Goal: Information Seeking & Learning: Learn about a topic

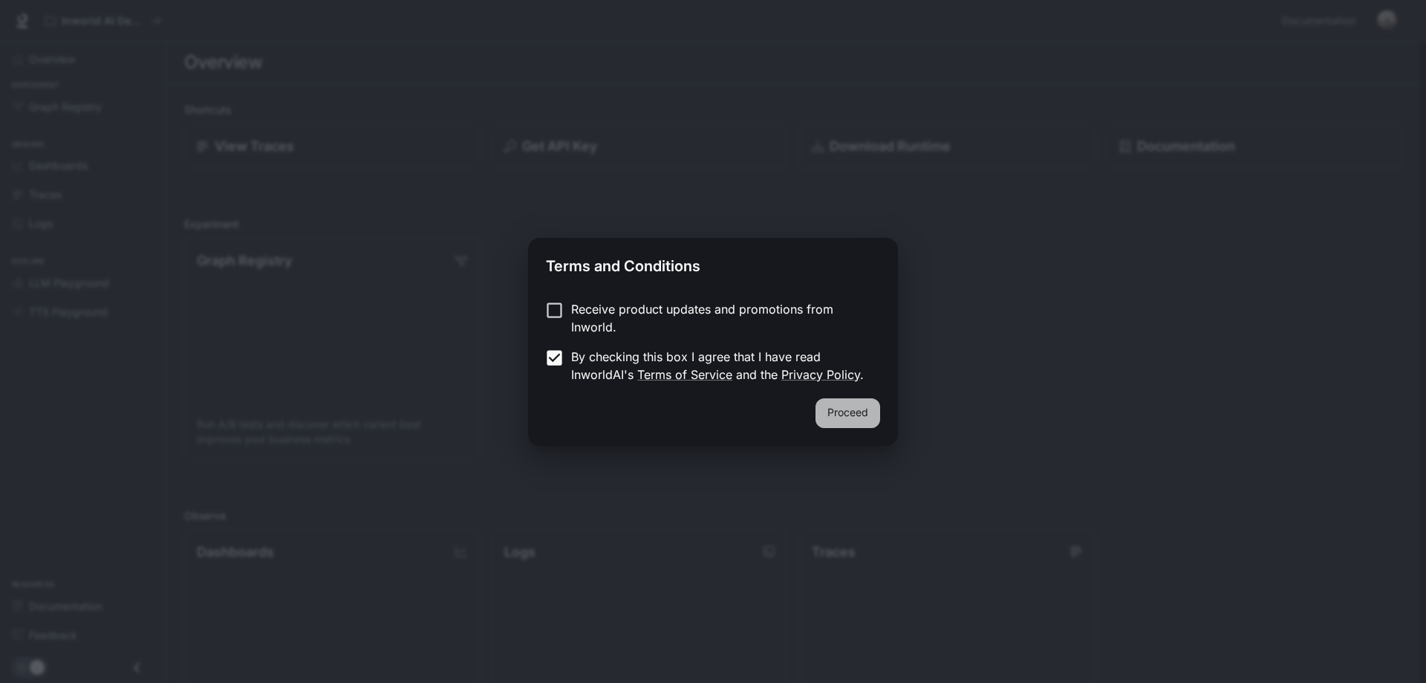
click at [853, 414] on button "Proceed" at bounding box center [847, 413] width 65 height 30
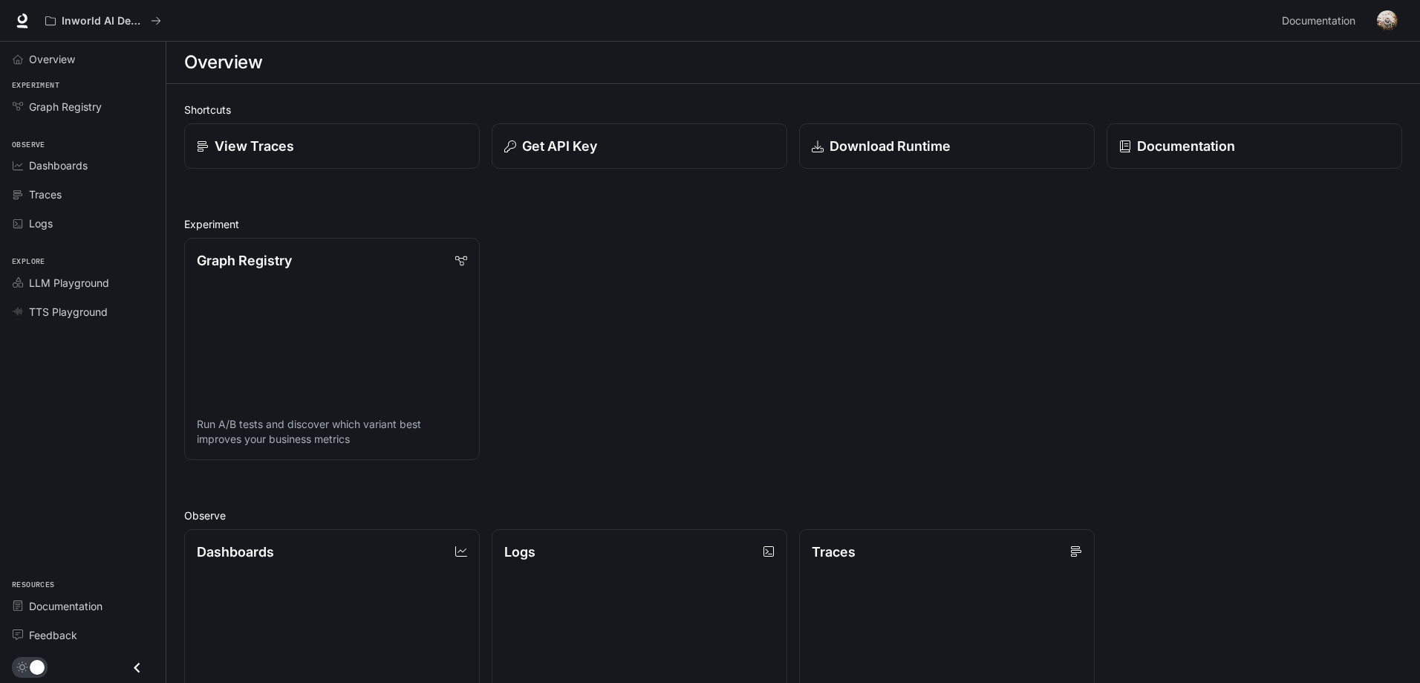
click at [688, 338] on div "Graph Registry Run A/B tests and discover which variant best improves your busi…" at bounding box center [787, 343] width 1230 height 234
click at [64, 313] on span "TTS Playground" at bounding box center [68, 312] width 79 height 16
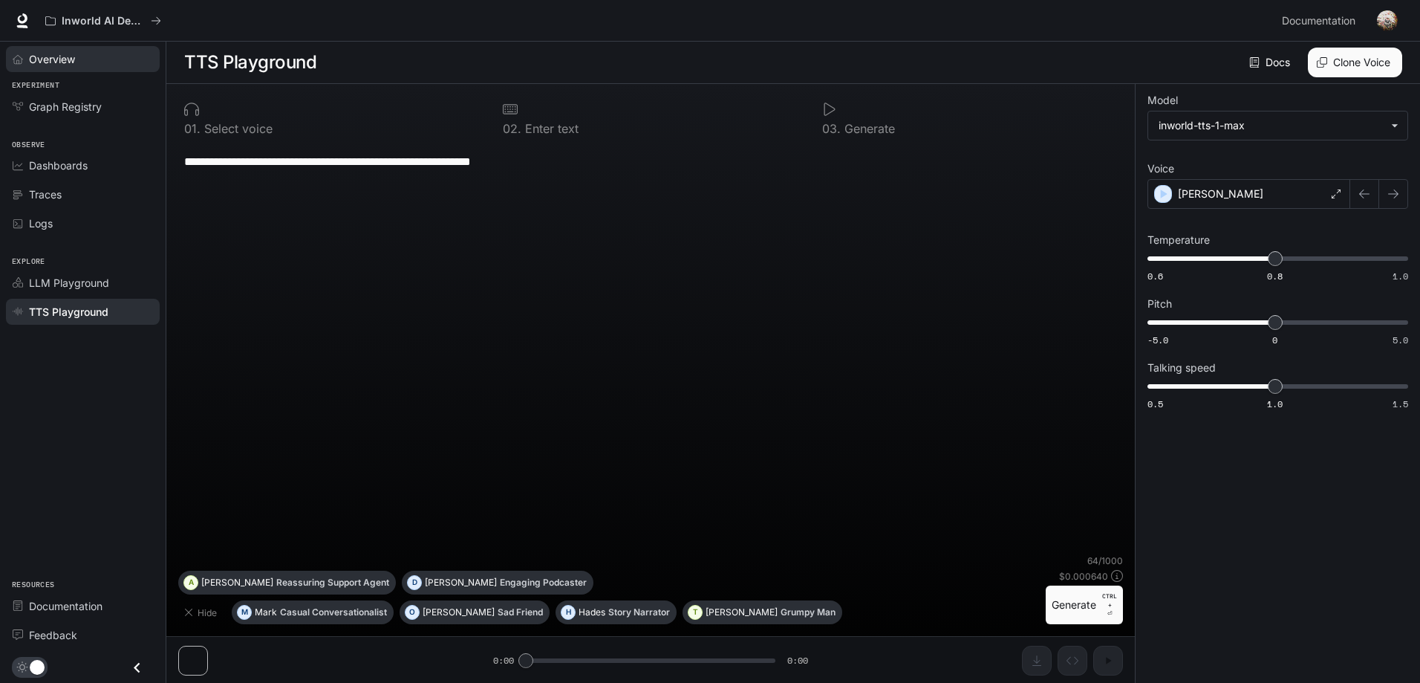
click at [54, 61] on span "Overview" at bounding box center [52, 59] width 46 height 16
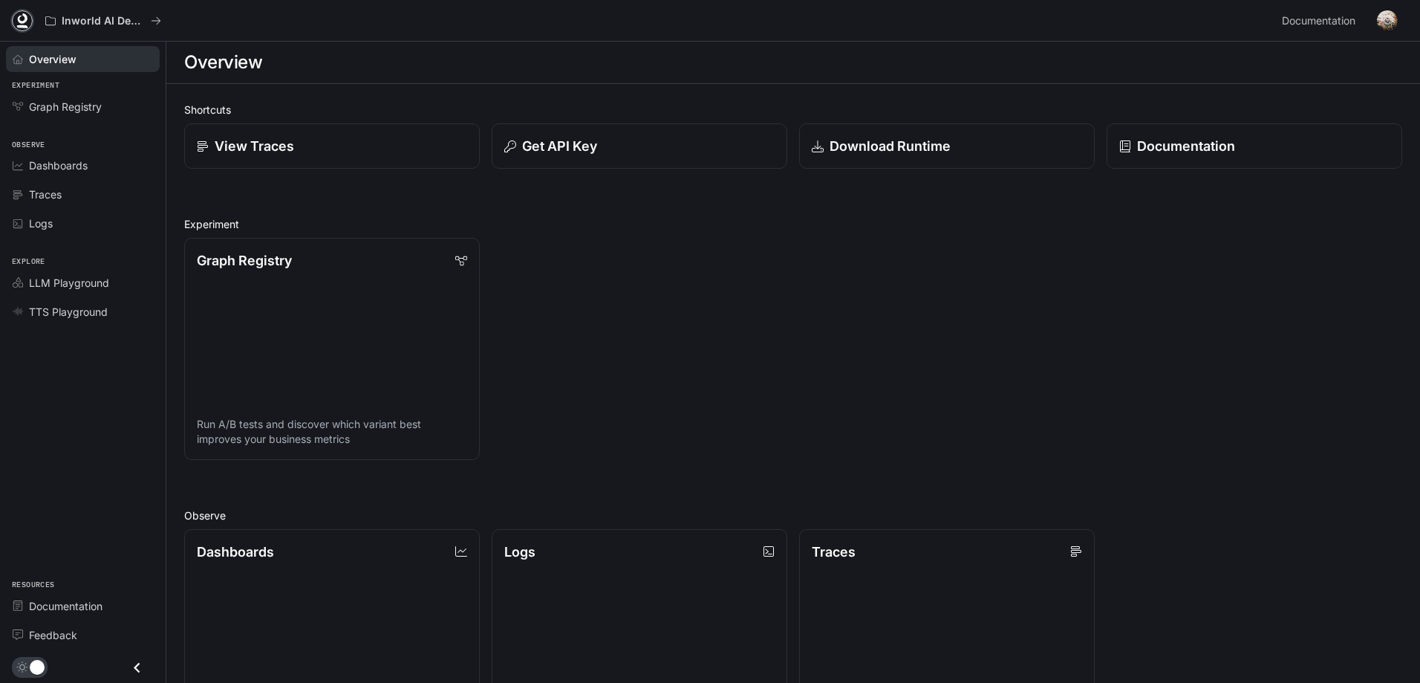
click at [22, 22] on icon at bounding box center [23, 18] width 10 height 10
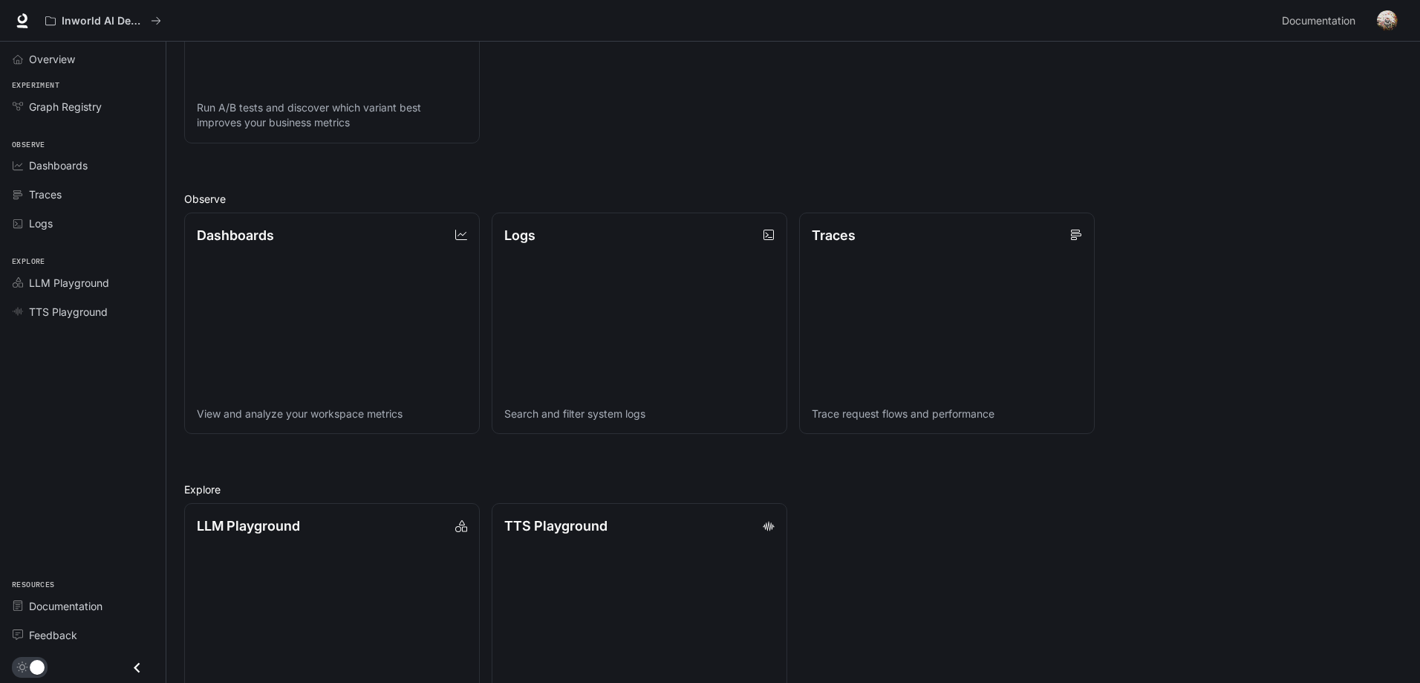
scroll to position [377, 0]
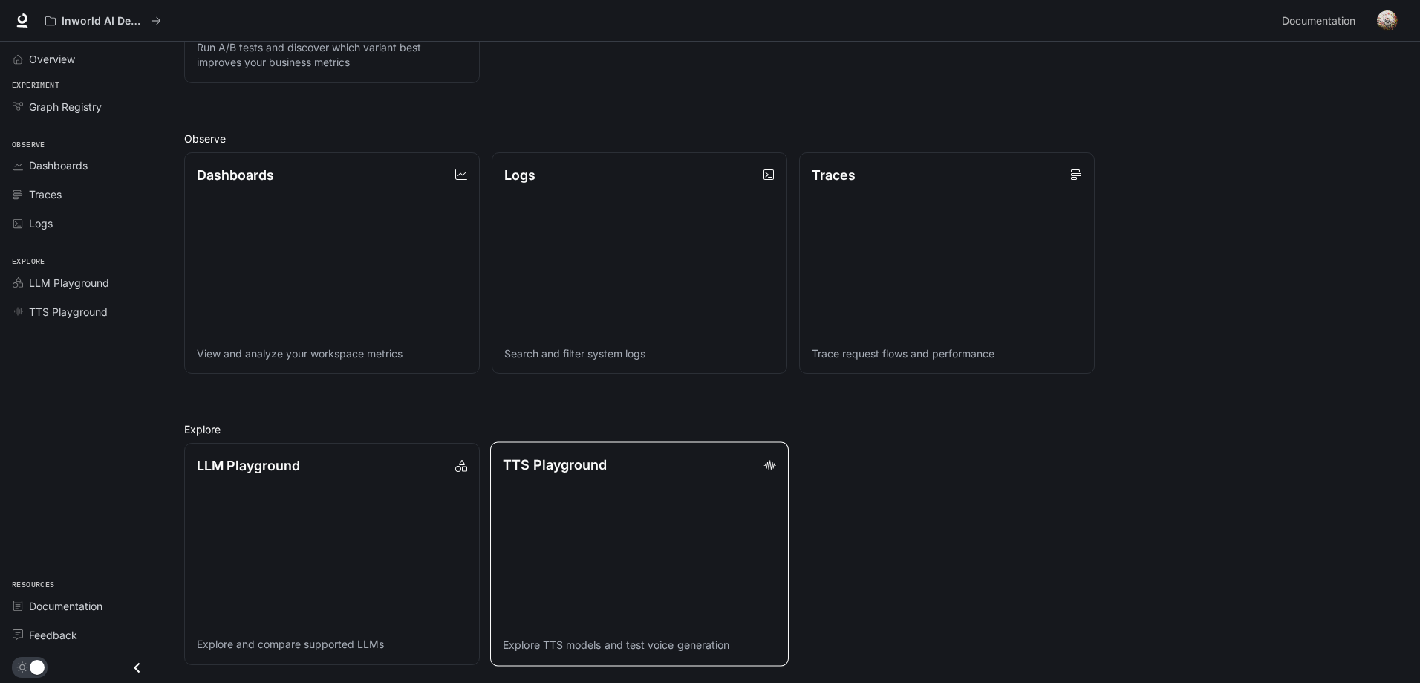
click at [611, 524] on link "TTS Playground Explore TTS models and test voice generation" at bounding box center [639, 554] width 299 height 224
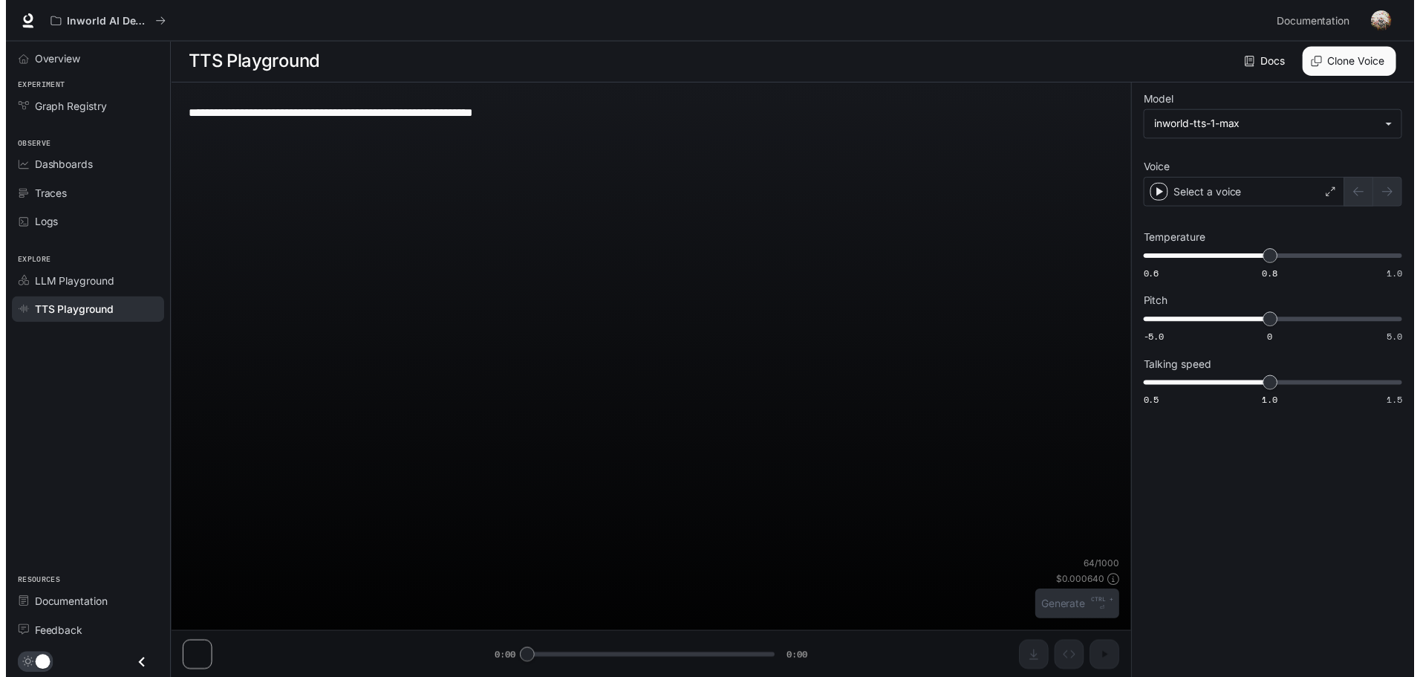
scroll to position [1, 0]
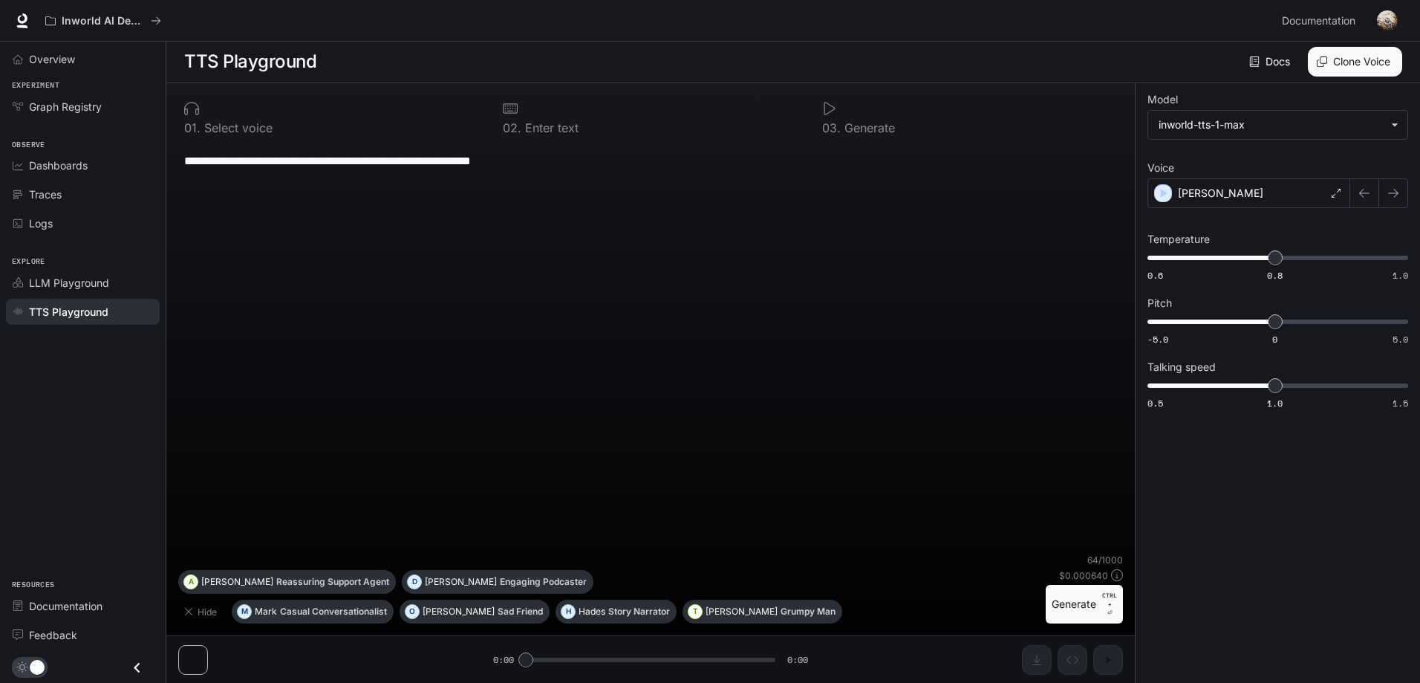
click at [234, 127] on p "Select voice" at bounding box center [237, 128] width 72 height 12
click at [189, 104] on icon at bounding box center [191, 108] width 15 height 15
click at [192, 122] on p "0 1 ." at bounding box center [192, 128] width 16 height 12
click at [1252, 123] on body "**********" at bounding box center [710, 340] width 1420 height 683
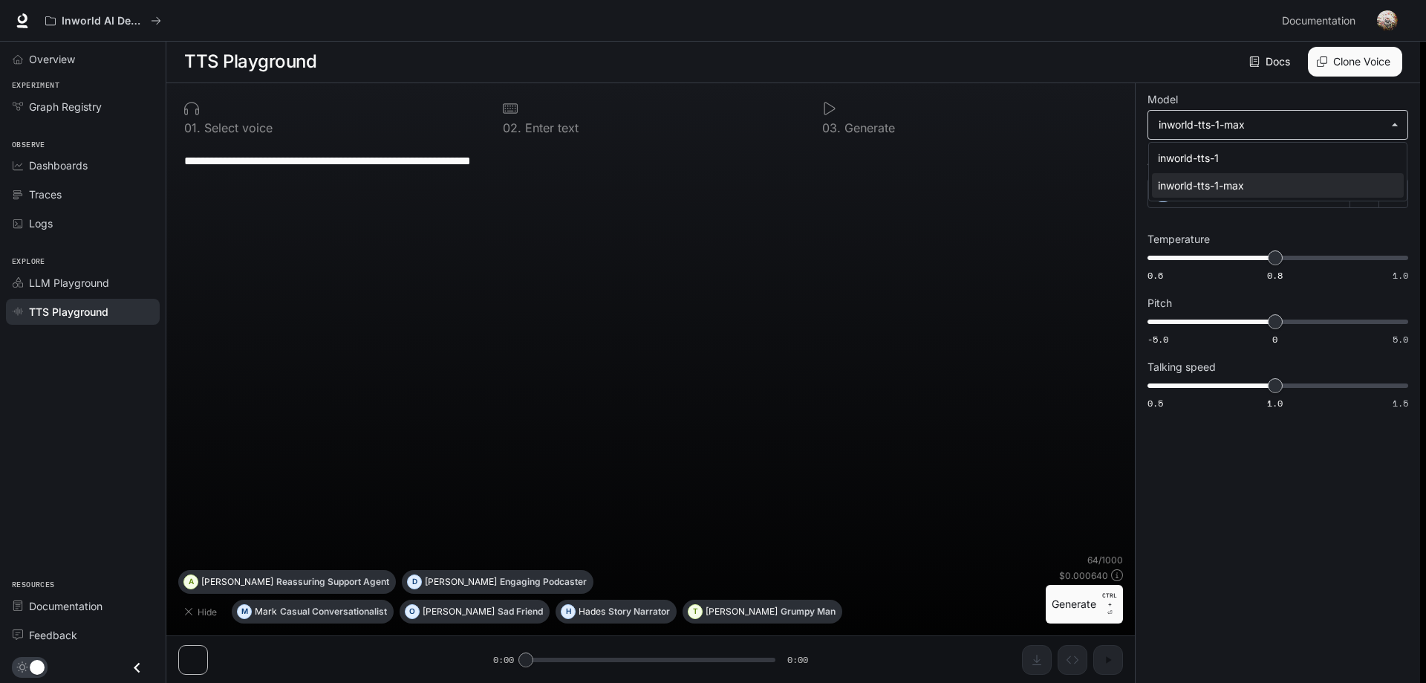
click at [1252, 123] on div at bounding box center [713, 341] width 1426 height 683
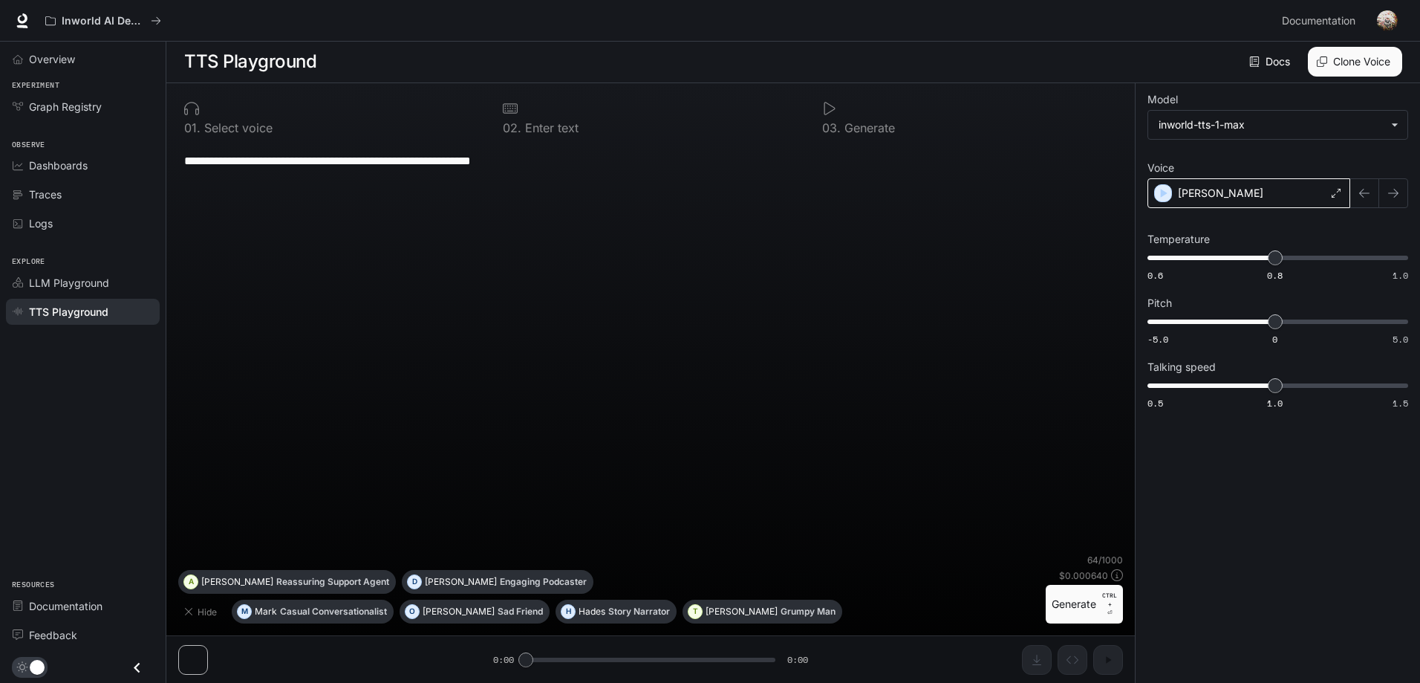
click at [1260, 191] on div "[PERSON_NAME]" at bounding box center [1248, 193] width 203 height 30
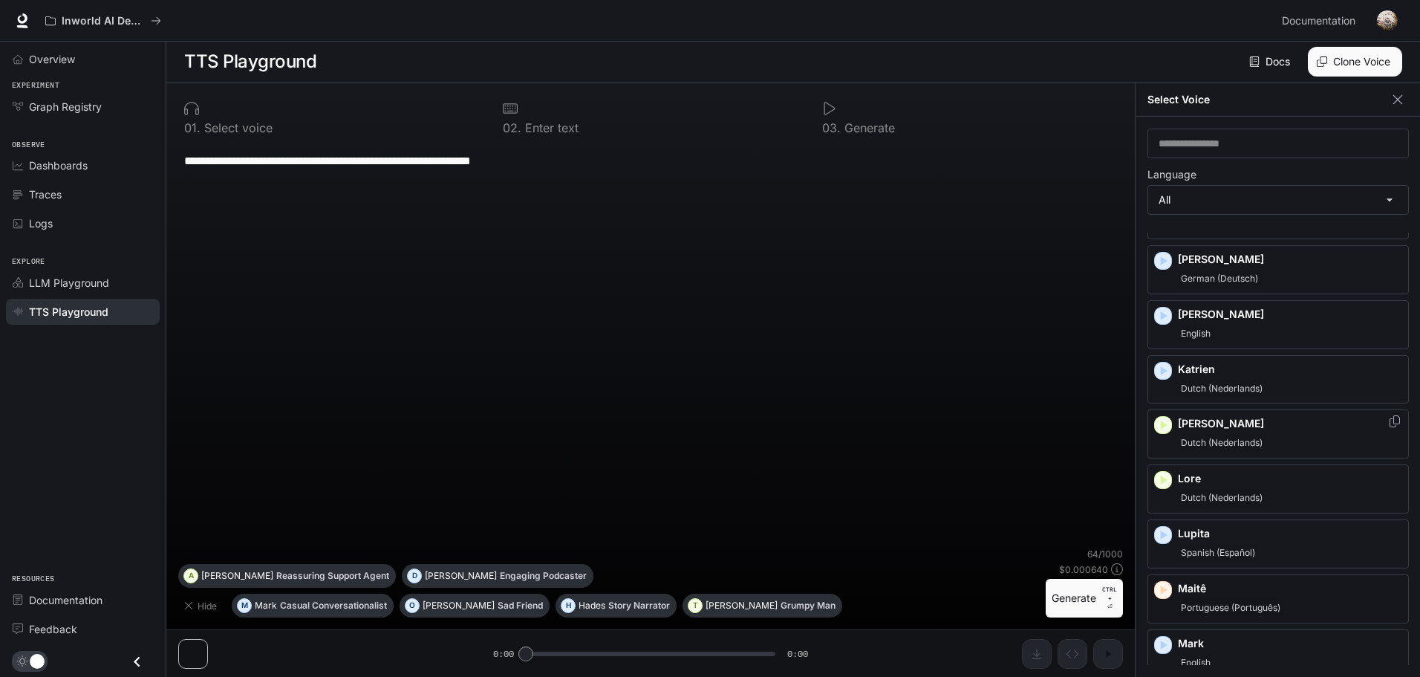
scroll to position [1040, 0]
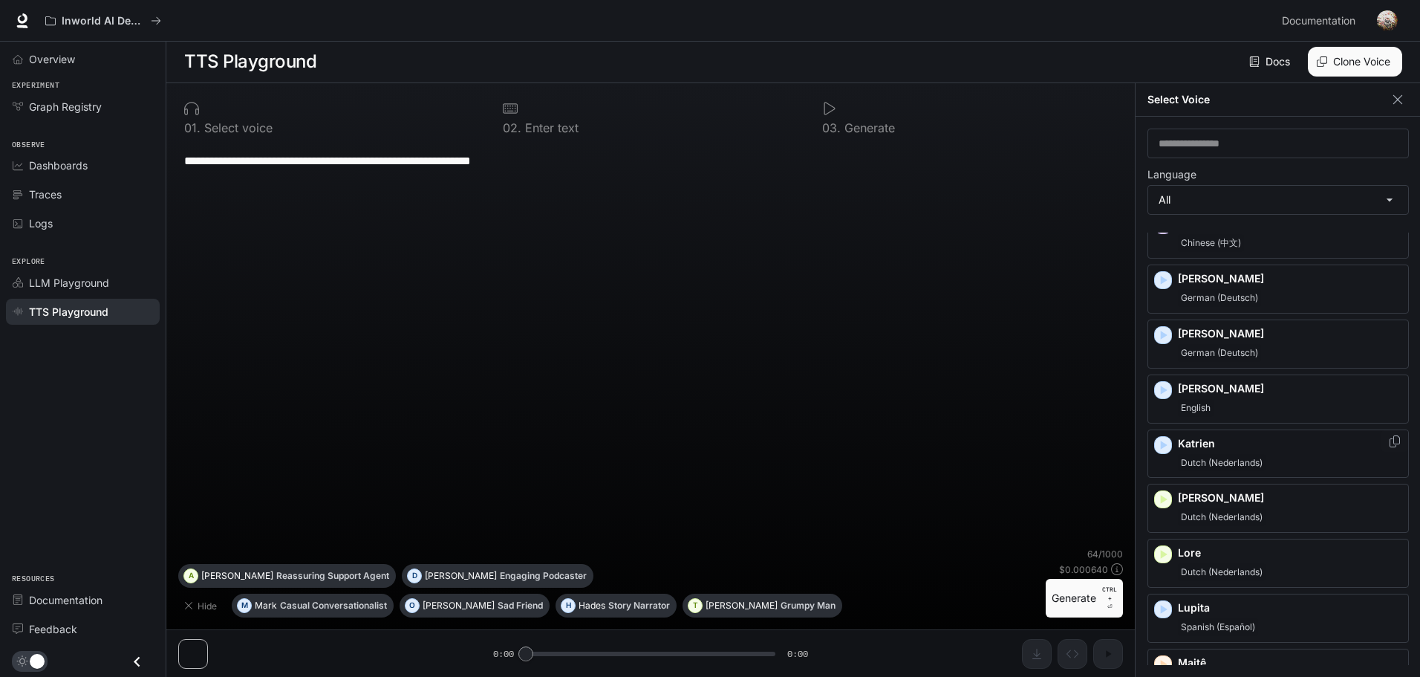
click at [1285, 454] on div "Dutch (Nederlands)" at bounding box center [1290, 463] width 224 height 18
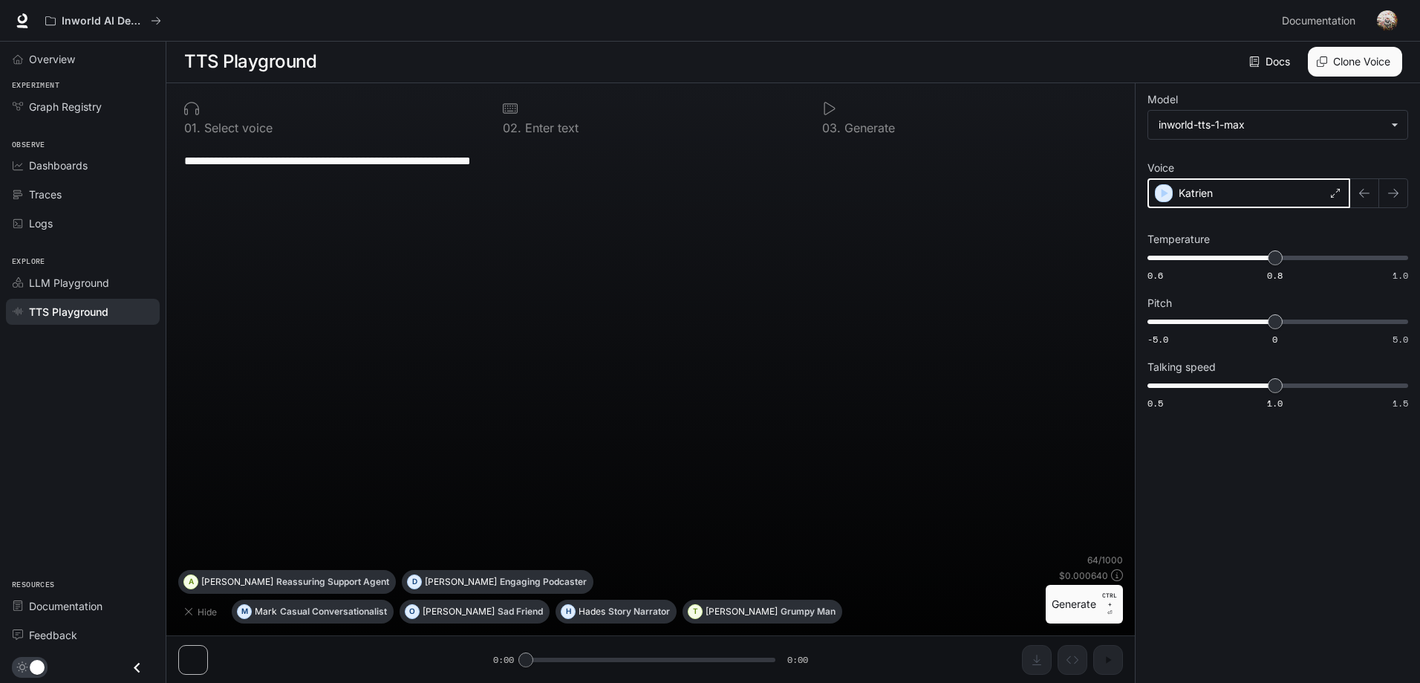
click at [1164, 191] on icon "button" at bounding box center [1165, 193] width 7 height 9
click at [1319, 198] on div "Katrien" at bounding box center [1248, 193] width 203 height 30
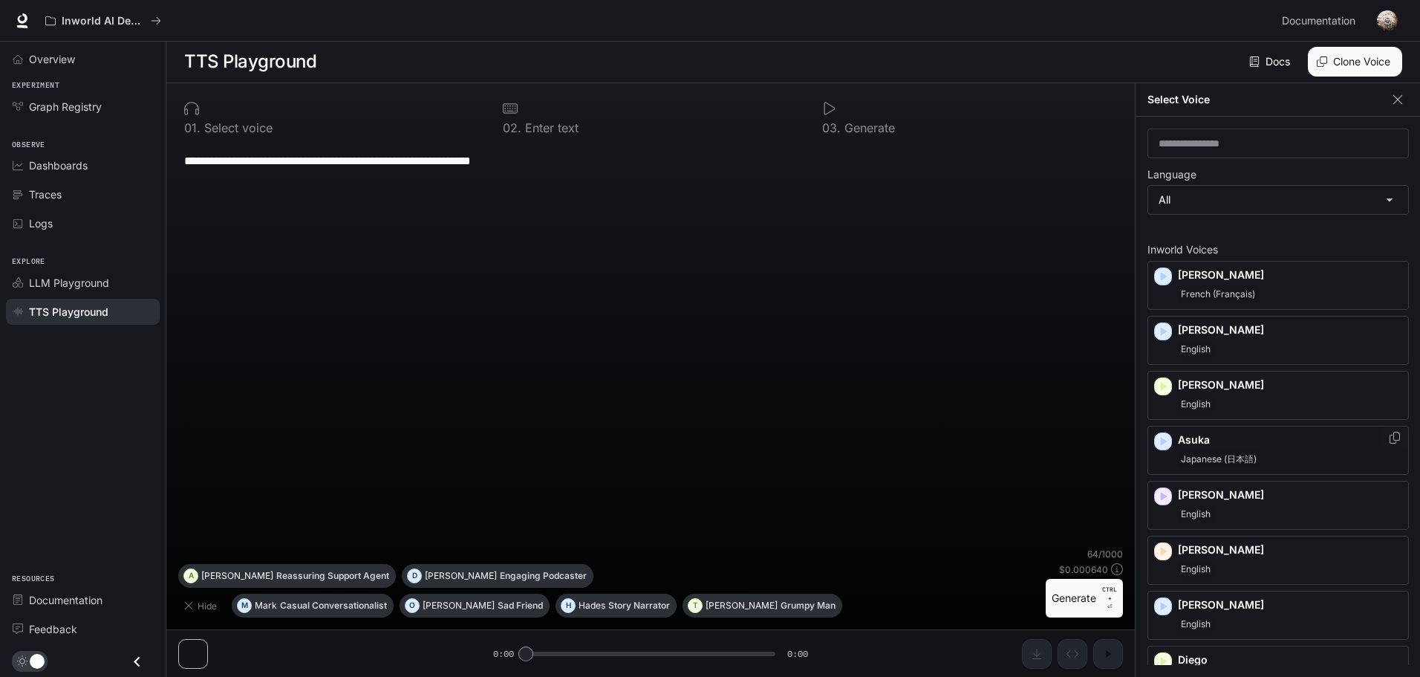
click at [1165, 441] on icon "button" at bounding box center [1164, 441] width 7 height 9
click at [1248, 383] on p "[PERSON_NAME]" at bounding box center [1290, 384] width 224 height 15
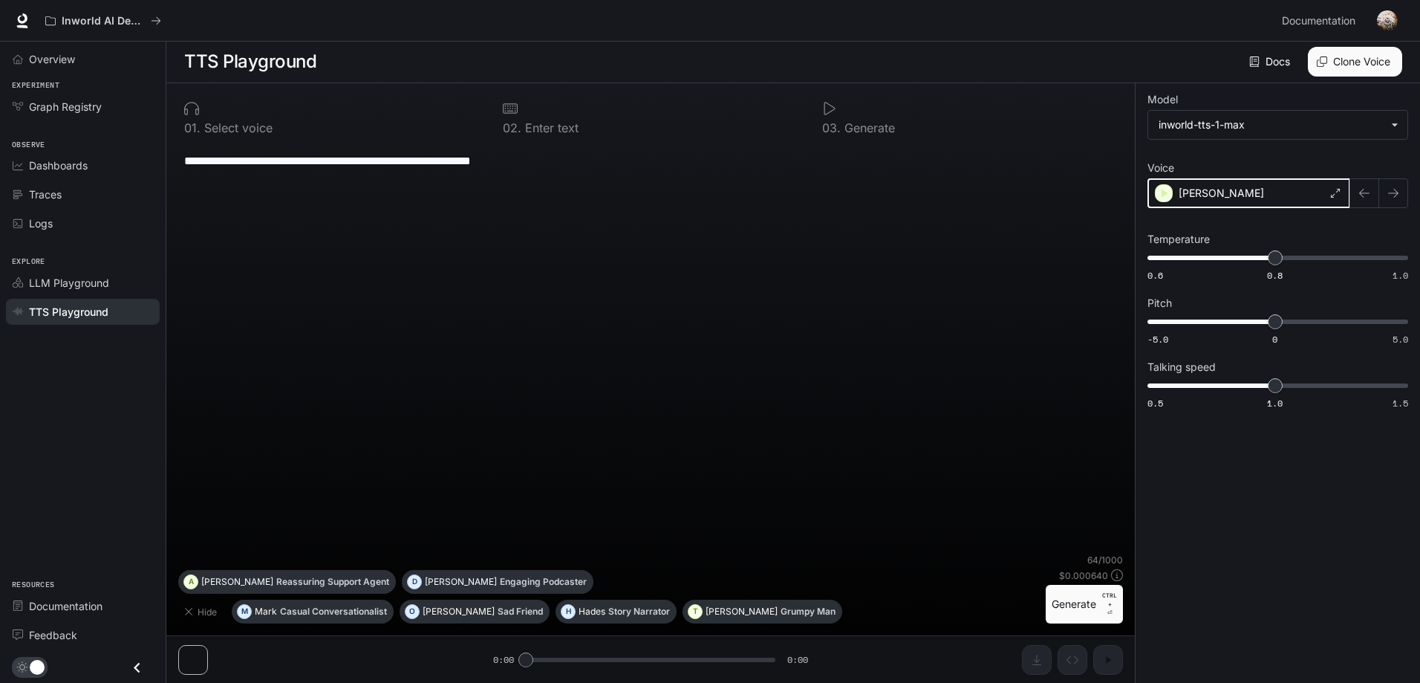
click at [1167, 196] on icon "button" at bounding box center [1163, 193] width 15 height 15
click at [1228, 192] on div "[PERSON_NAME]" at bounding box center [1248, 193] width 203 height 30
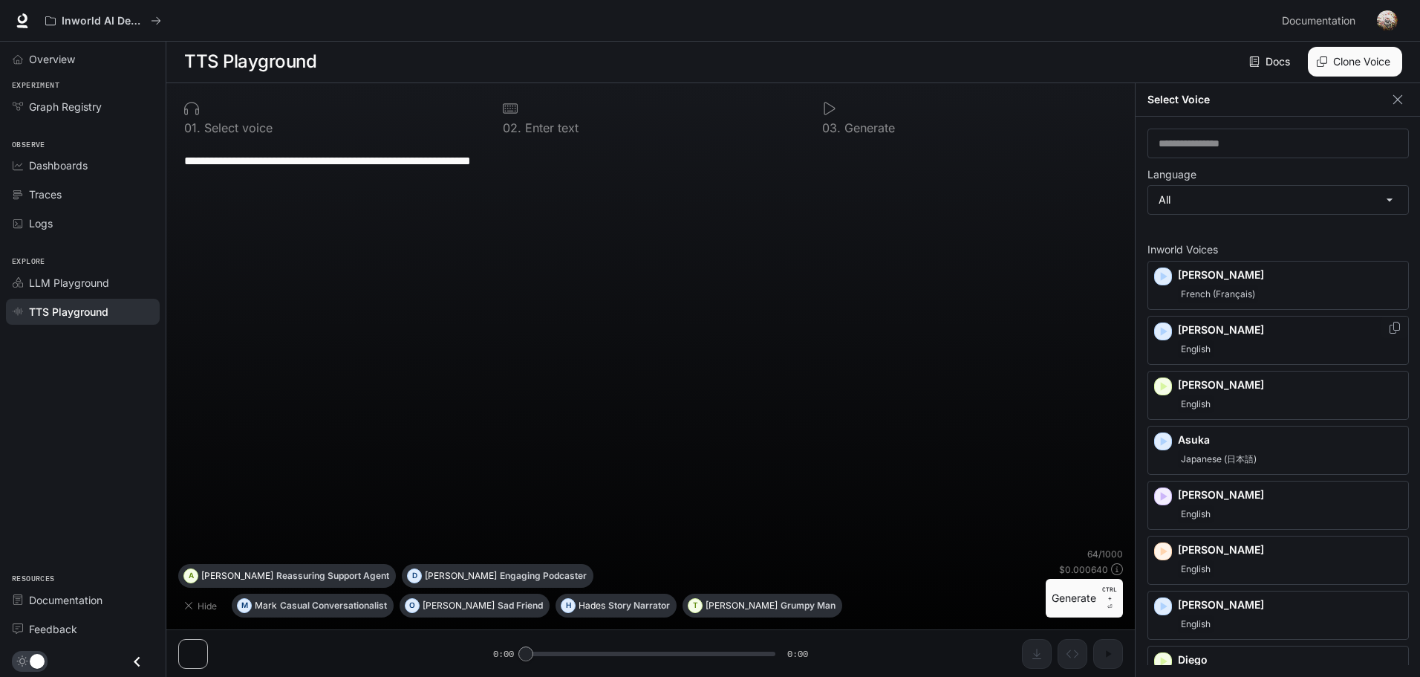
click at [1166, 332] on icon "button" at bounding box center [1164, 331] width 7 height 9
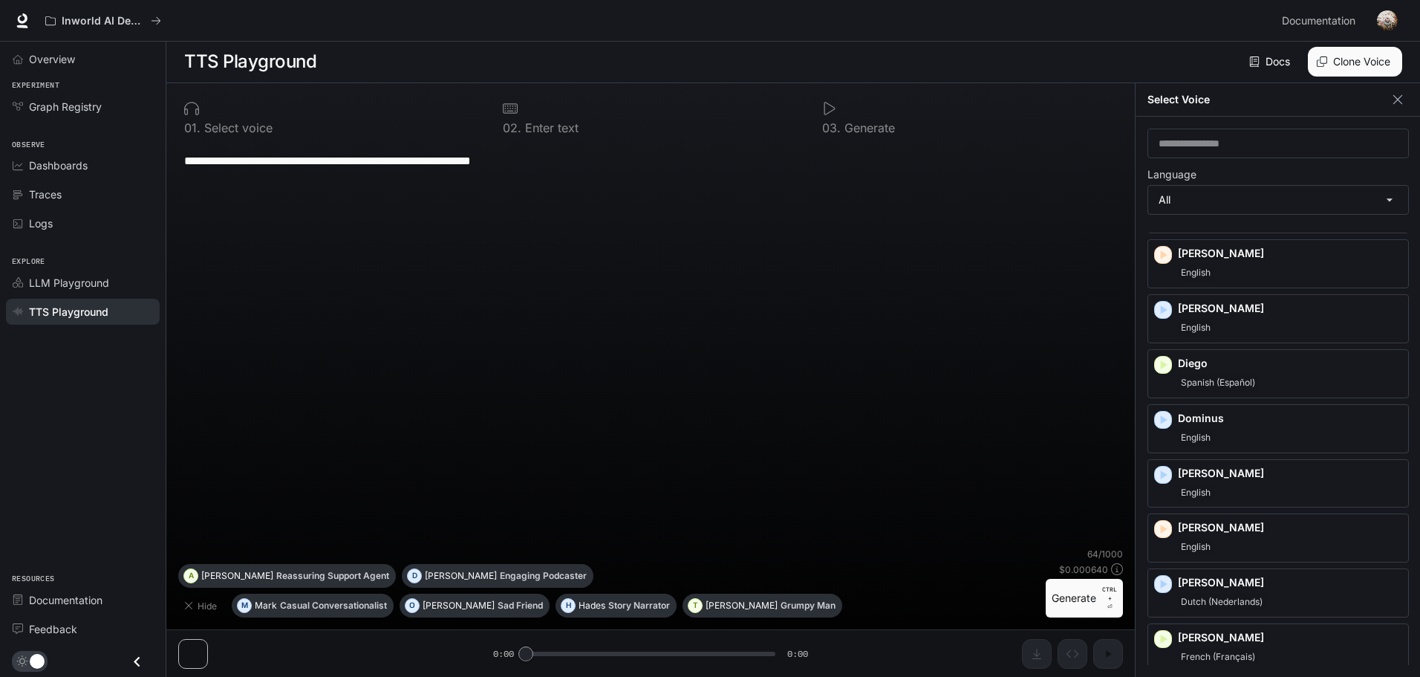
scroll to position [297, 0]
click at [1159, 255] on icon "button" at bounding box center [1163, 254] width 15 height 15
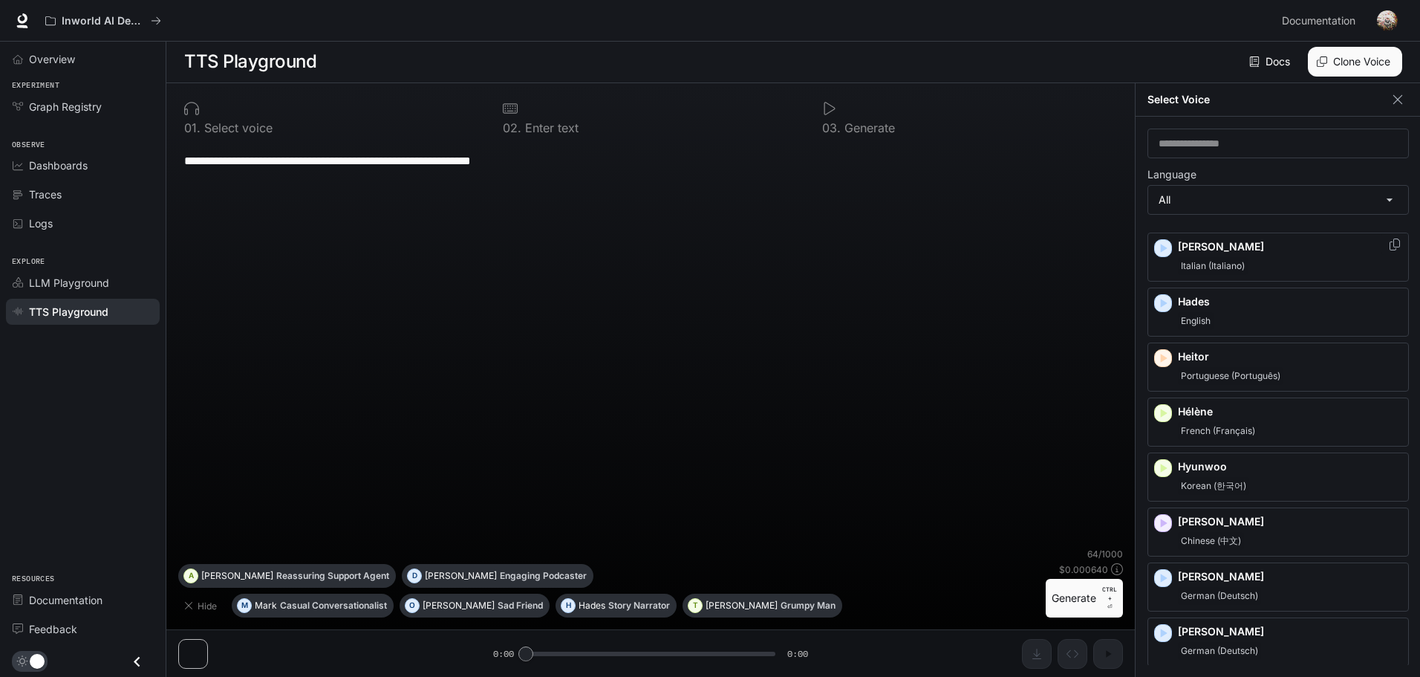
scroll to position [743, 0]
click at [1168, 408] on icon "button" at bounding box center [1163, 412] width 15 height 15
click at [1160, 468] on icon "button" at bounding box center [1163, 467] width 15 height 15
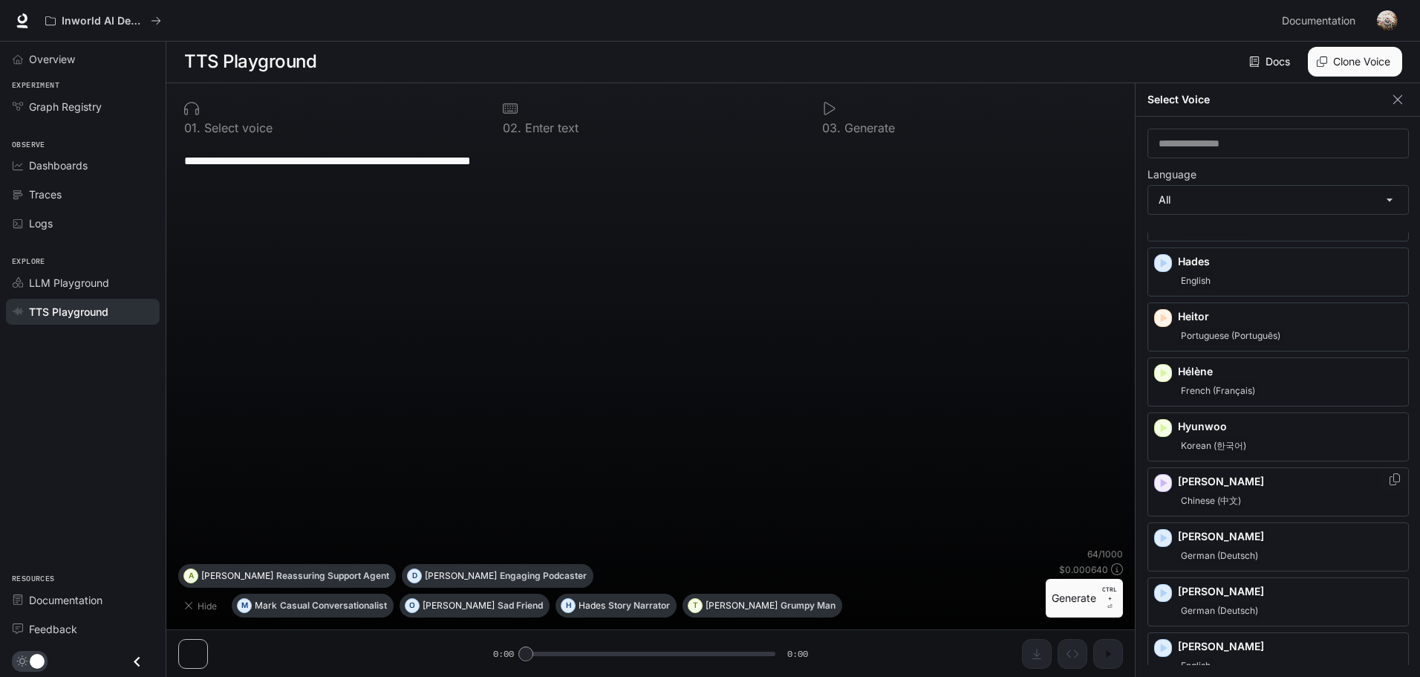
scroll to position [817, 0]
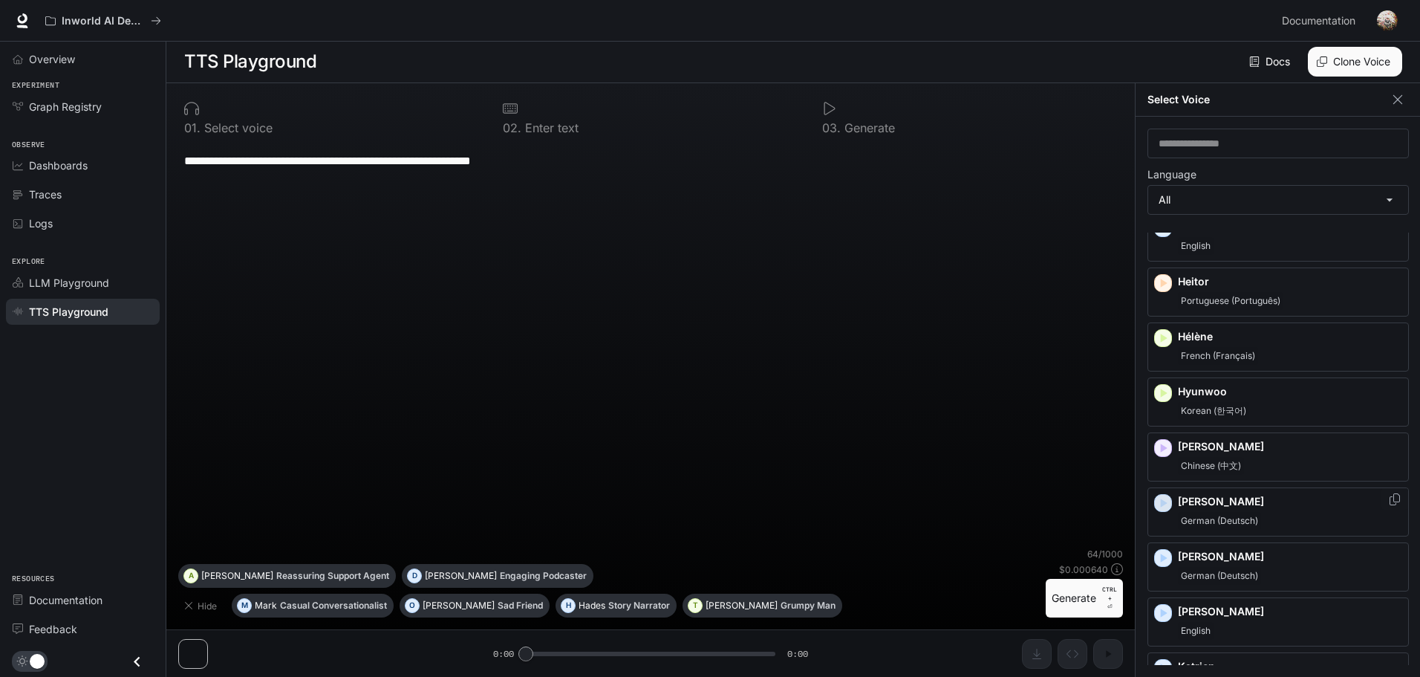
click at [1163, 507] on icon "button" at bounding box center [1163, 502] width 15 height 15
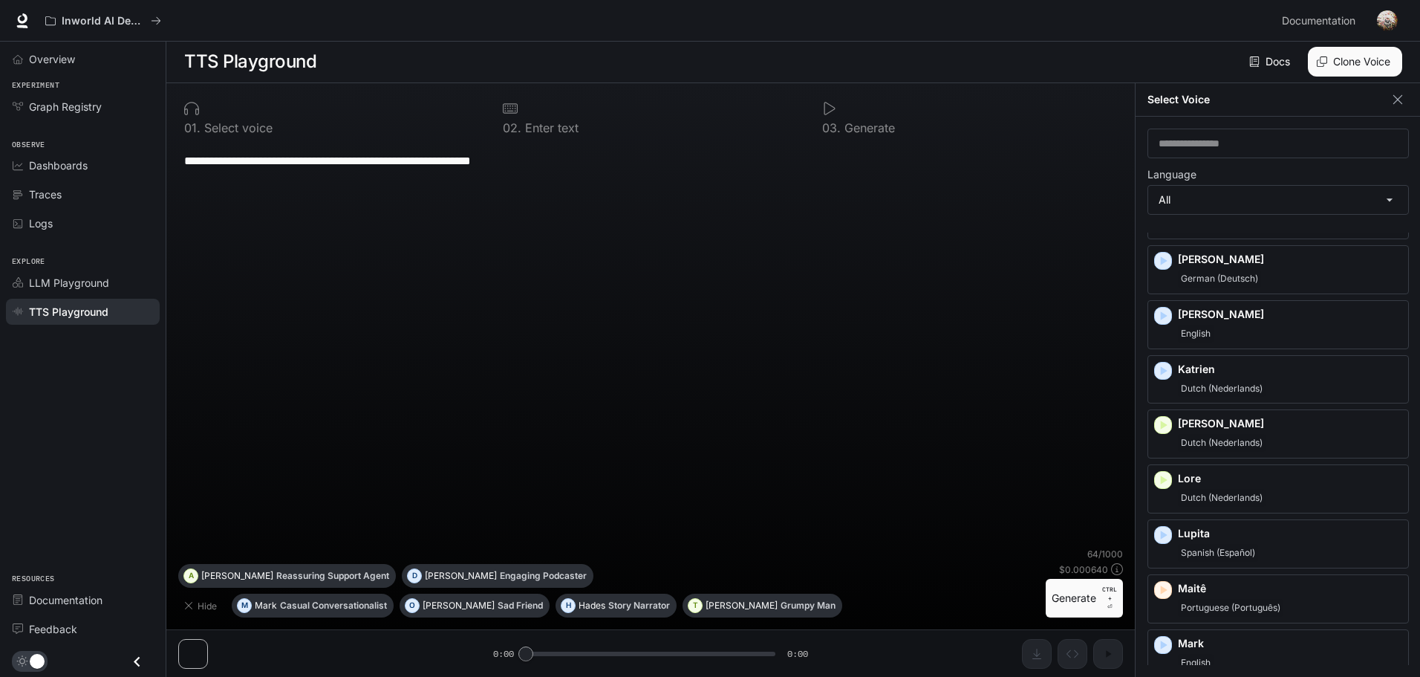
scroll to position [1188, 0]
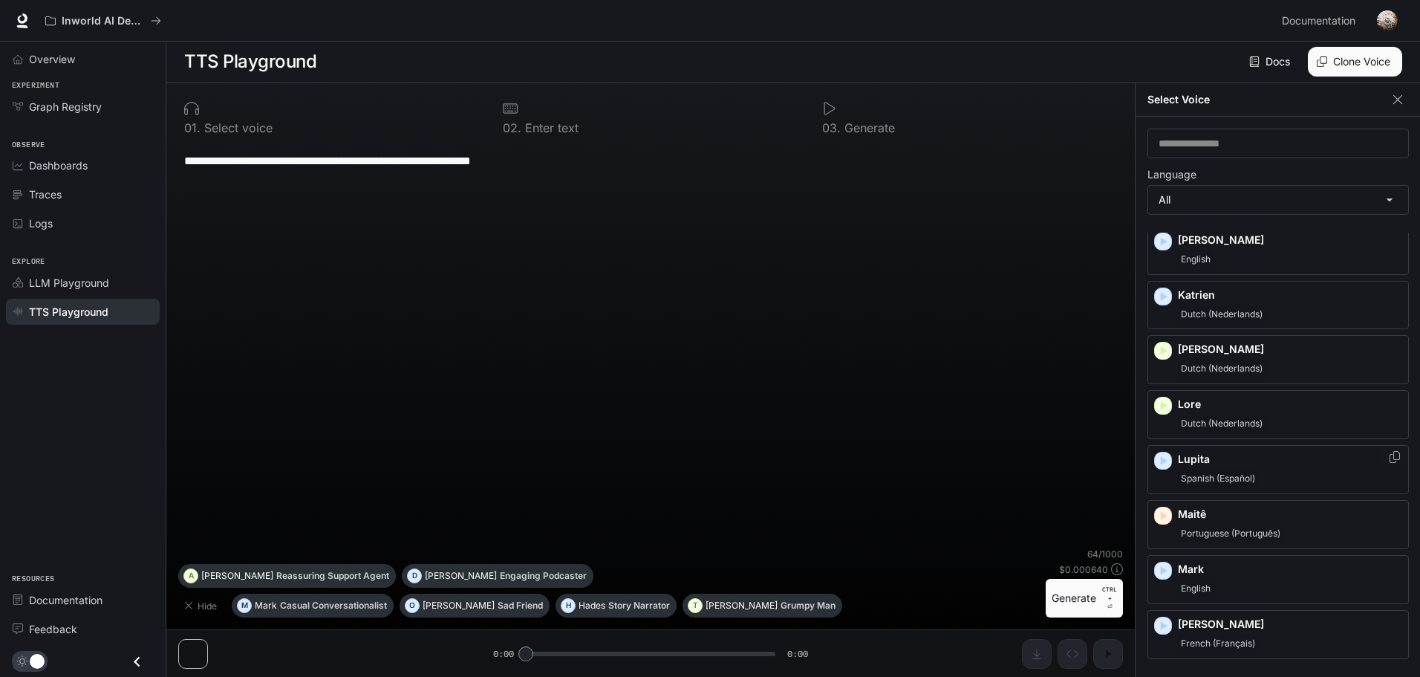
click at [1161, 461] on icon "button" at bounding box center [1164, 460] width 7 height 9
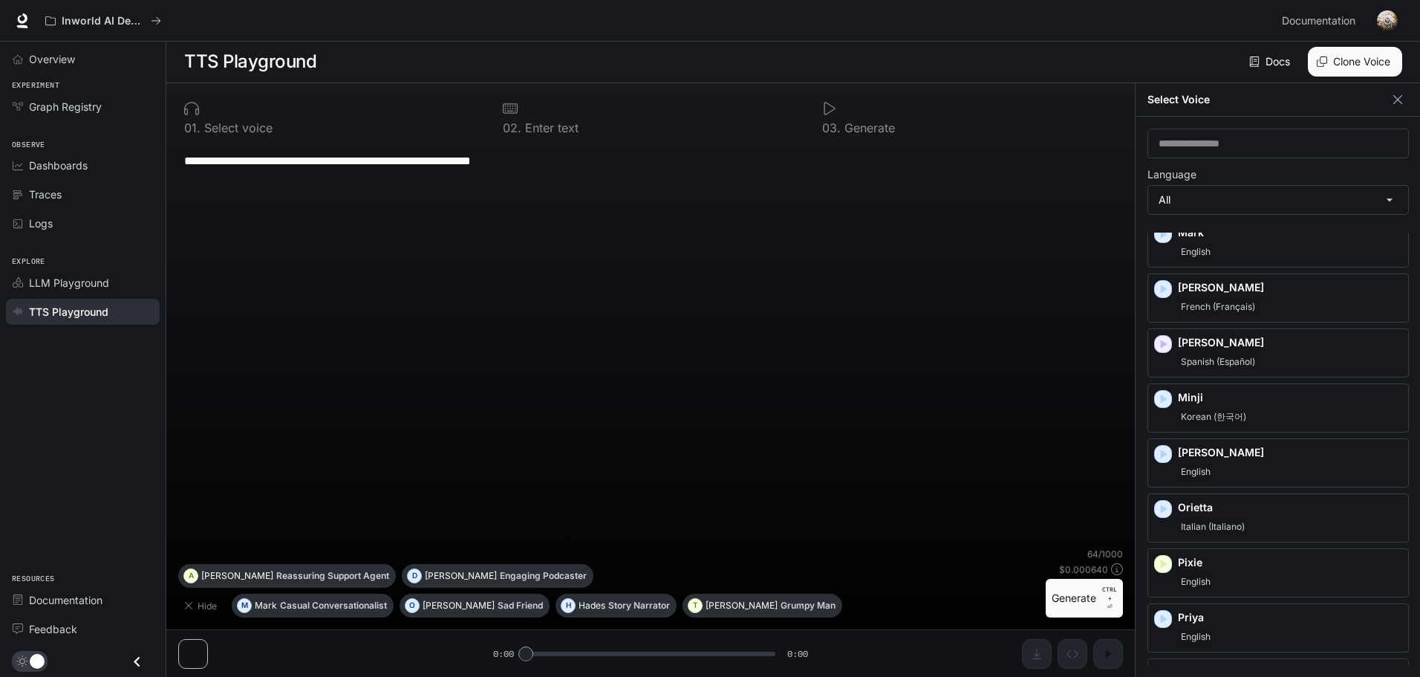
scroll to position [1560, 0]
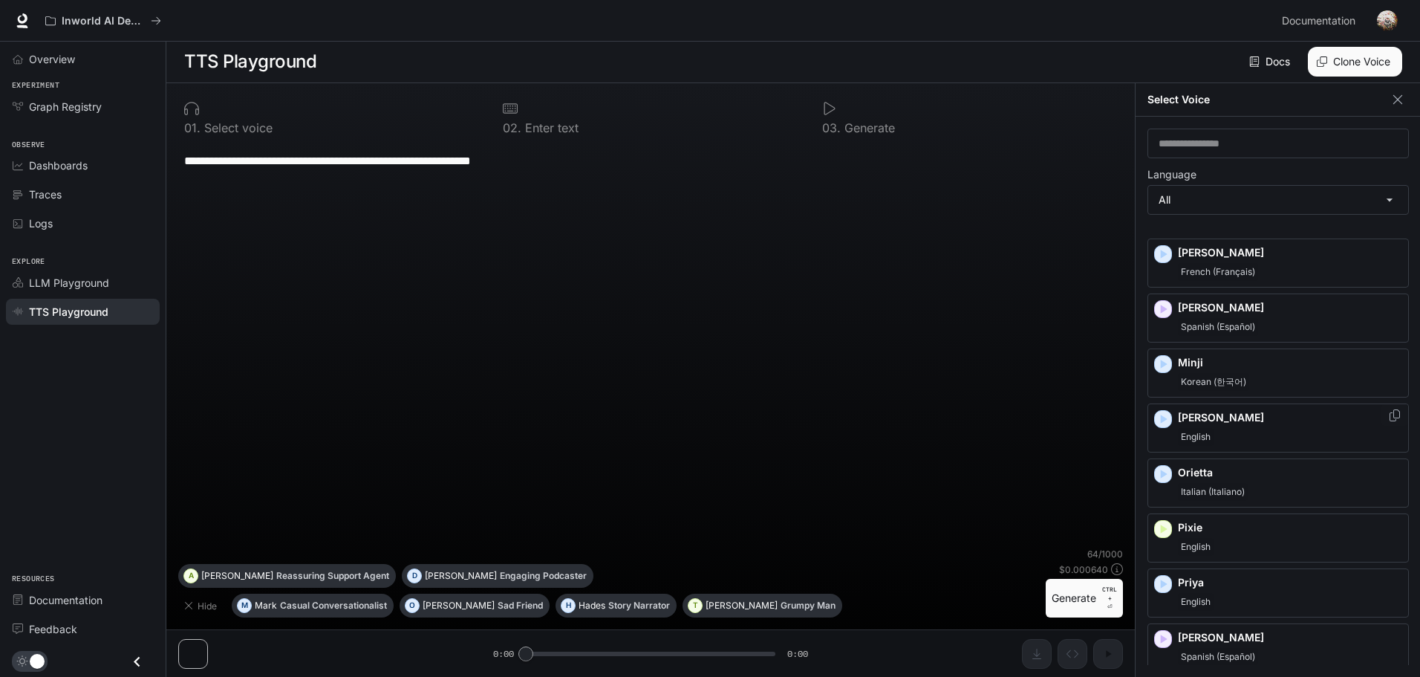
click at [1167, 420] on icon "button" at bounding box center [1163, 418] width 15 height 15
click at [1163, 474] on icon "button" at bounding box center [1164, 473] width 7 height 9
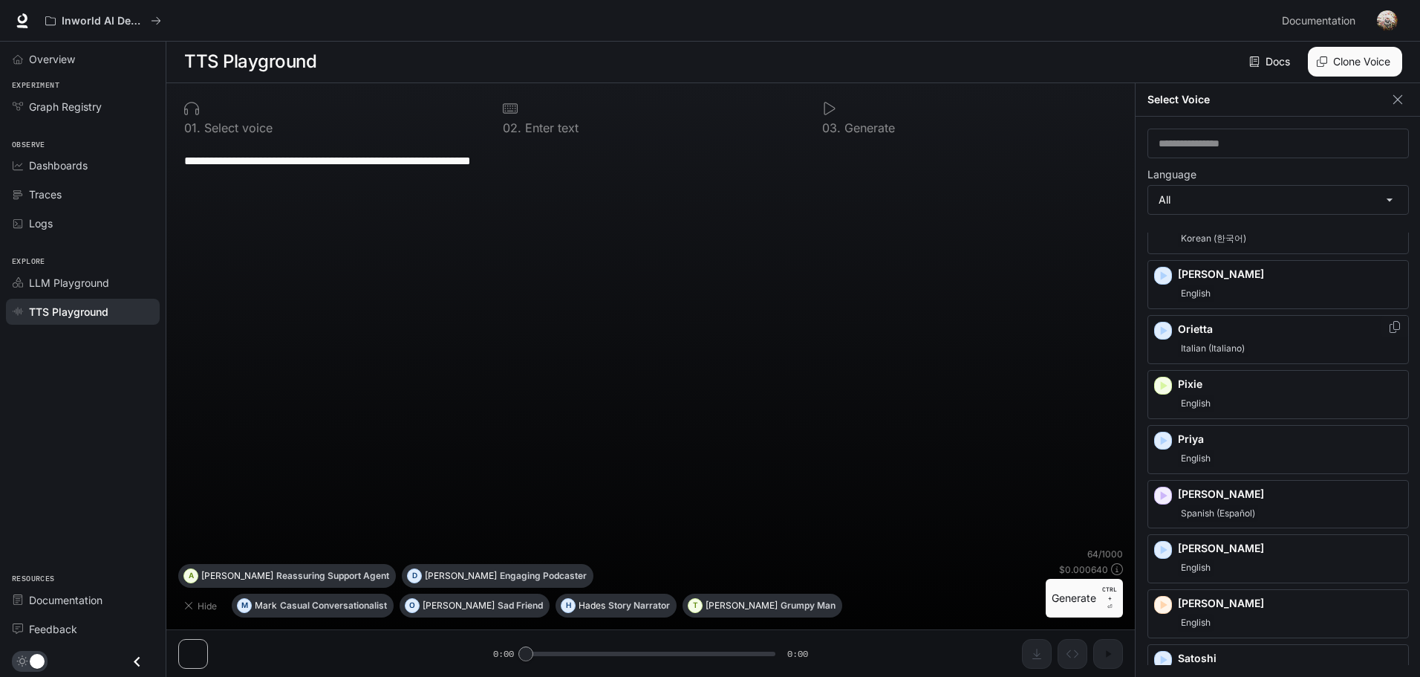
scroll to position [1708, 0]
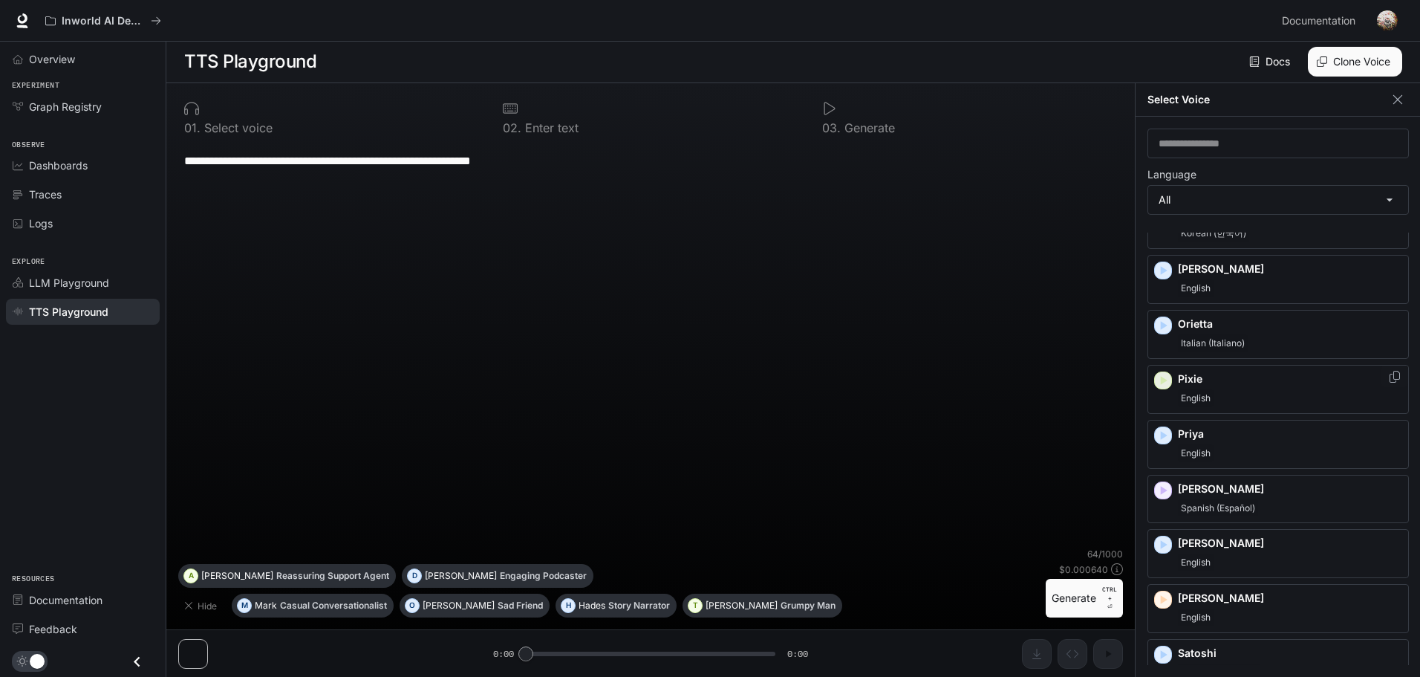
click at [1162, 377] on icon "button" at bounding box center [1164, 380] width 7 height 9
click at [1163, 435] on icon "button" at bounding box center [1164, 435] width 7 height 9
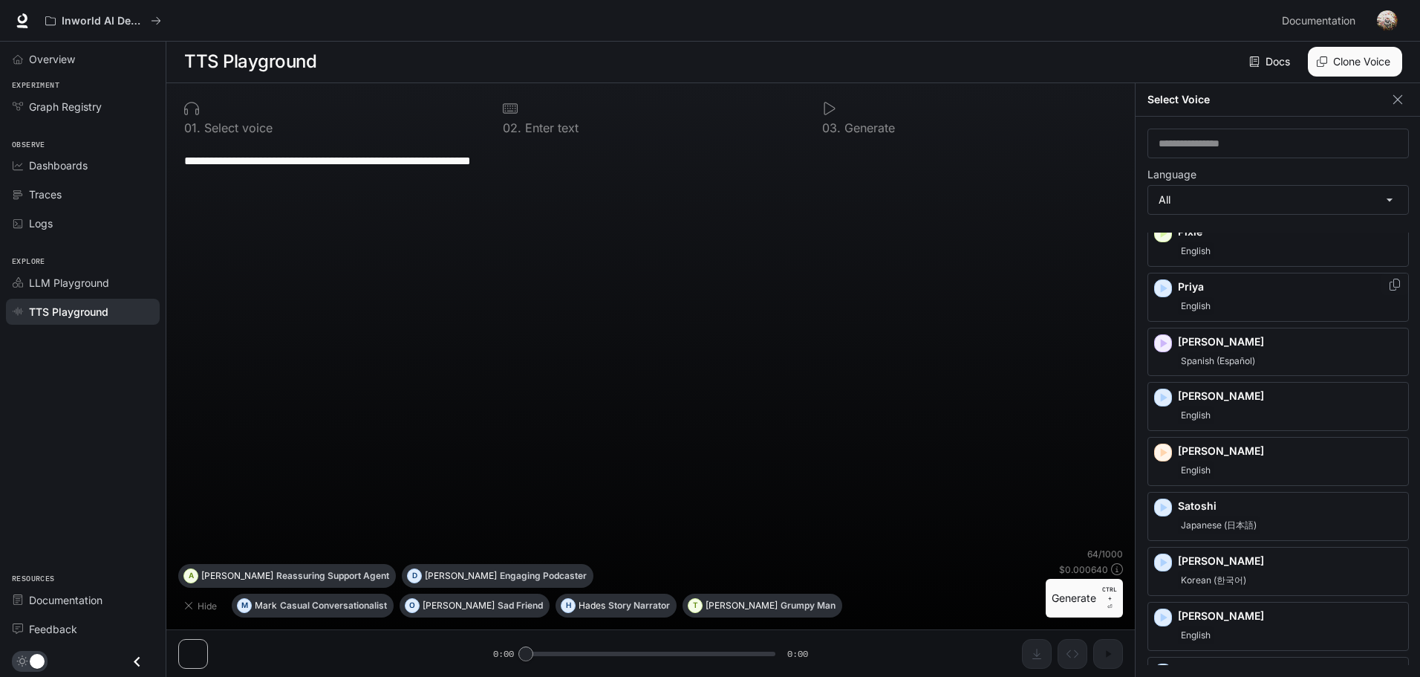
scroll to position [1857, 0]
click at [1163, 394] on icon "button" at bounding box center [1164, 396] width 7 height 9
click at [1165, 452] on icon "button" at bounding box center [1164, 451] width 7 height 9
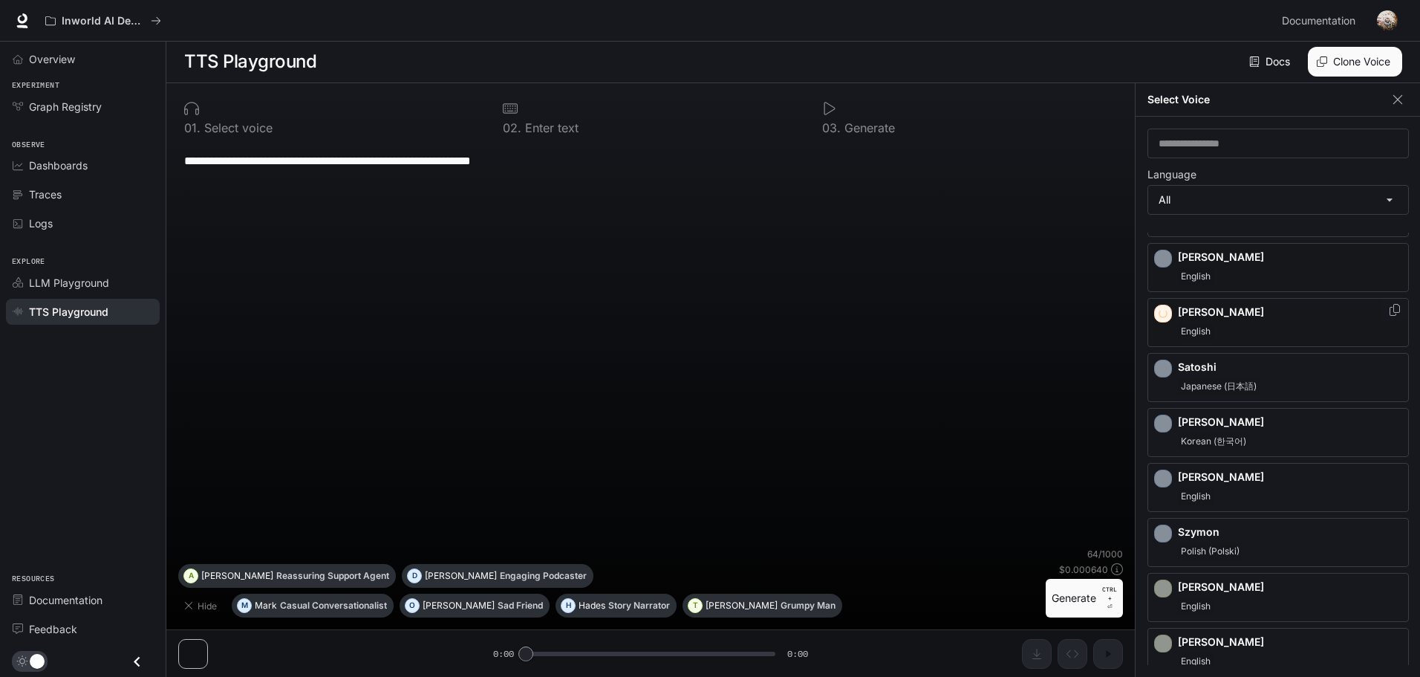
scroll to position [2005, 0]
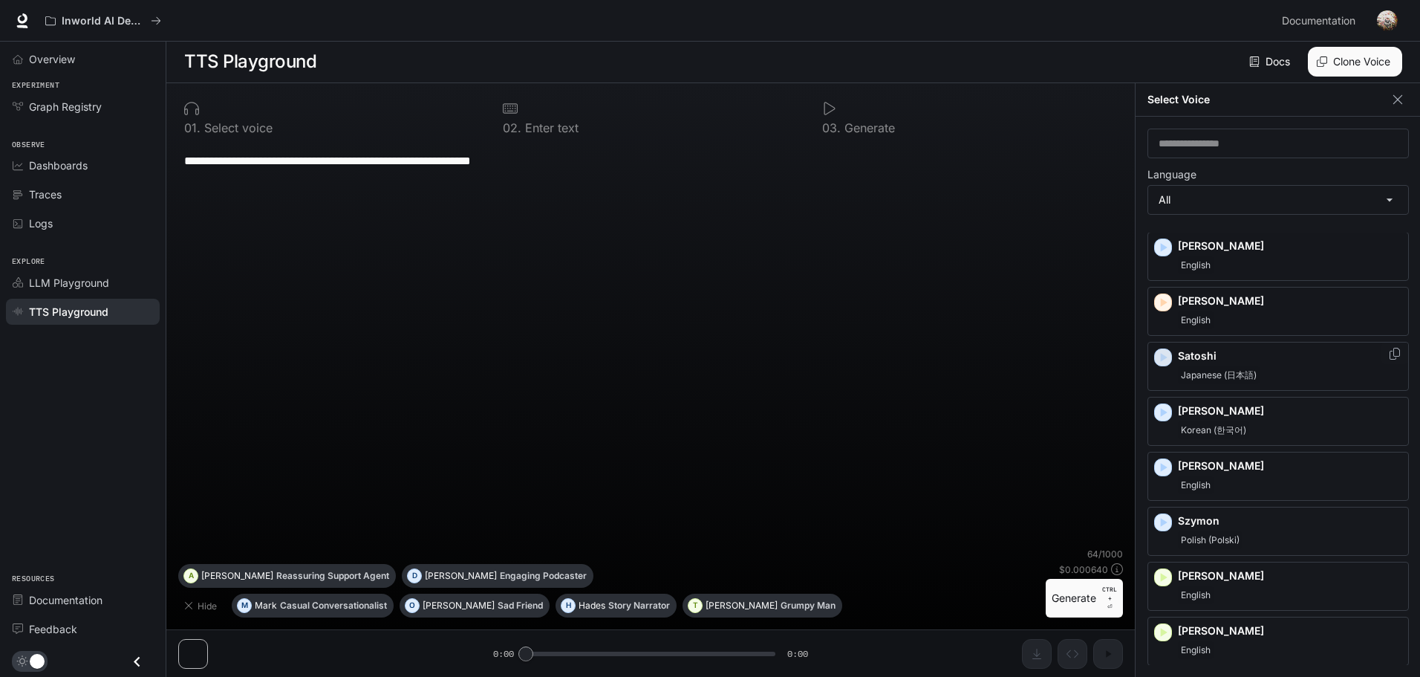
click at [1162, 356] on icon "button" at bounding box center [1164, 357] width 7 height 9
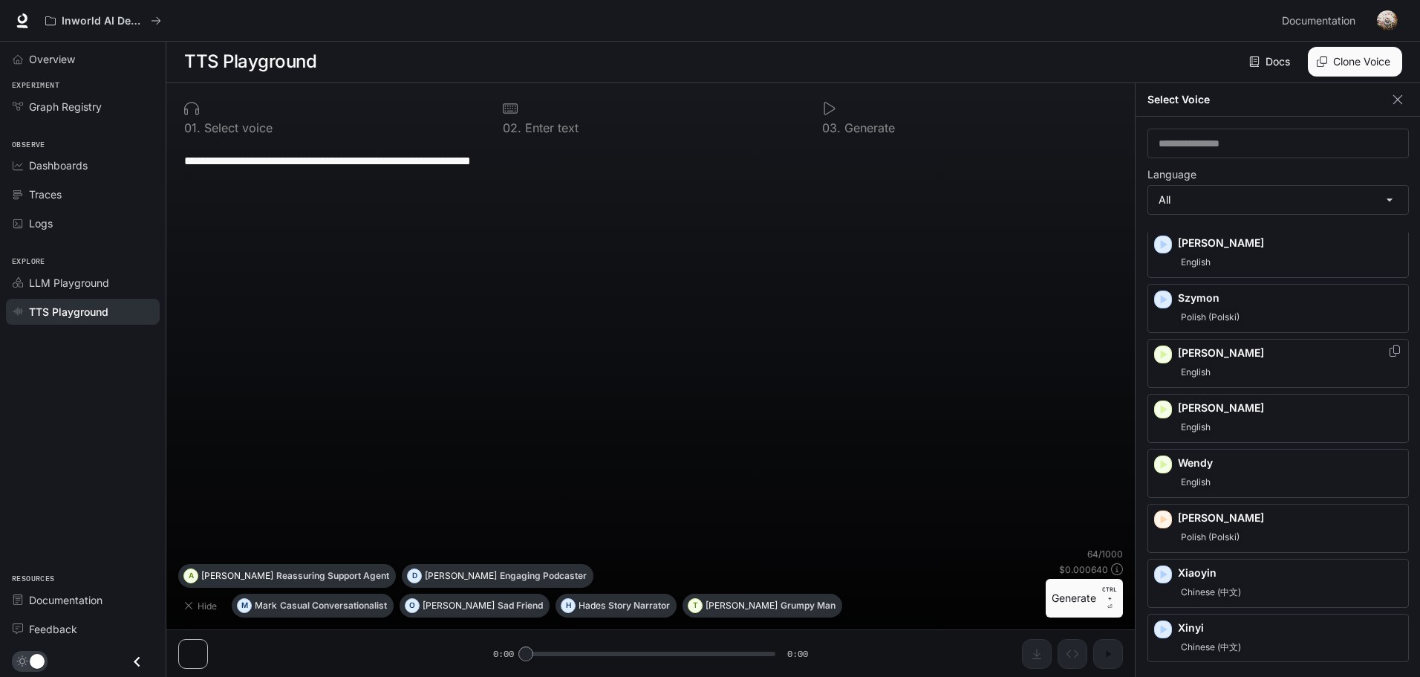
scroll to position [2302, 0]
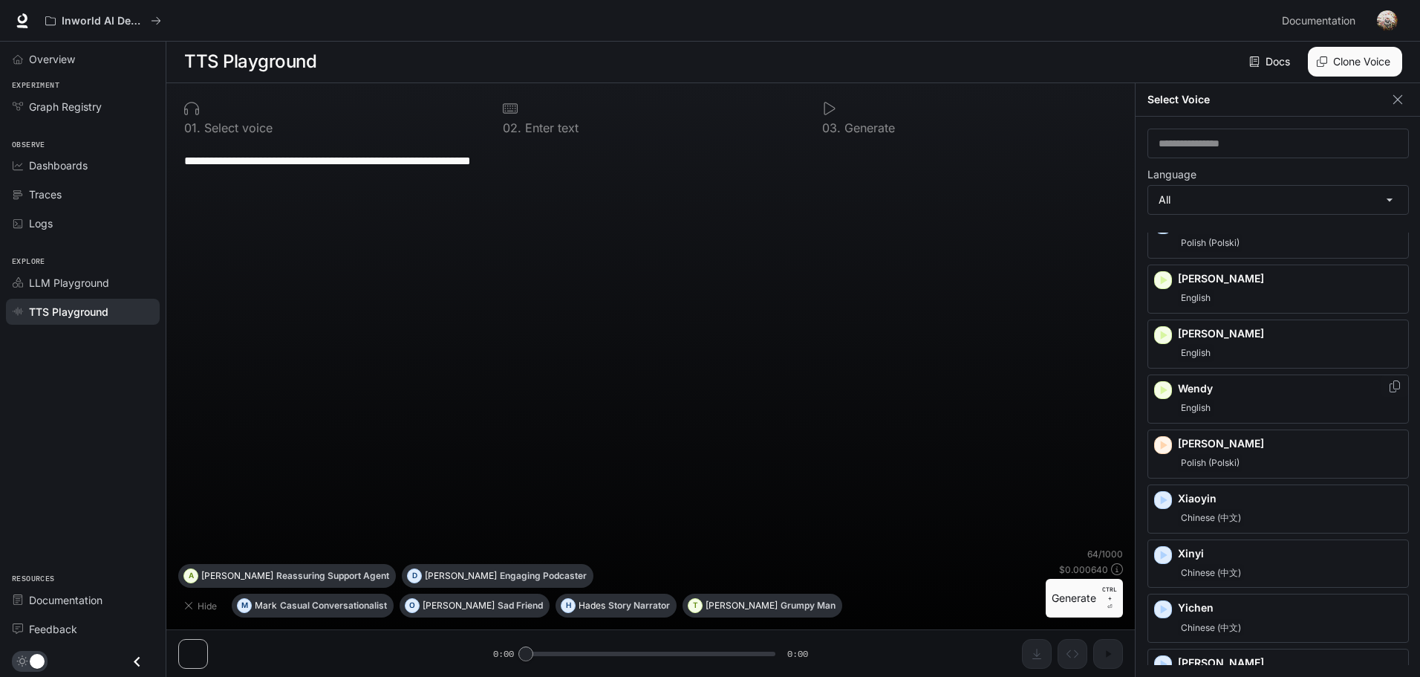
click at [1164, 392] on icon "button" at bounding box center [1163, 389] width 15 height 15
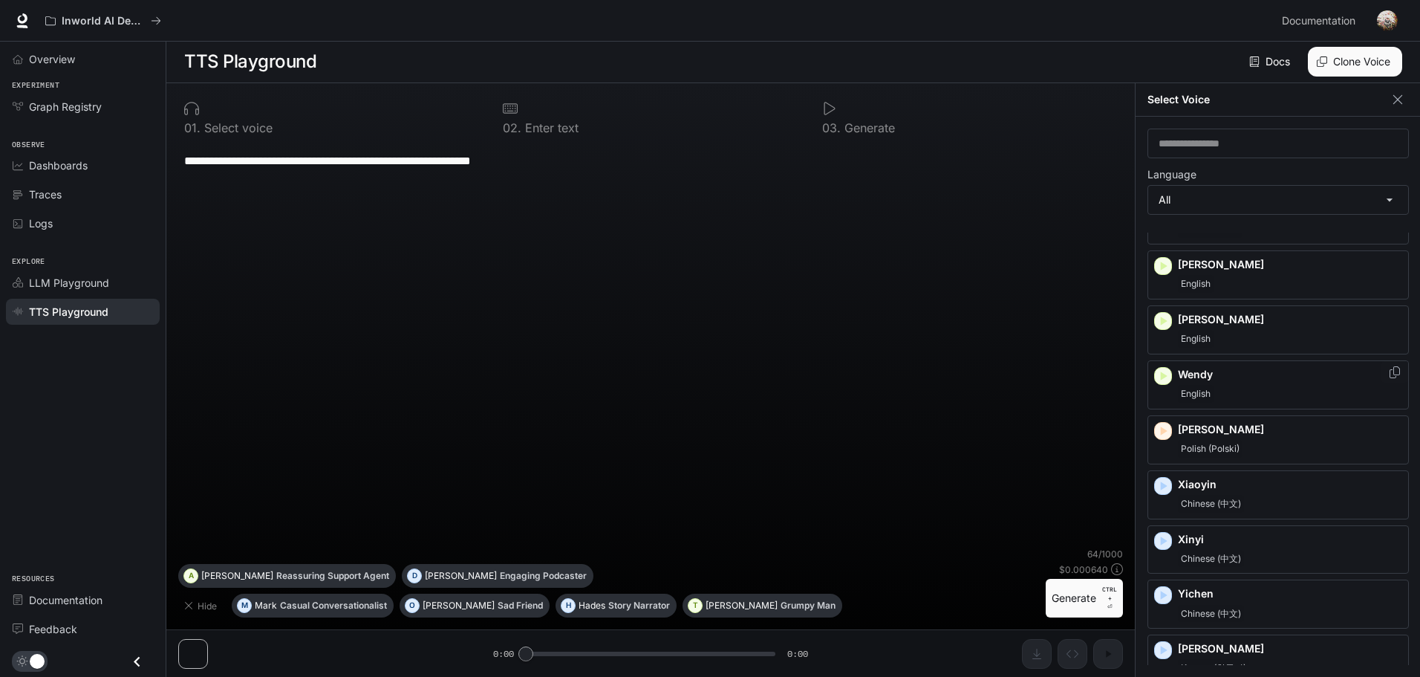
scroll to position [2329, 0]
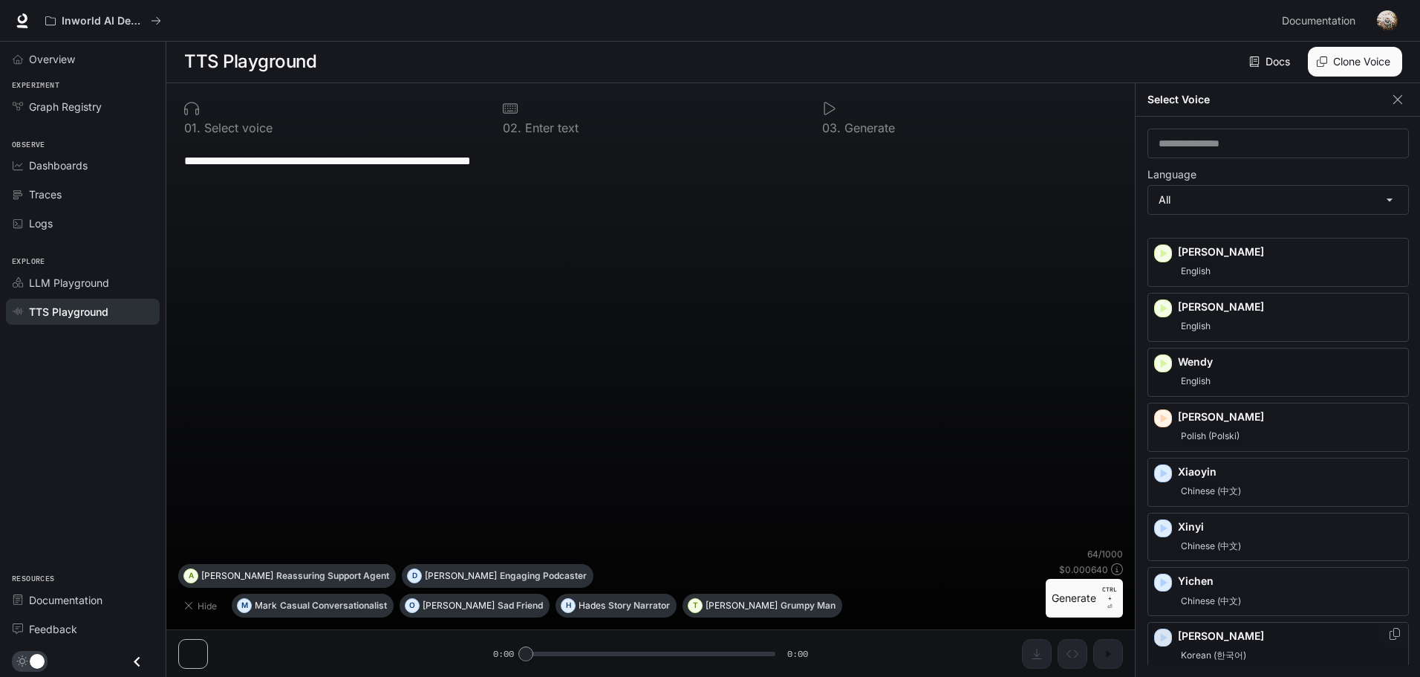
click at [1160, 637] on icon "button" at bounding box center [1163, 637] width 15 height 15
click at [1164, 586] on icon "button" at bounding box center [1163, 582] width 15 height 15
click at [1159, 529] on icon "button" at bounding box center [1163, 528] width 15 height 15
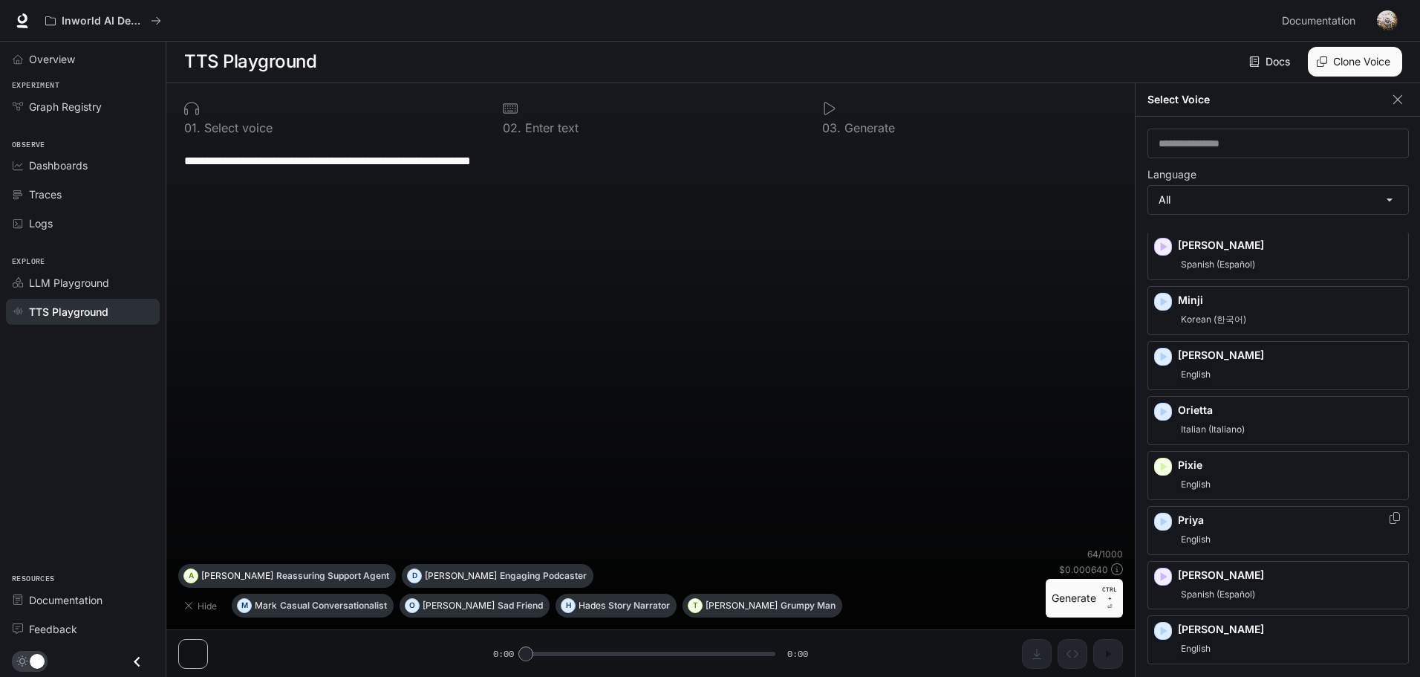
scroll to position [1586, 0]
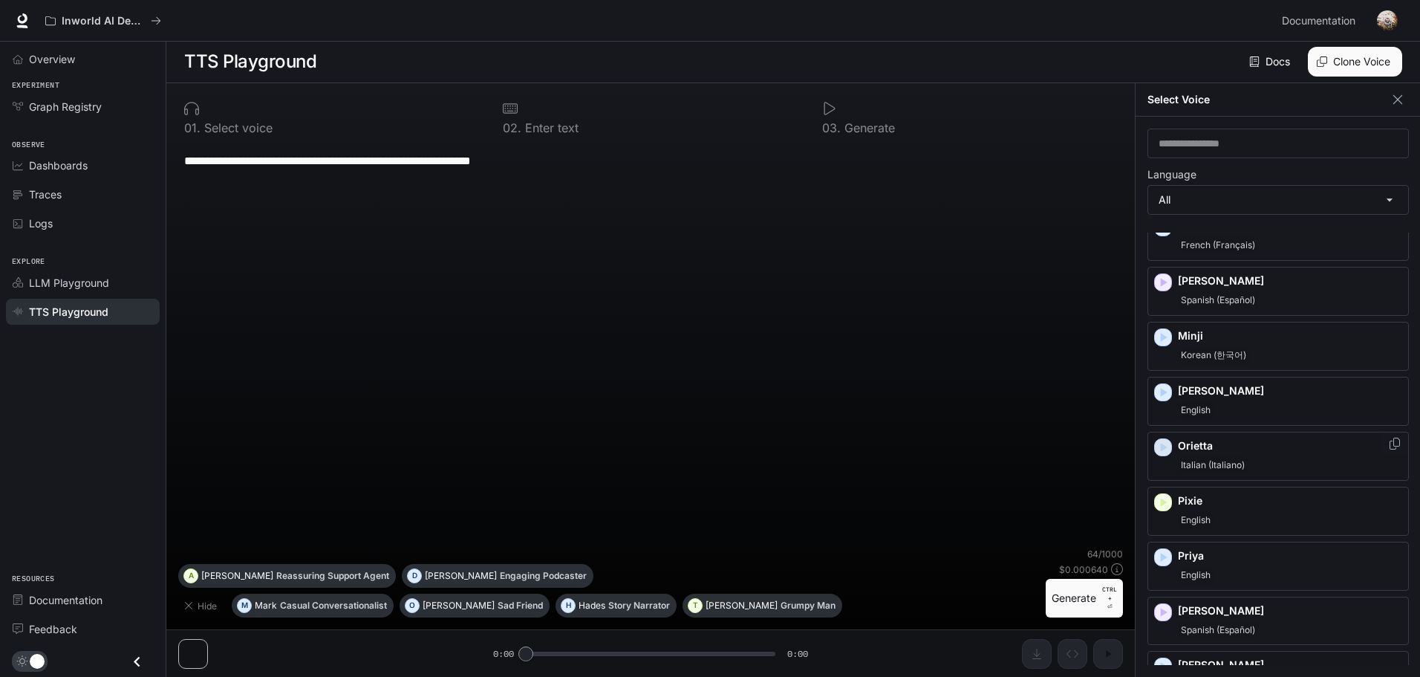
click at [1161, 451] on icon "button" at bounding box center [1164, 447] width 7 height 9
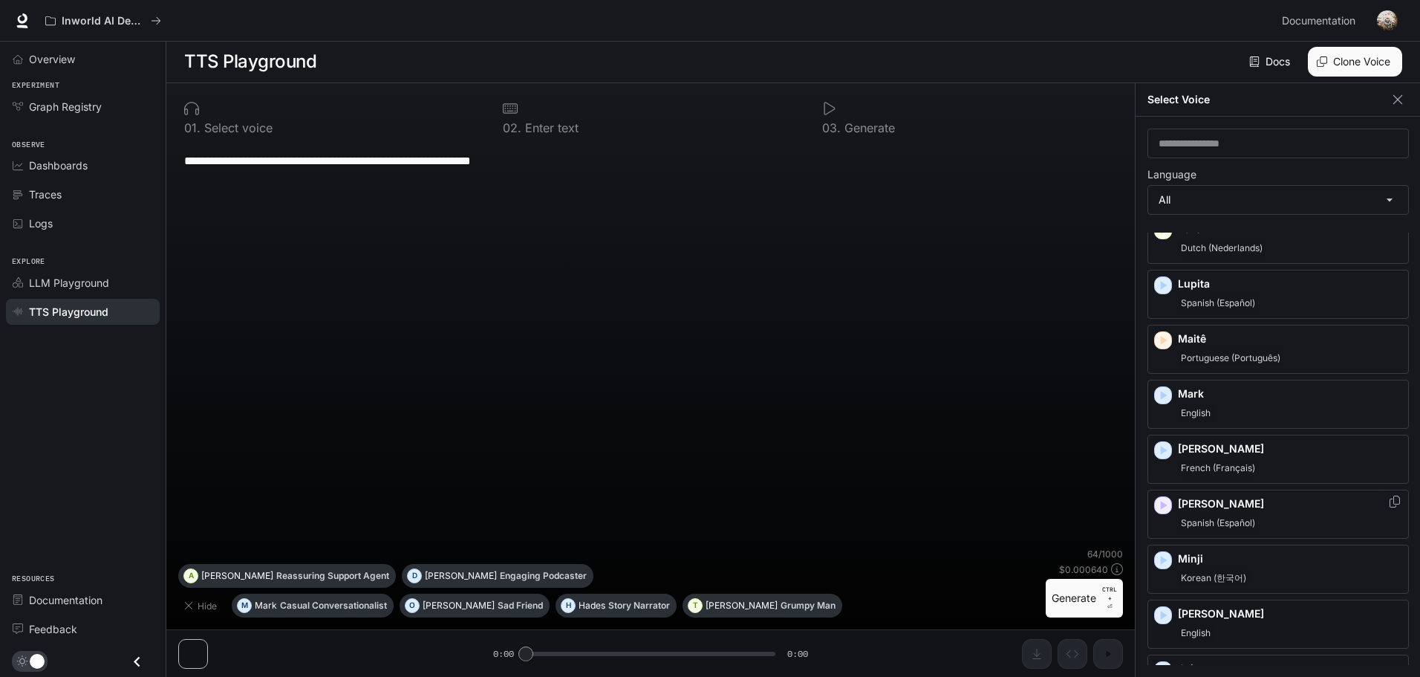
scroll to position [1289, 0]
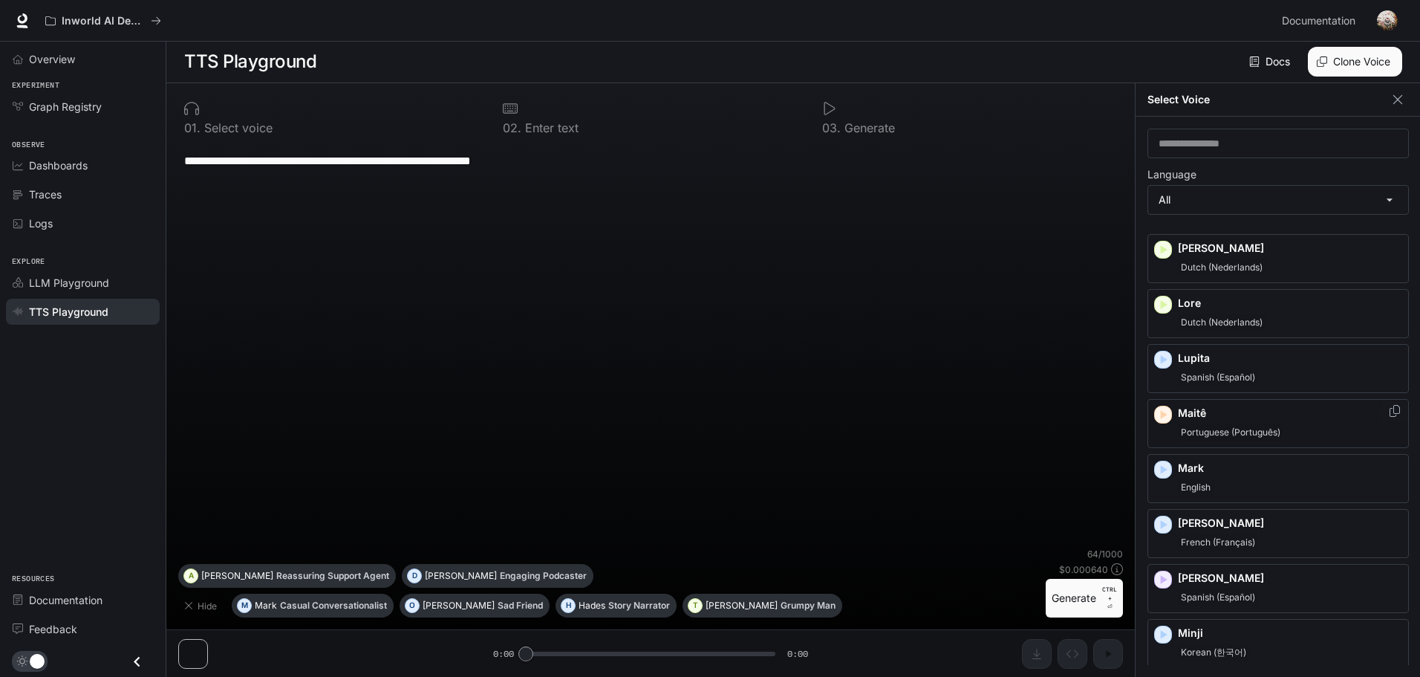
click at [1160, 413] on icon "button" at bounding box center [1163, 414] width 15 height 15
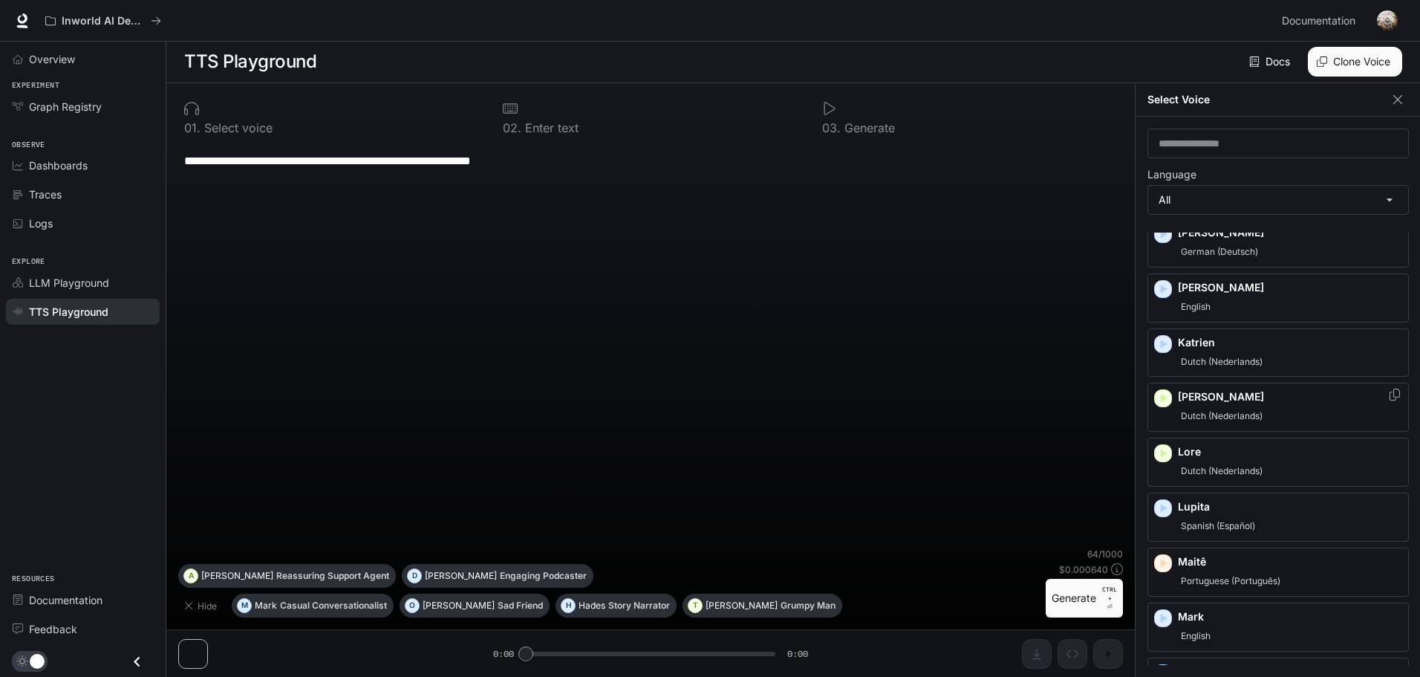
scroll to position [1067, 0]
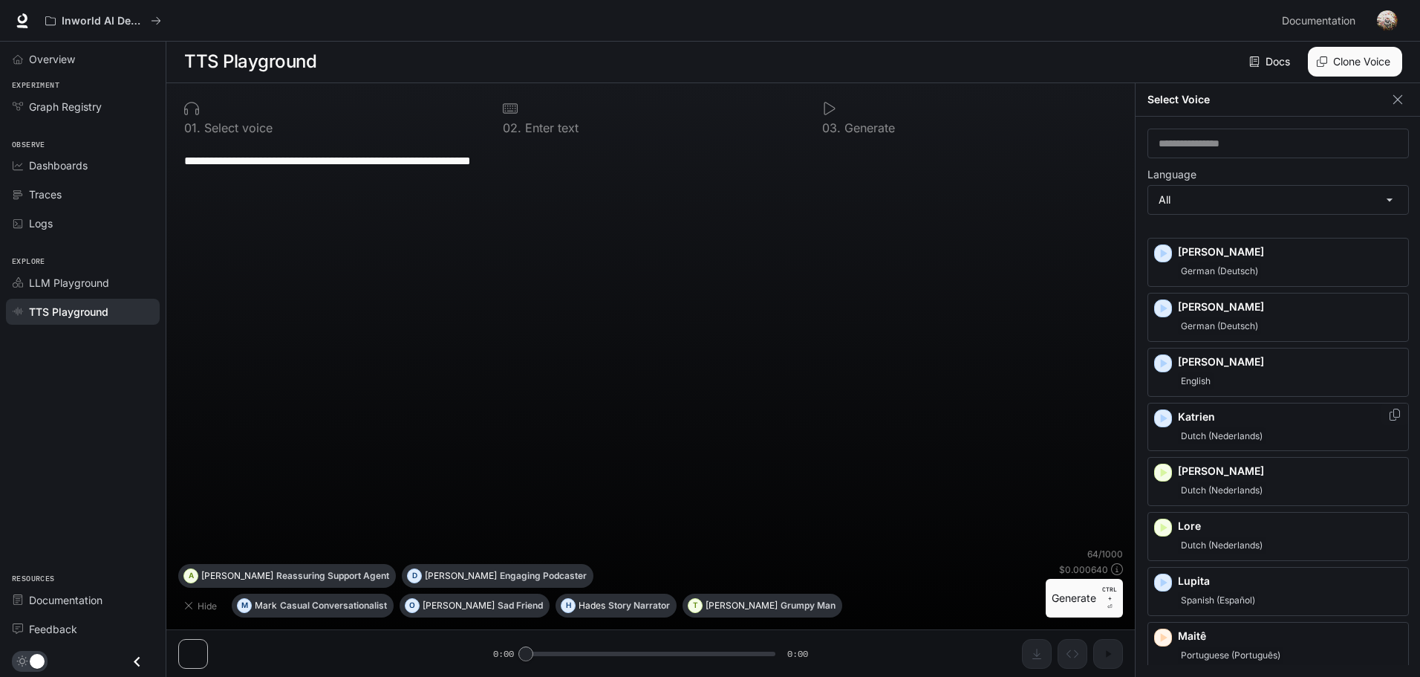
click at [1161, 414] on icon "button" at bounding box center [1164, 418] width 7 height 9
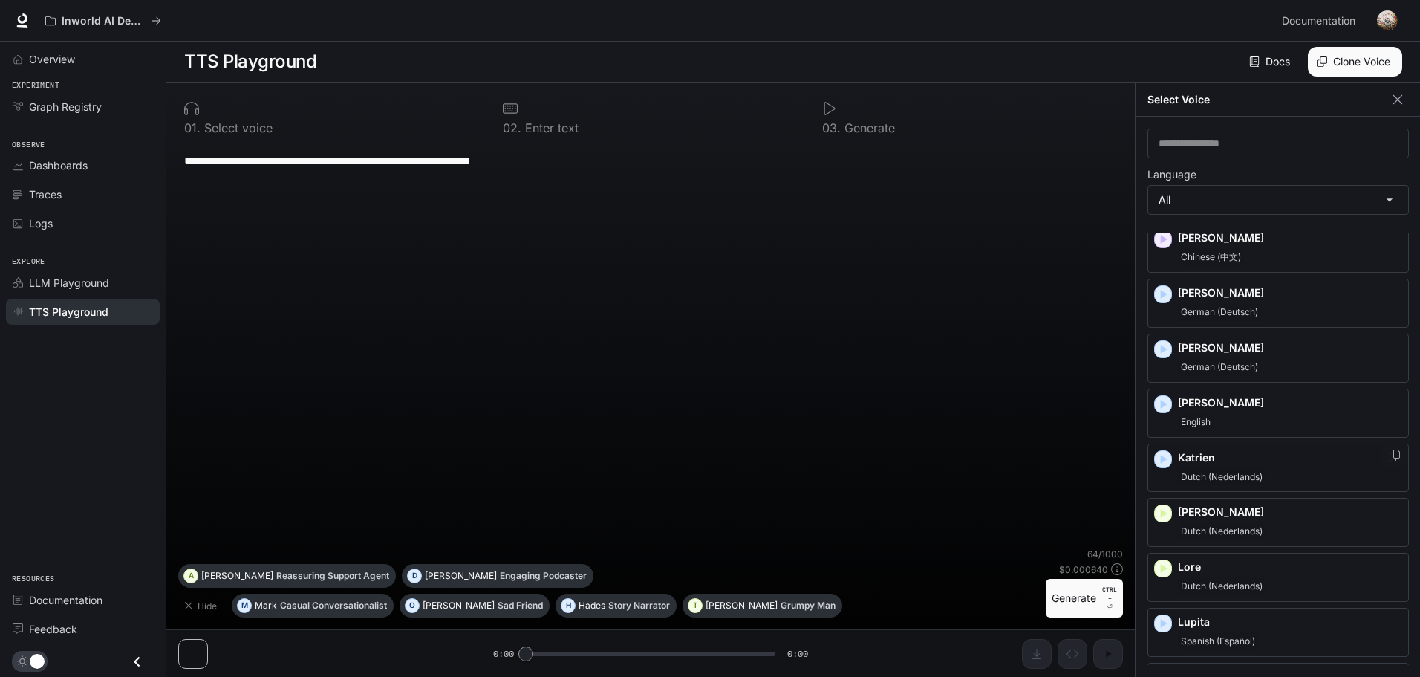
scroll to position [992, 0]
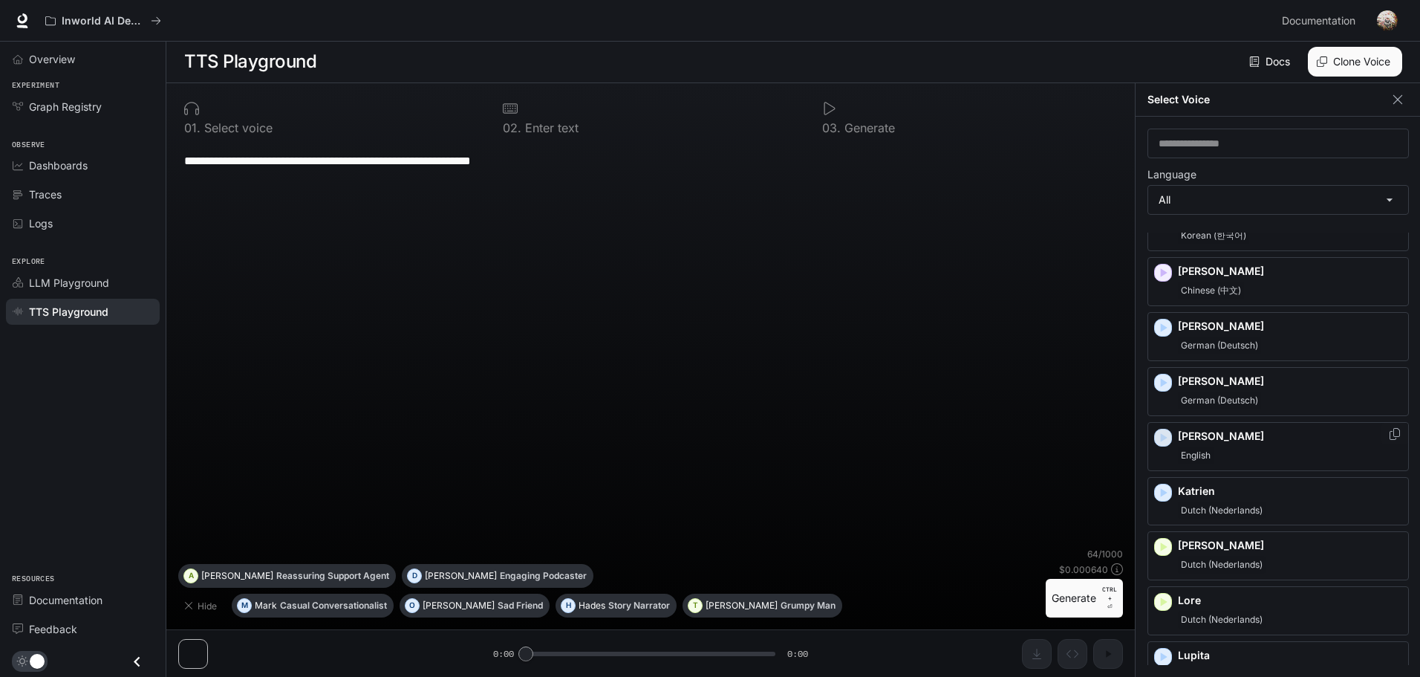
click at [1164, 429] on div "button" at bounding box center [1163, 438] width 18 height 18
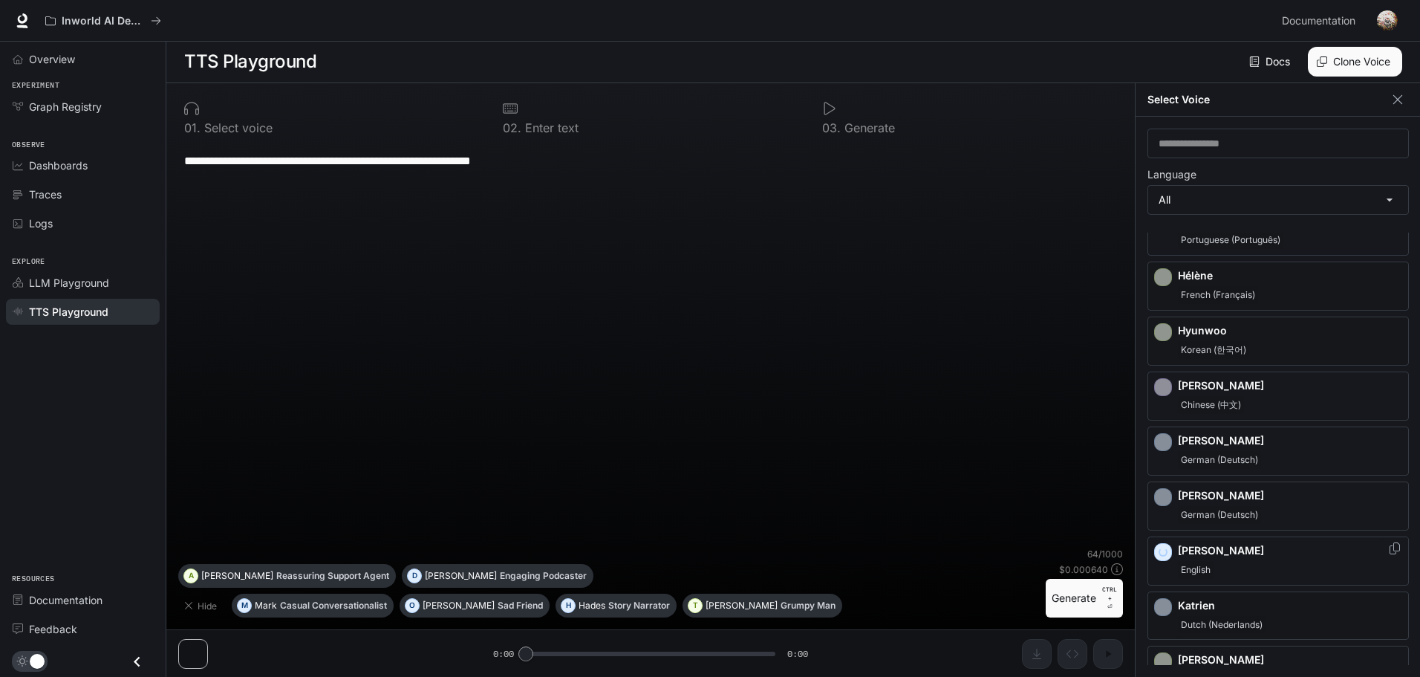
scroll to position [844, 0]
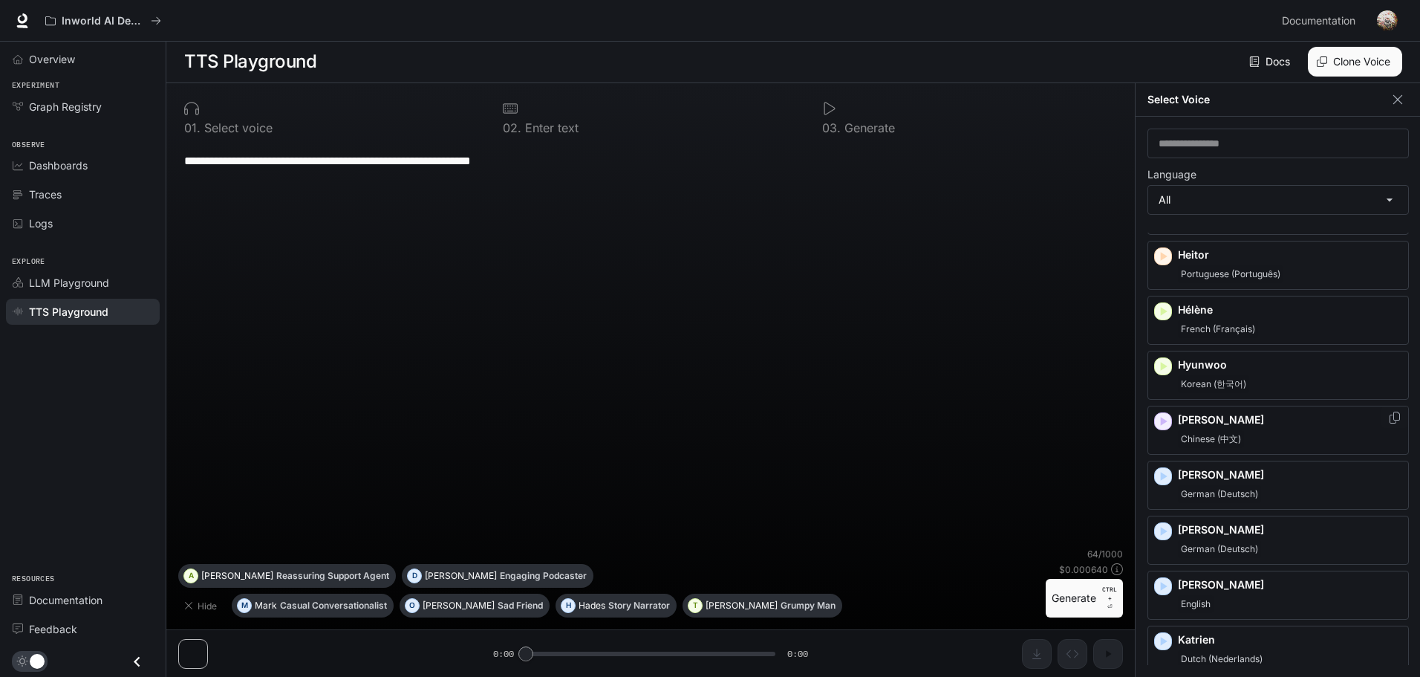
click at [1162, 423] on icon "button" at bounding box center [1164, 421] width 7 height 9
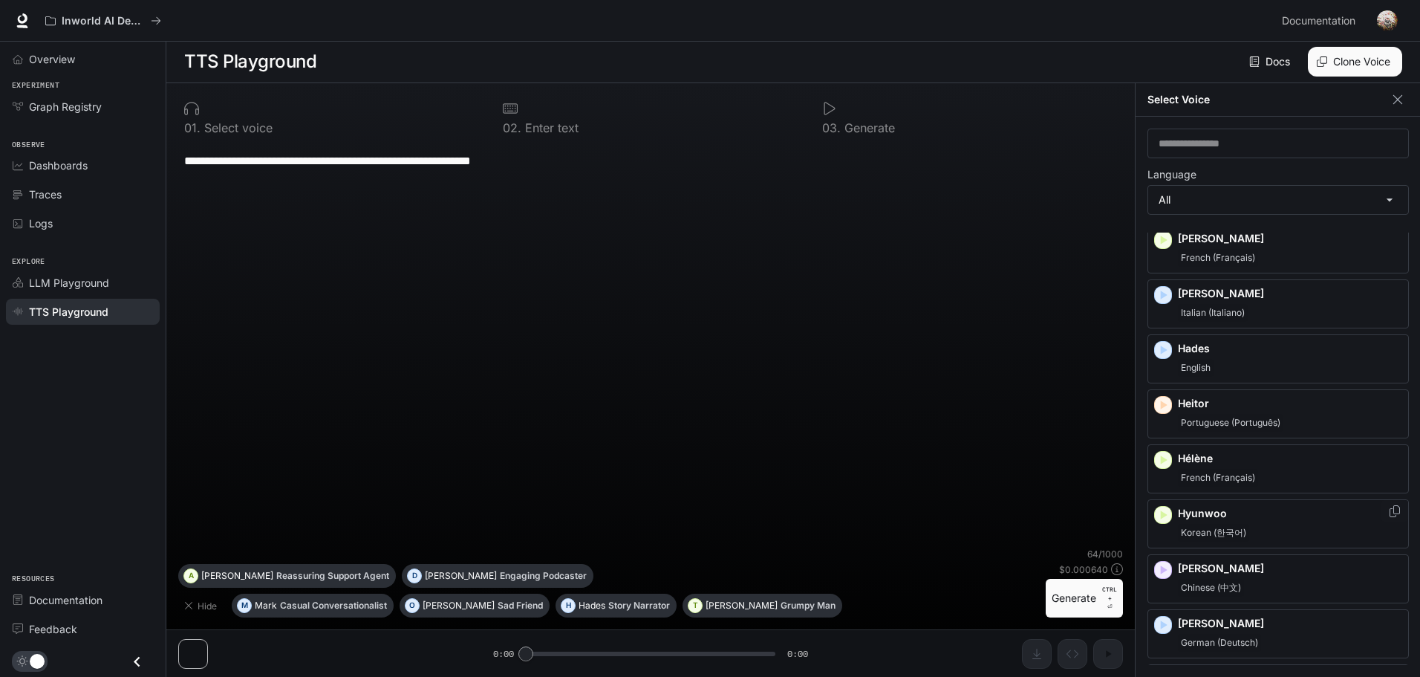
scroll to position [621, 0]
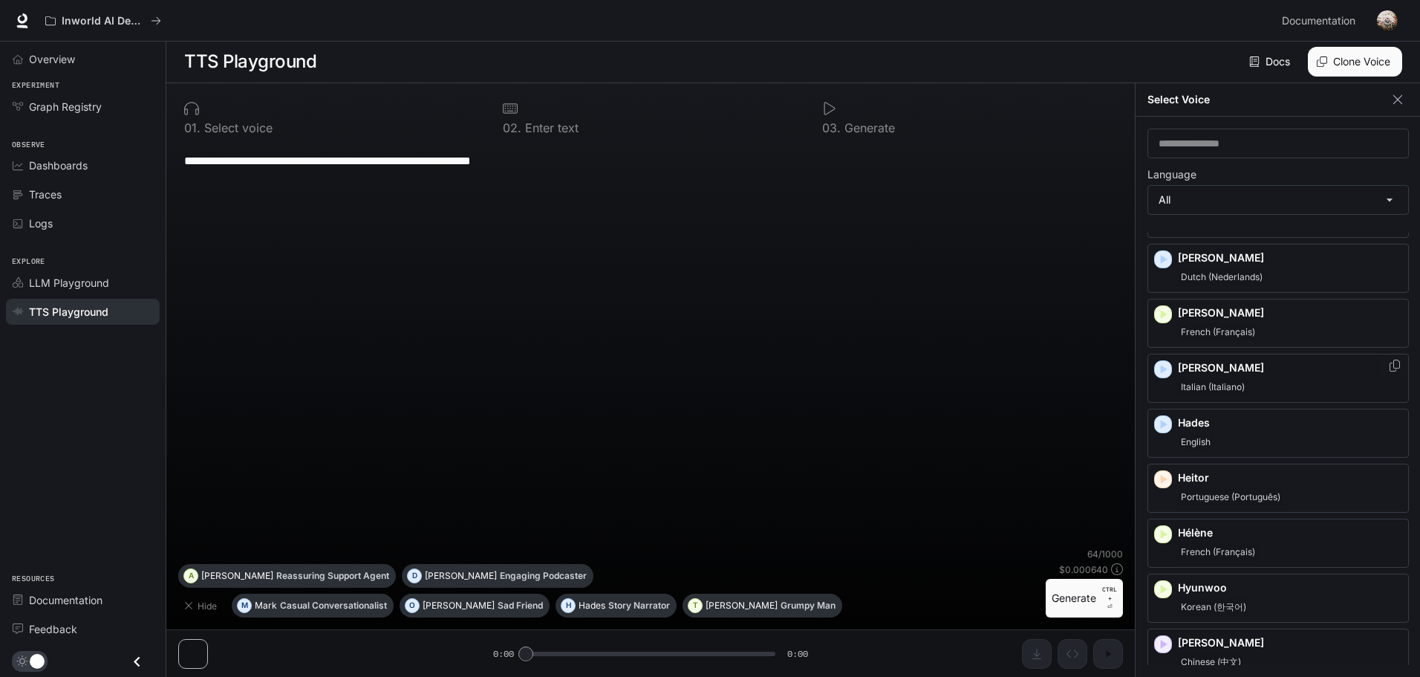
click at [1161, 371] on icon "button" at bounding box center [1164, 369] width 7 height 9
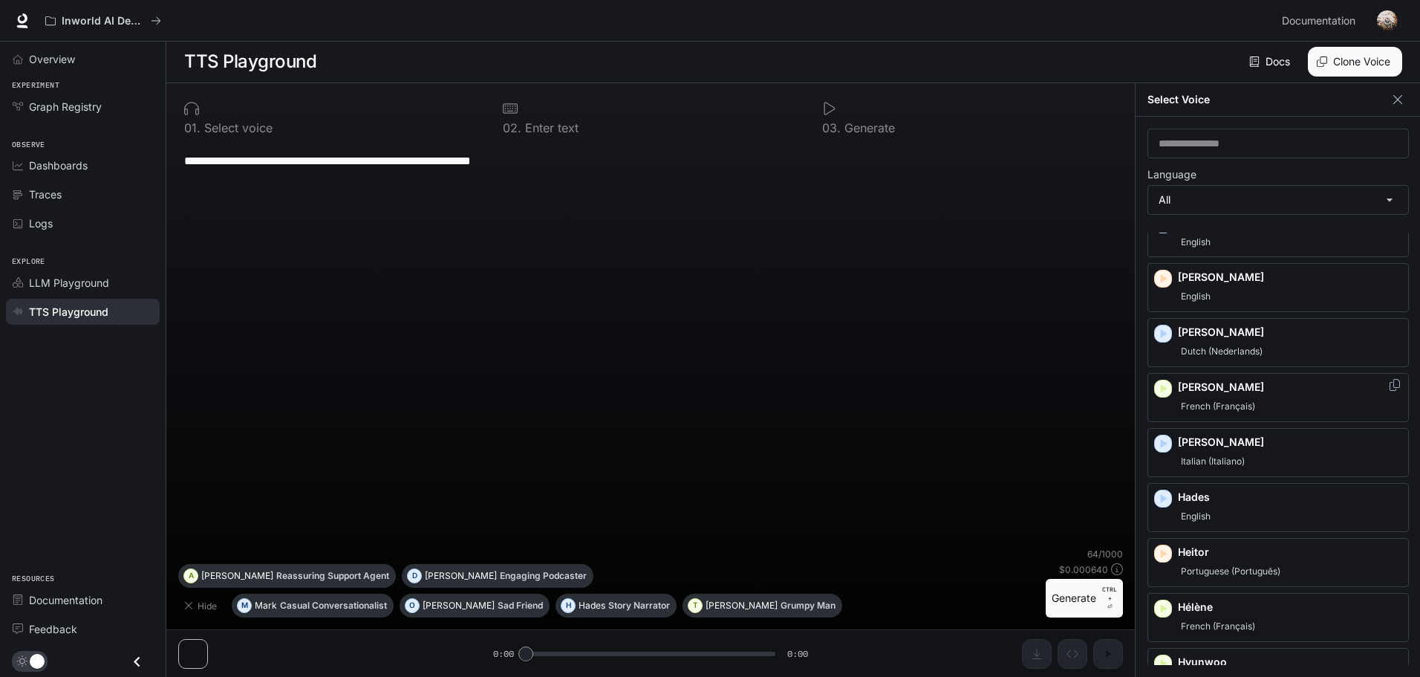
click at [1163, 386] on icon "button" at bounding box center [1164, 388] width 7 height 9
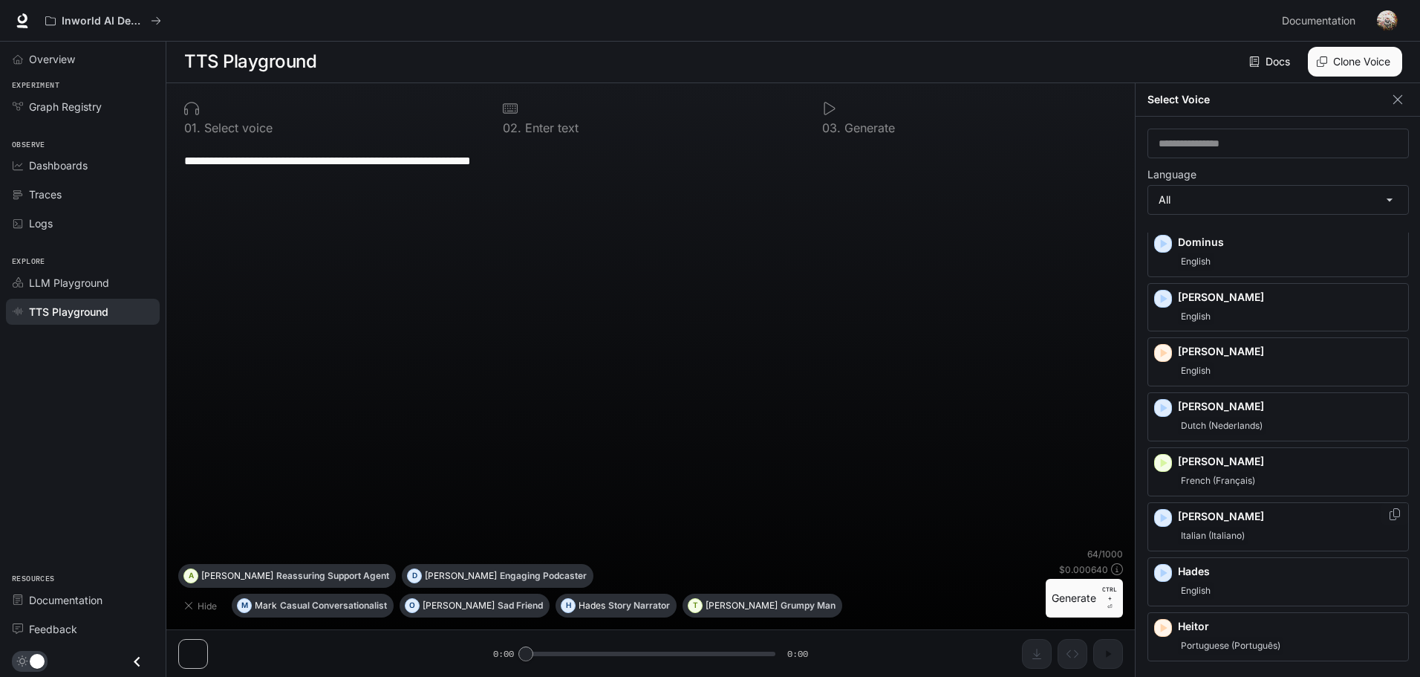
scroll to position [398, 0]
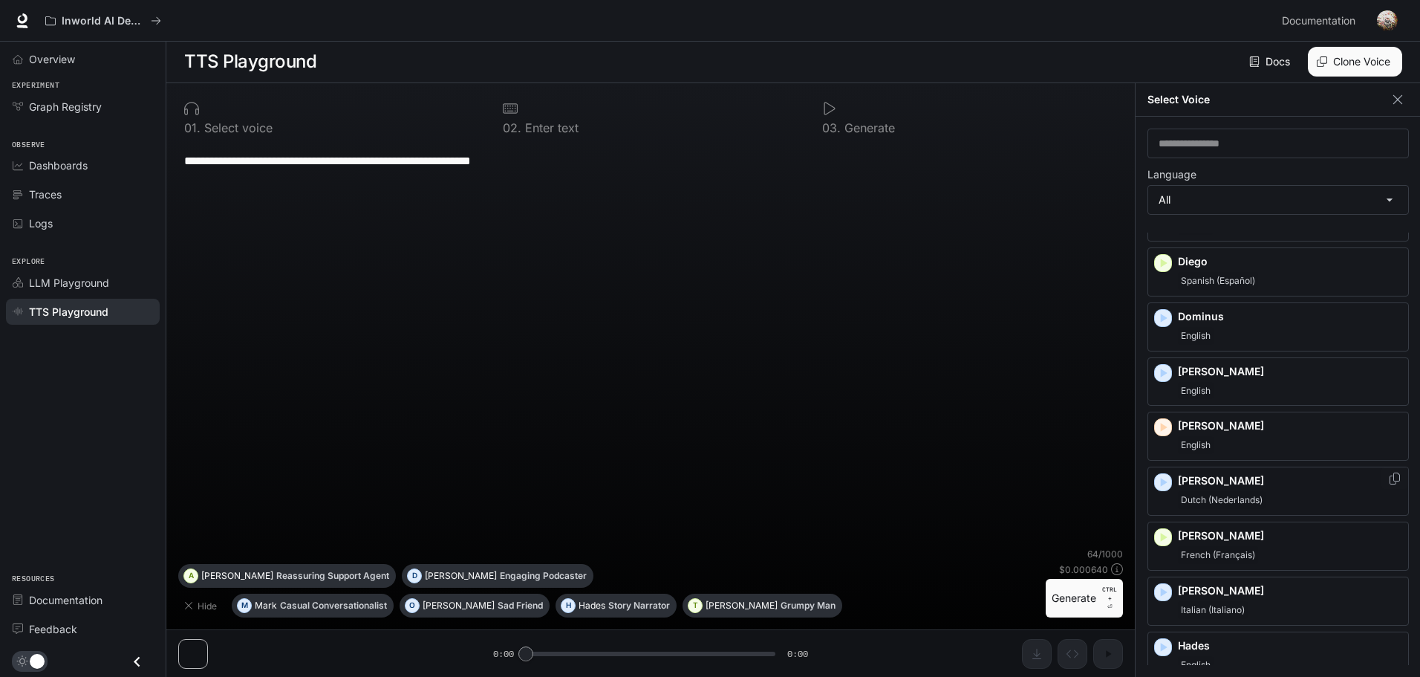
click at [1163, 480] on icon "button" at bounding box center [1164, 482] width 7 height 9
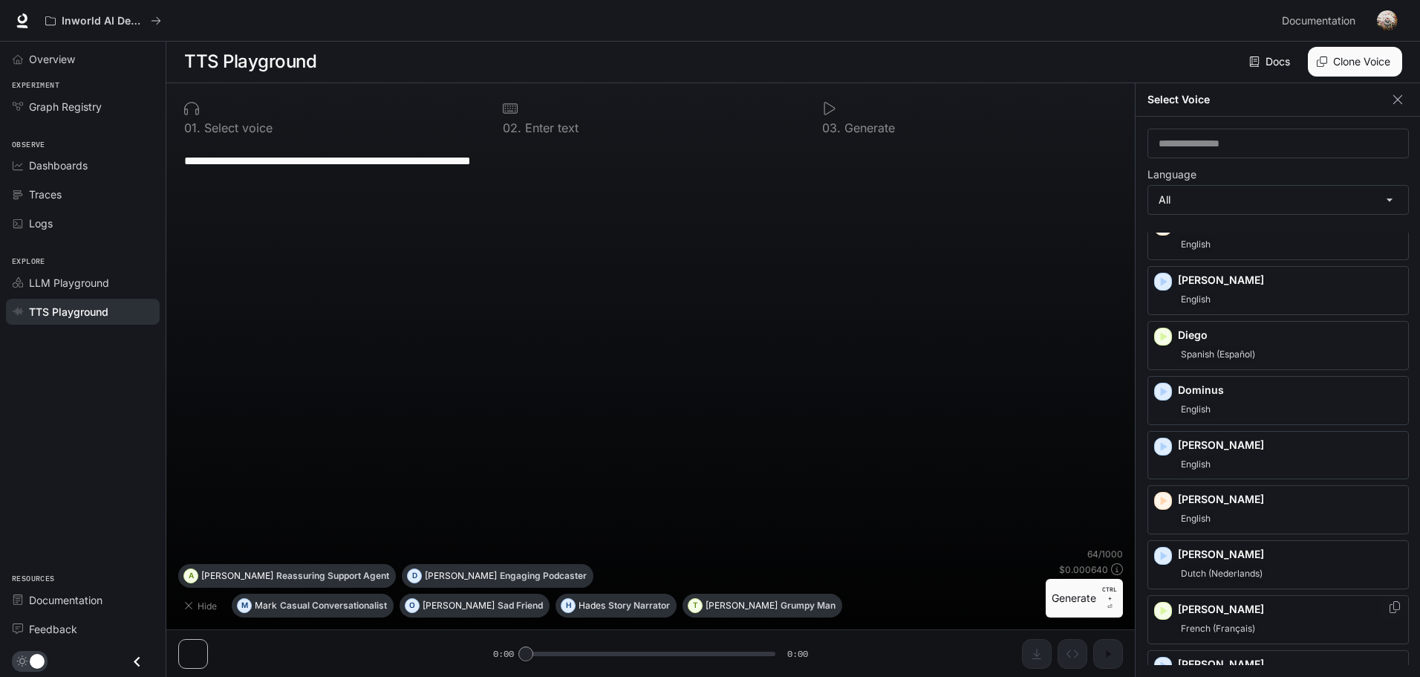
scroll to position [324, 0]
click at [1162, 505] on icon "button" at bounding box center [1163, 501] width 15 height 15
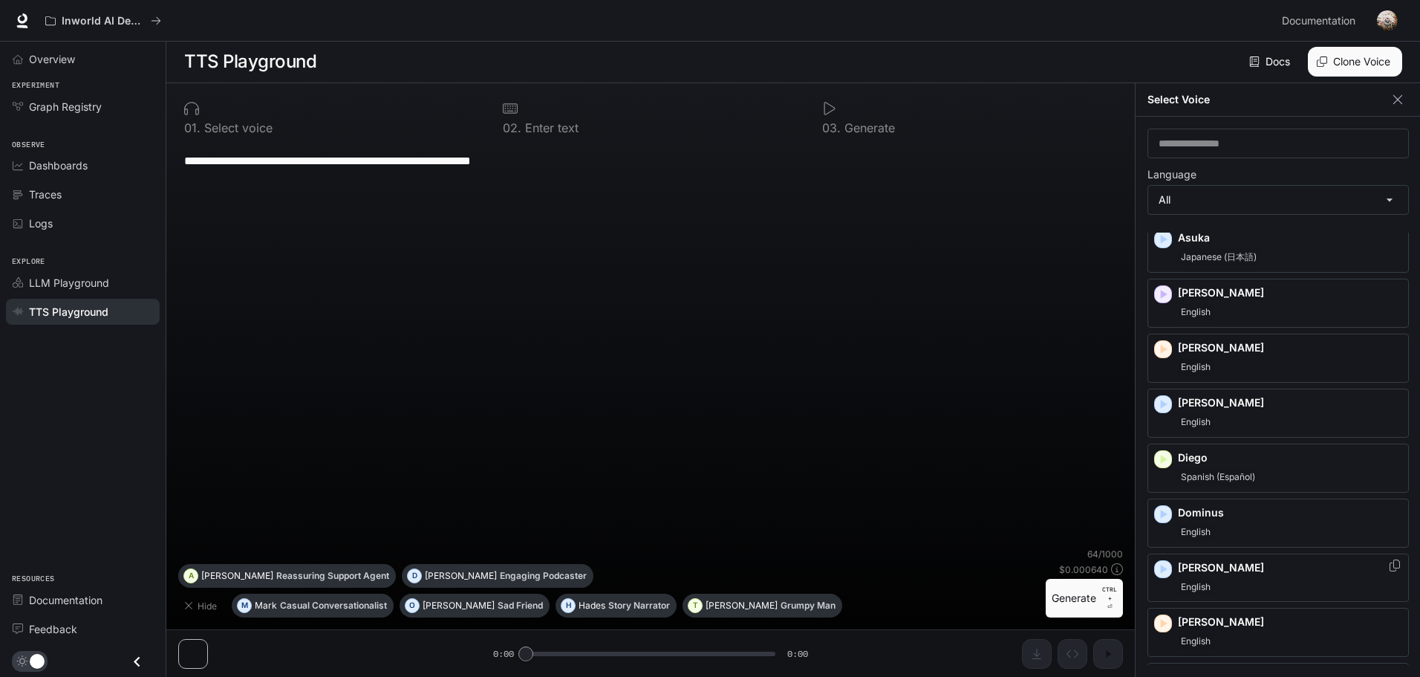
scroll to position [175, 0]
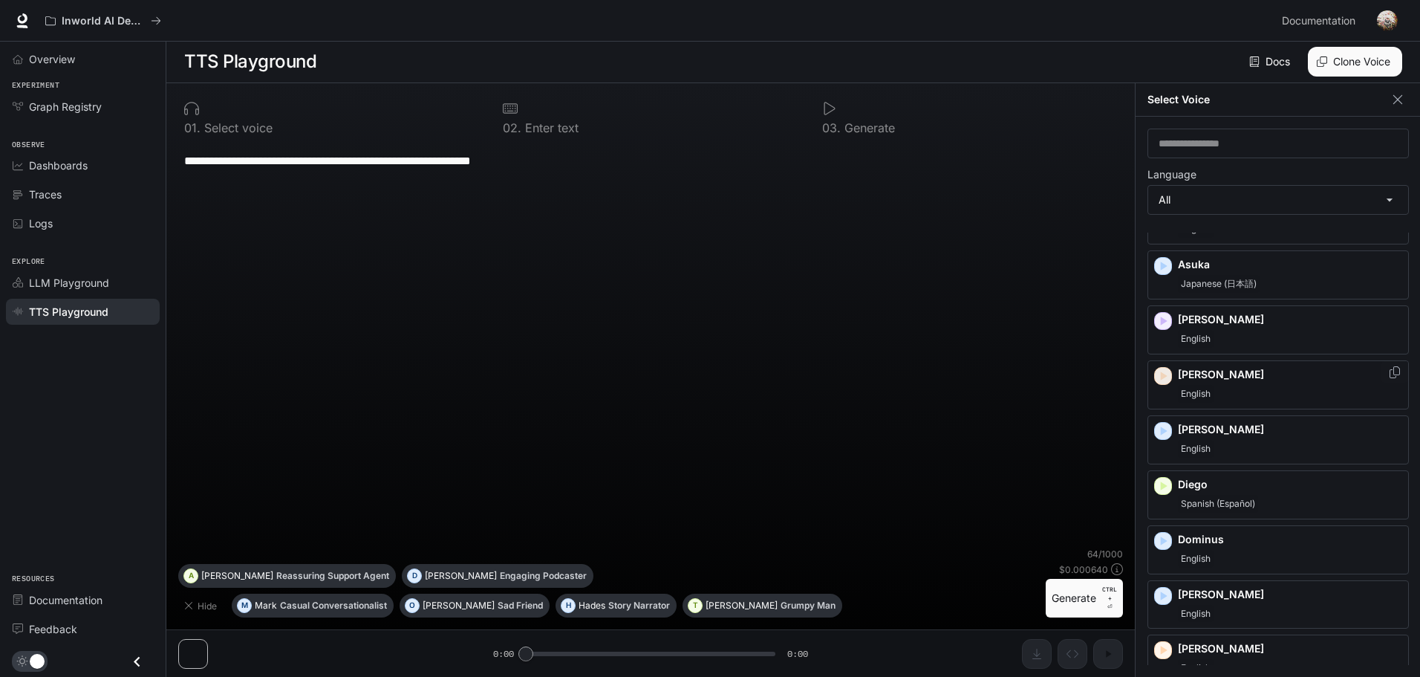
click at [1159, 381] on icon "button" at bounding box center [1163, 375] width 15 height 15
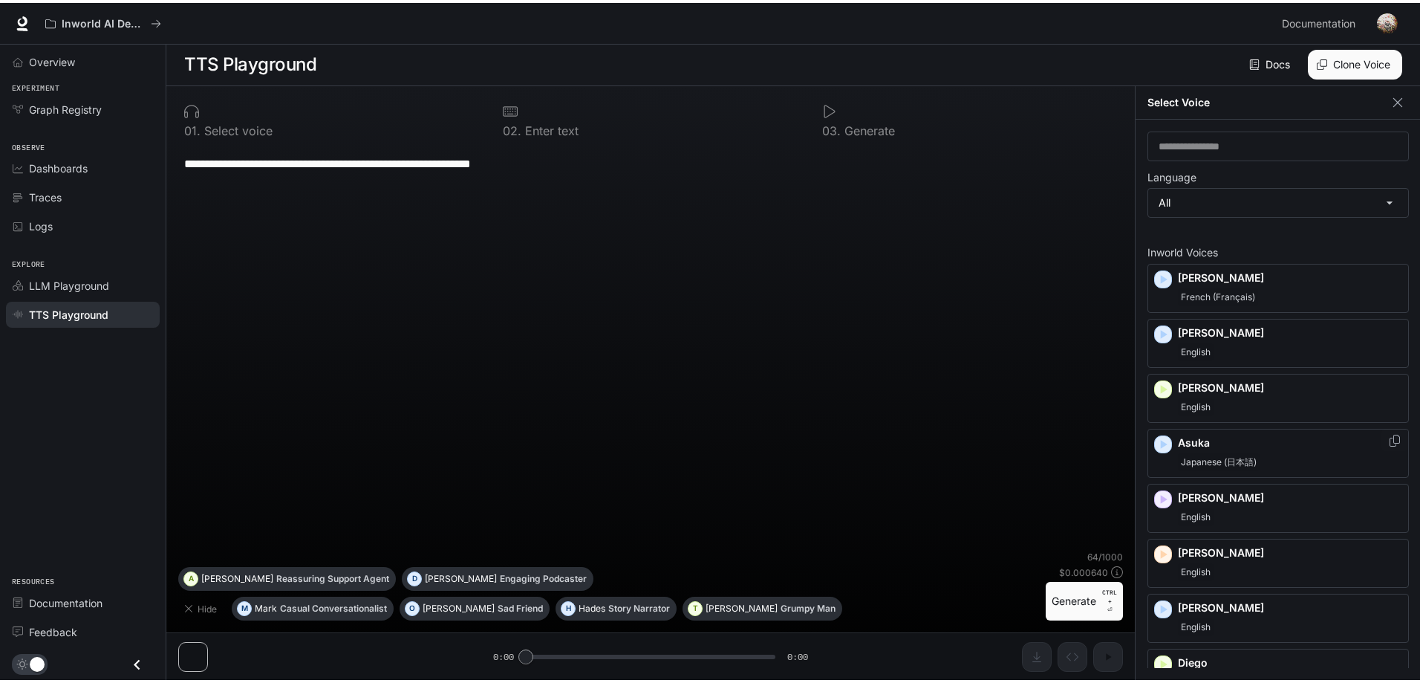
scroll to position [0, 0]
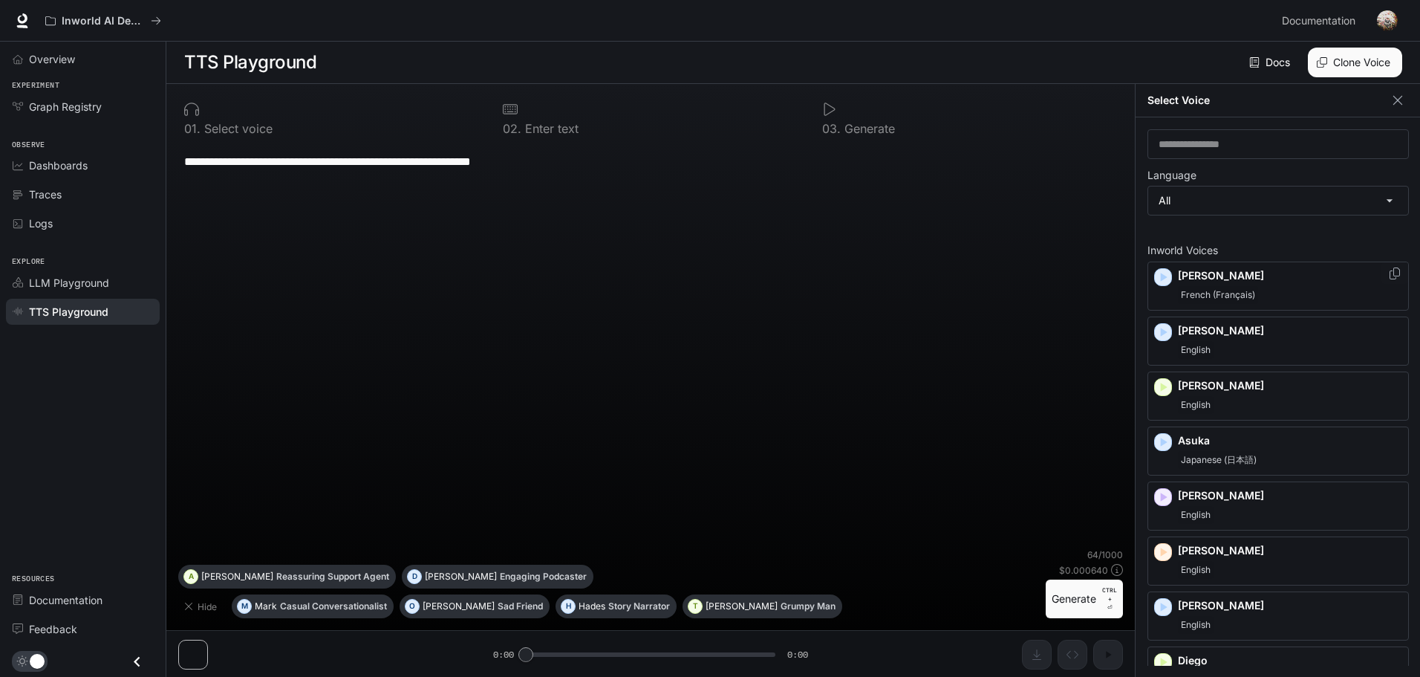
click at [1164, 278] on icon "button" at bounding box center [1164, 277] width 7 height 9
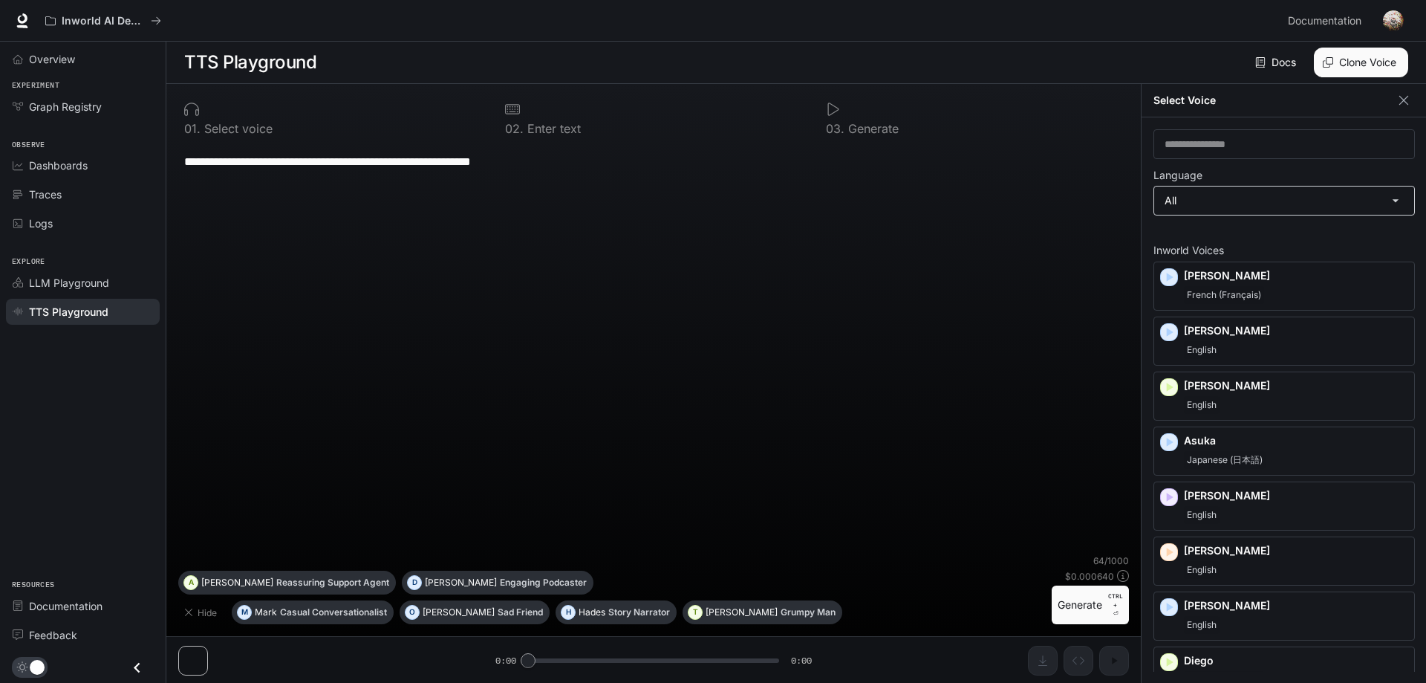
click at [1188, 203] on body "**********" at bounding box center [713, 341] width 1426 height 683
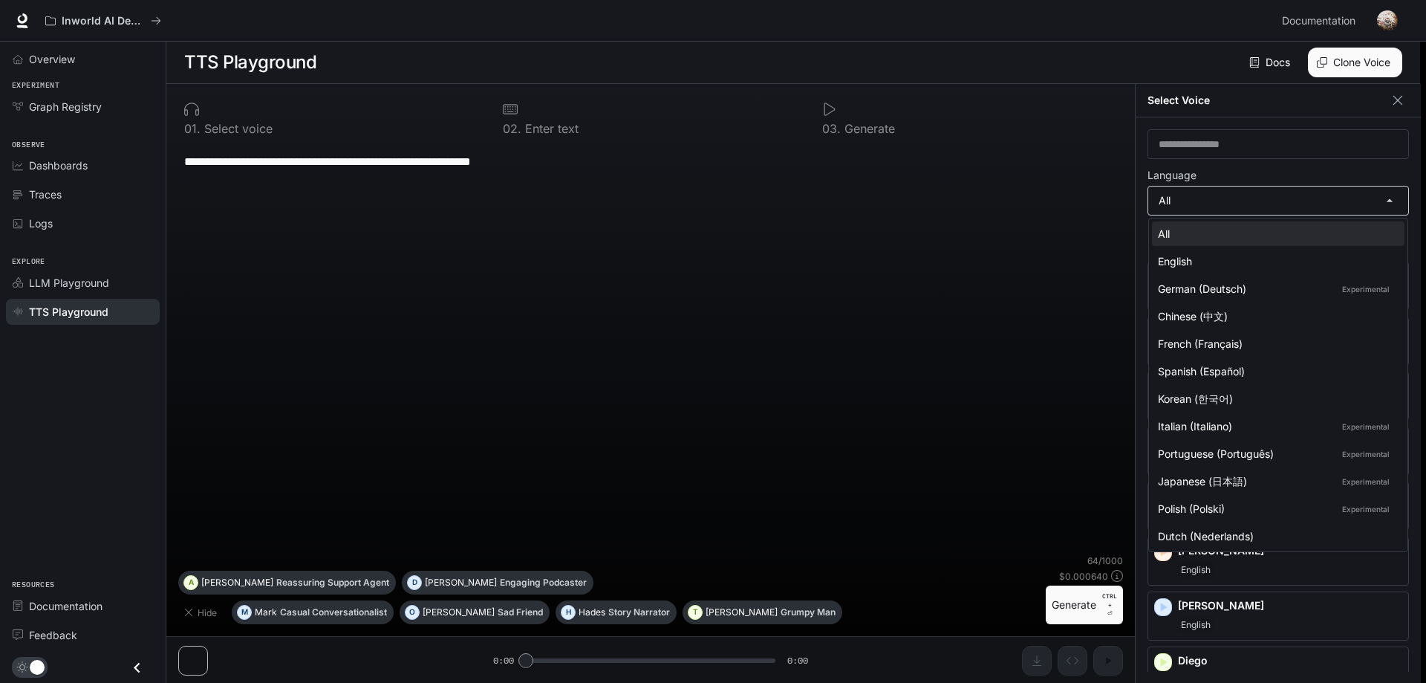
click at [1188, 203] on div at bounding box center [713, 341] width 1426 height 683
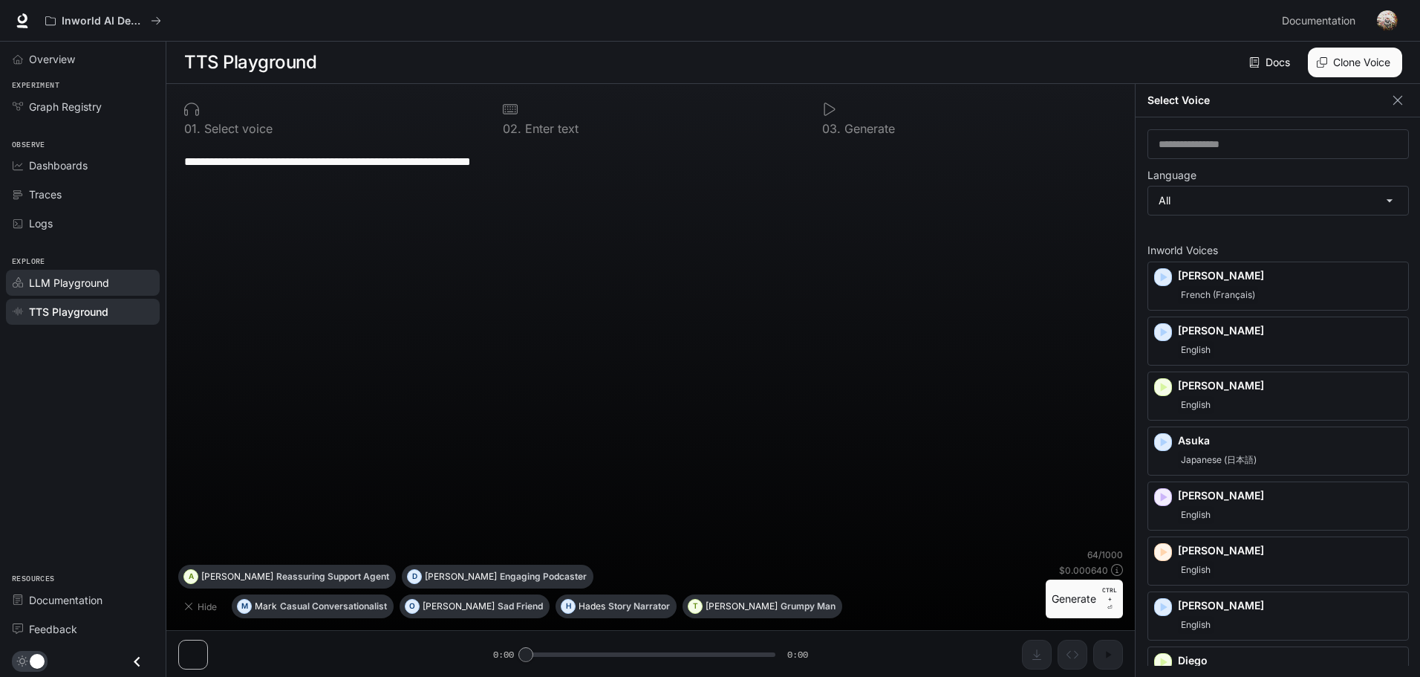
click at [53, 277] on span "LLM Playground" at bounding box center [69, 283] width 80 height 16
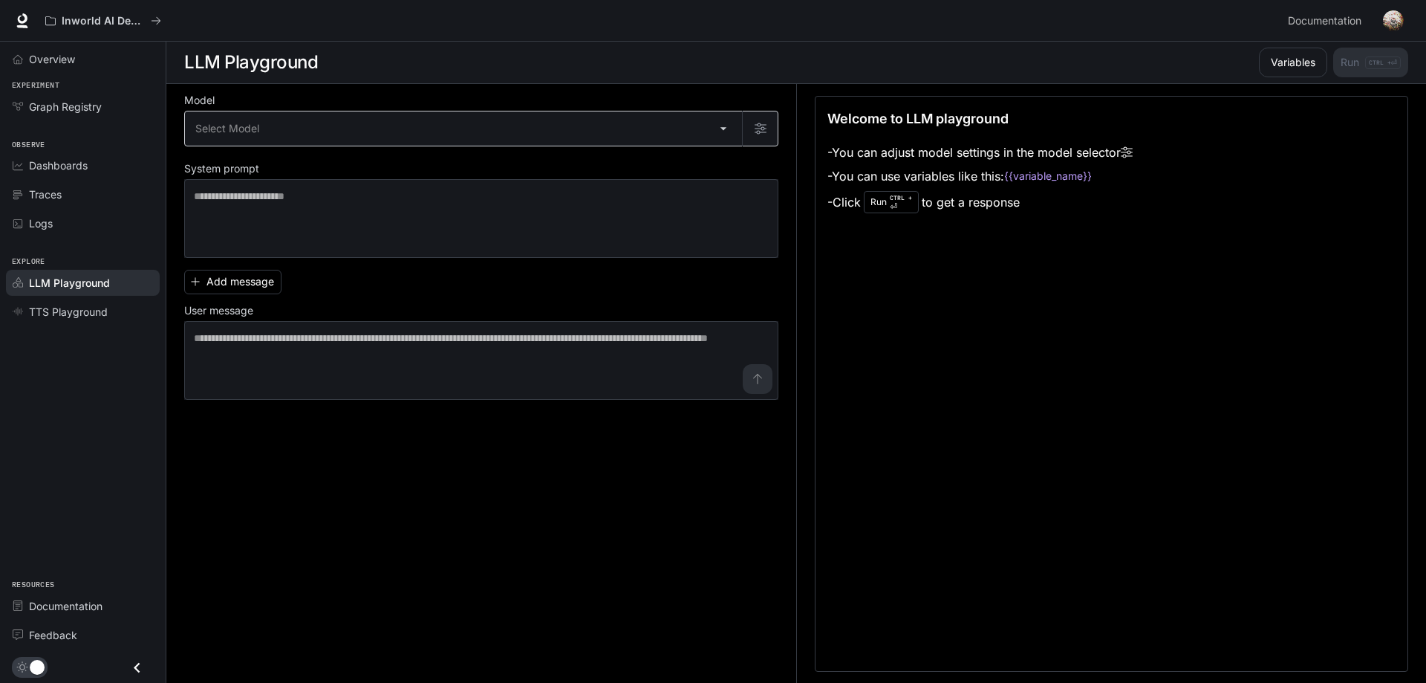
click at [293, 126] on body "Skip to main content Inworld AI Demos Documentation Documentation Portal Overvi…" at bounding box center [713, 341] width 1426 height 683
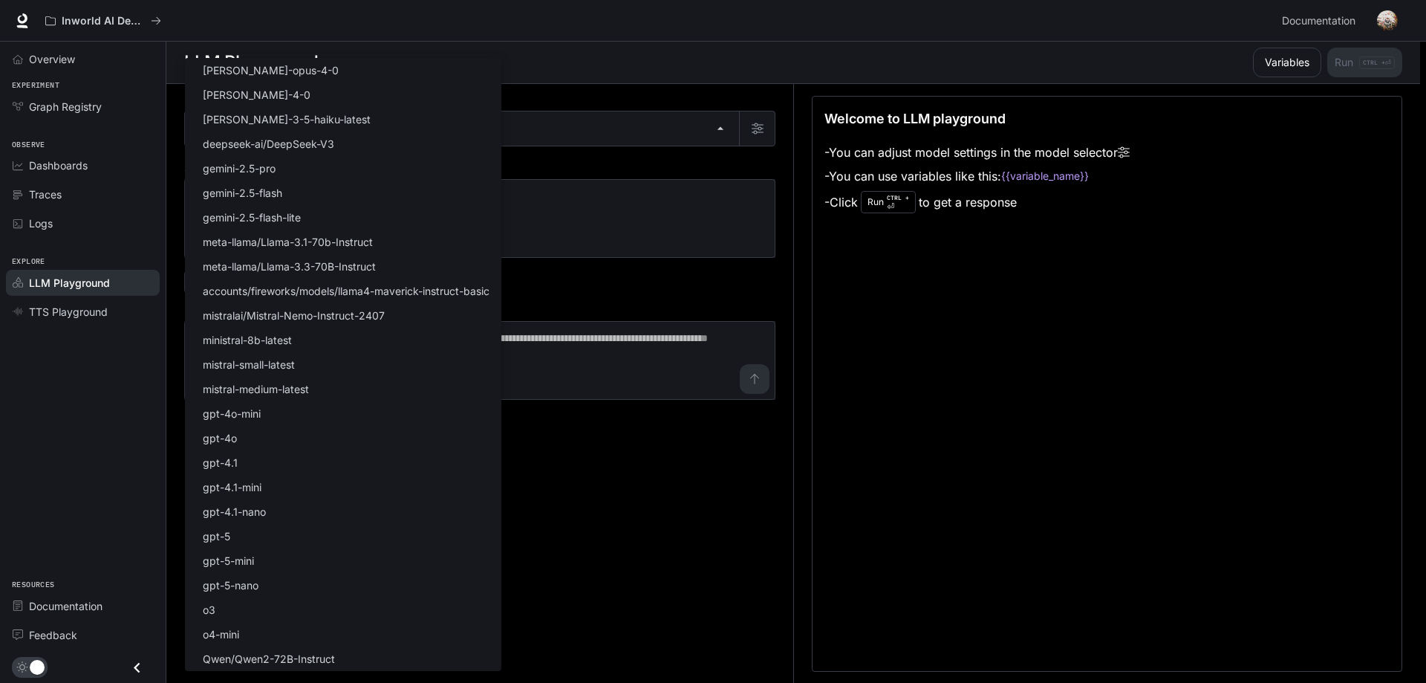
click at [576, 126] on div at bounding box center [713, 341] width 1426 height 683
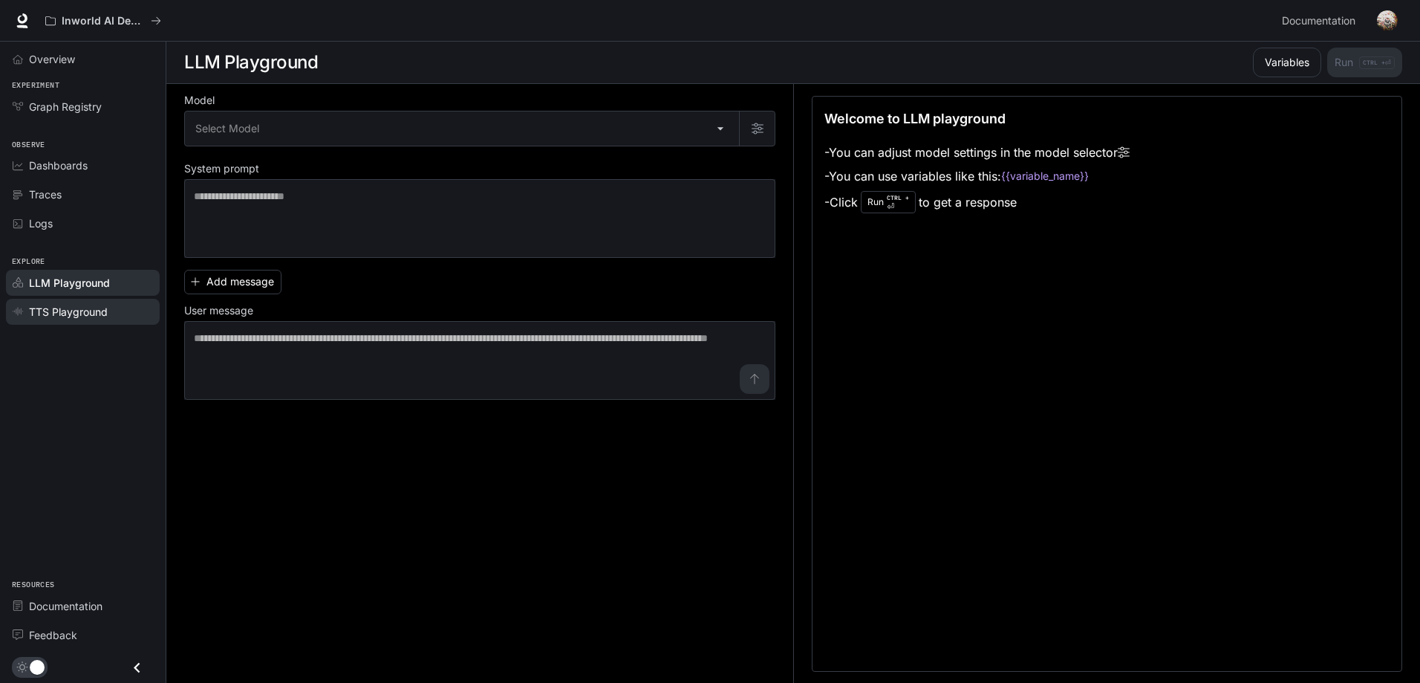
click at [68, 308] on span "TTS Playground" at bounding box center [68, 312] width 79 height 16
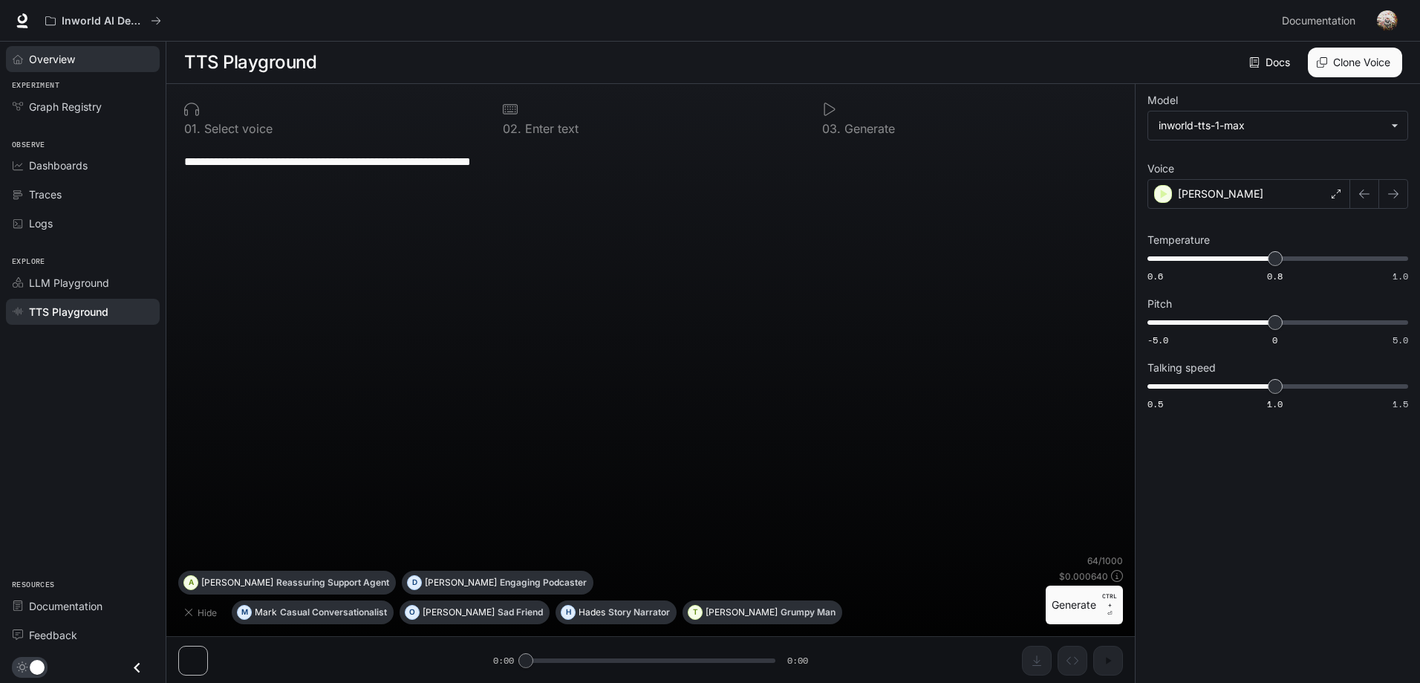
click at [74, 61] on span "Overview" at bounding box center [52, 59] width 46 height 16
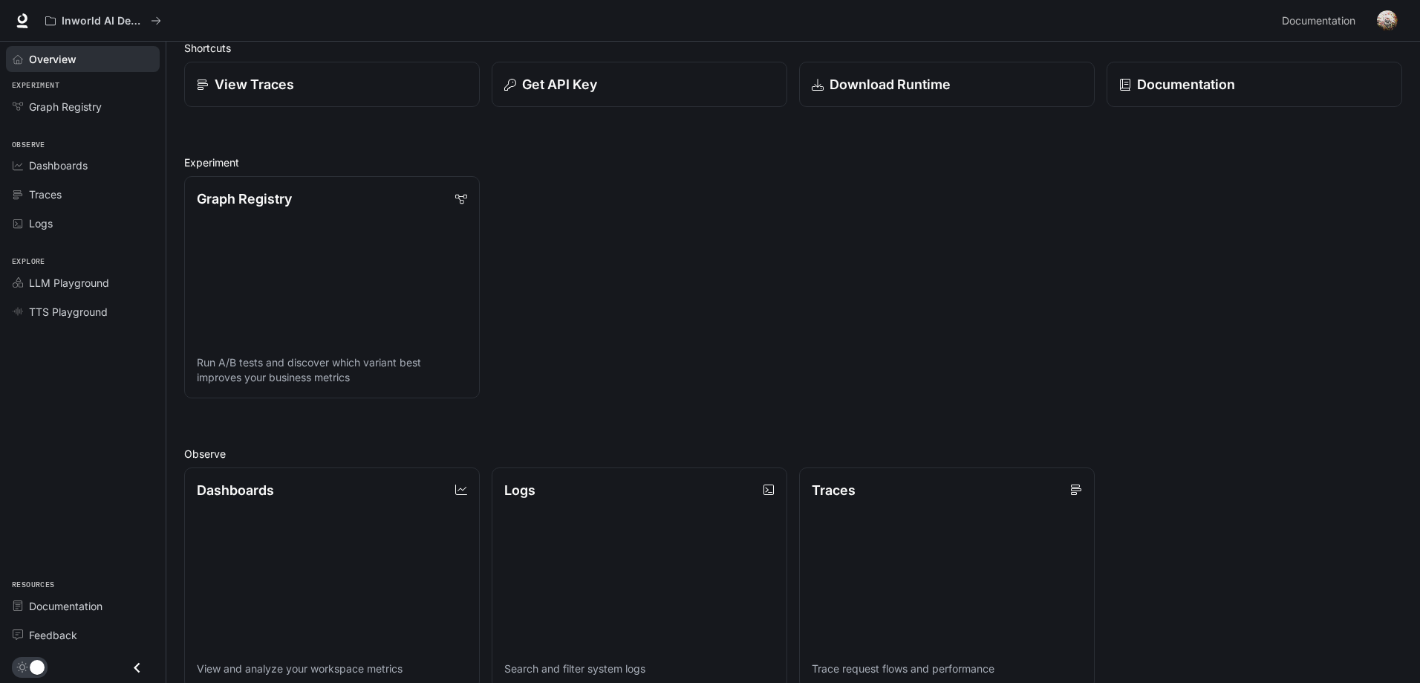
scroll to position [377, 0]
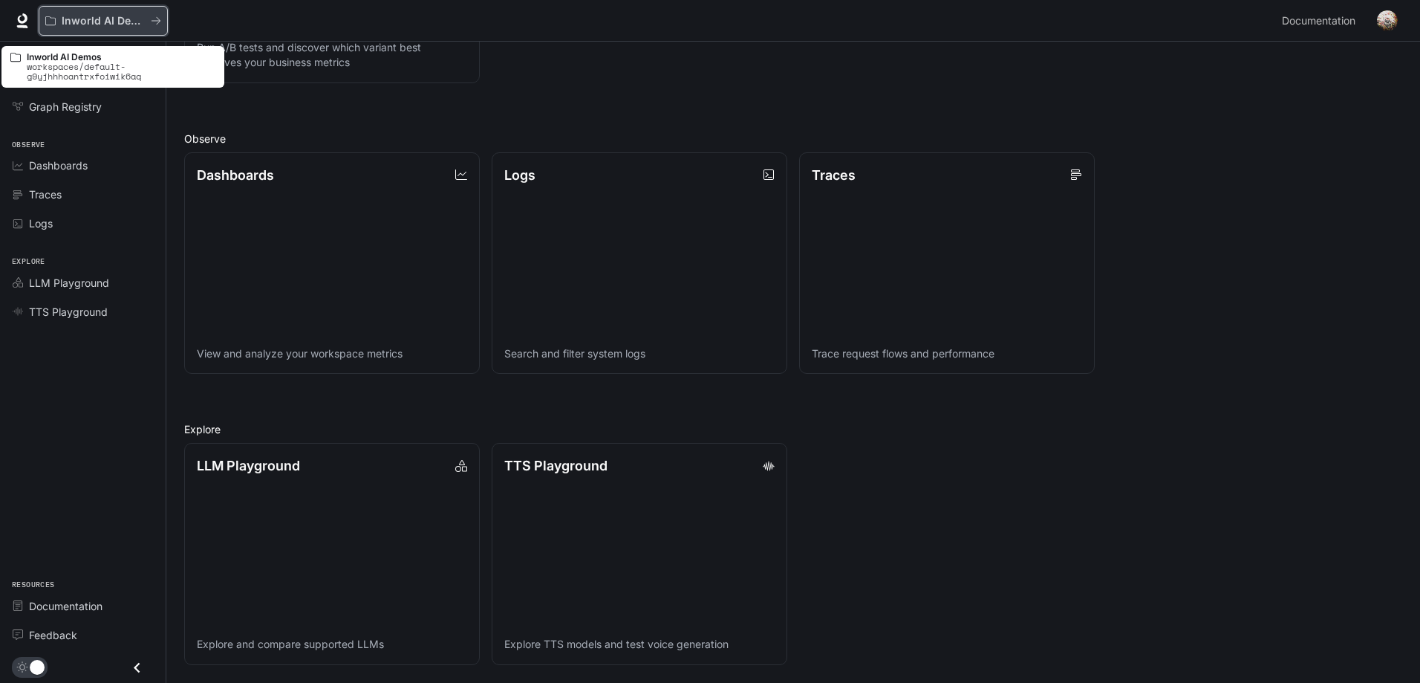
click at [159, 22] on icon "All workspaces" at bounding box center [156, 20] width 9 height 7
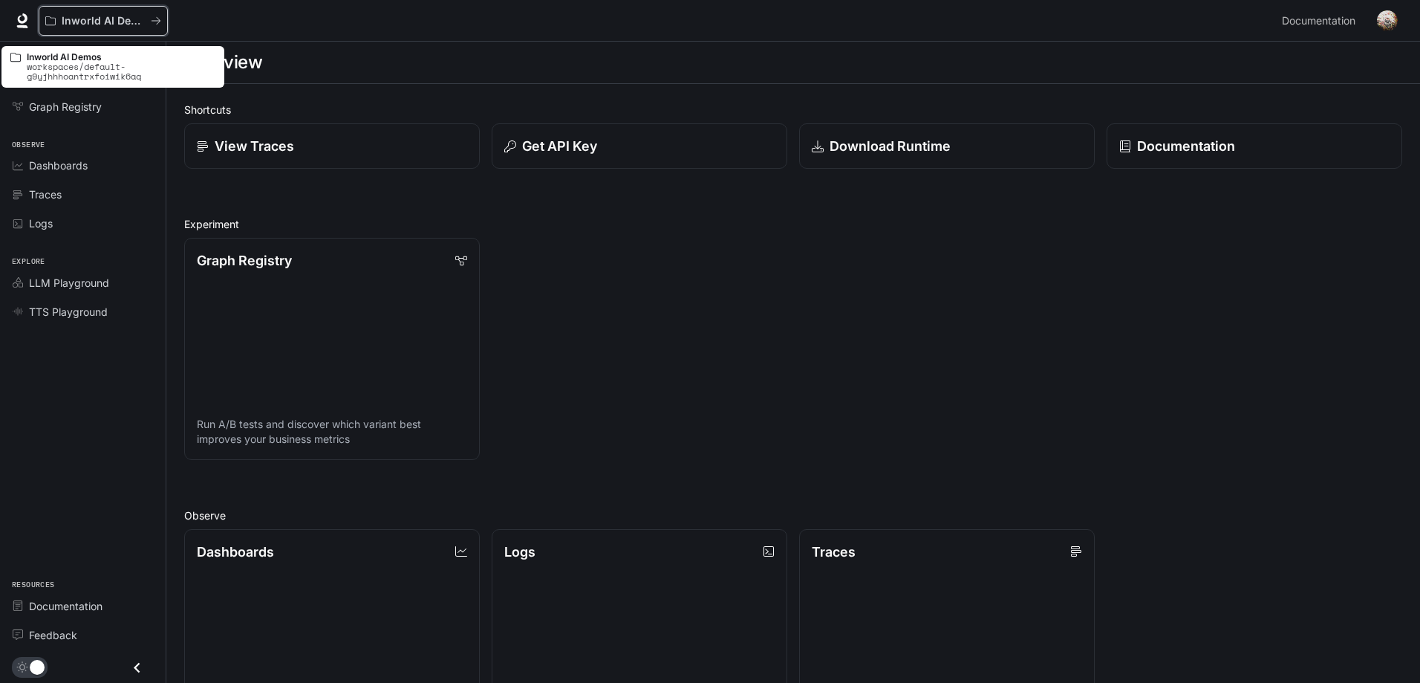
click at [159, 22] on icon "All workspaces" at bounding box center [156, 20] width 9 height 7
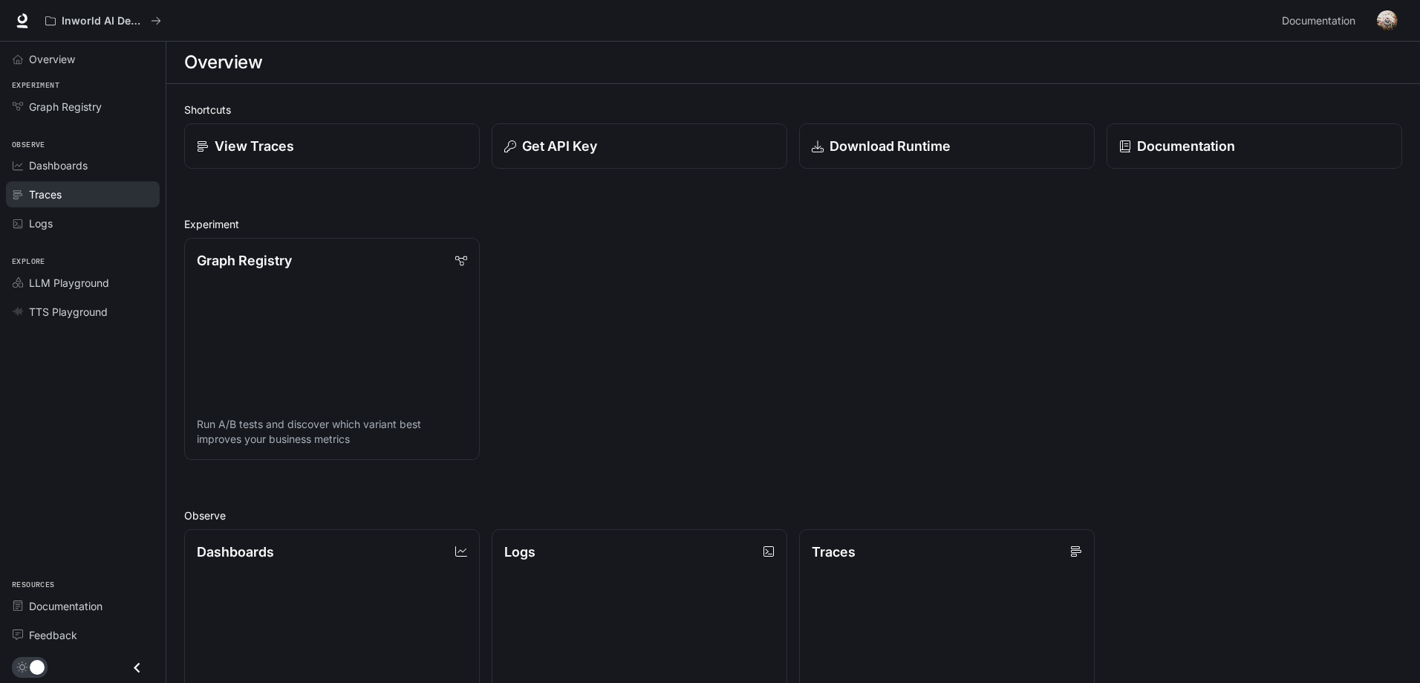
click at [111, 198] on div "Traces" at bounding box center [91, 194] width 124 height 16
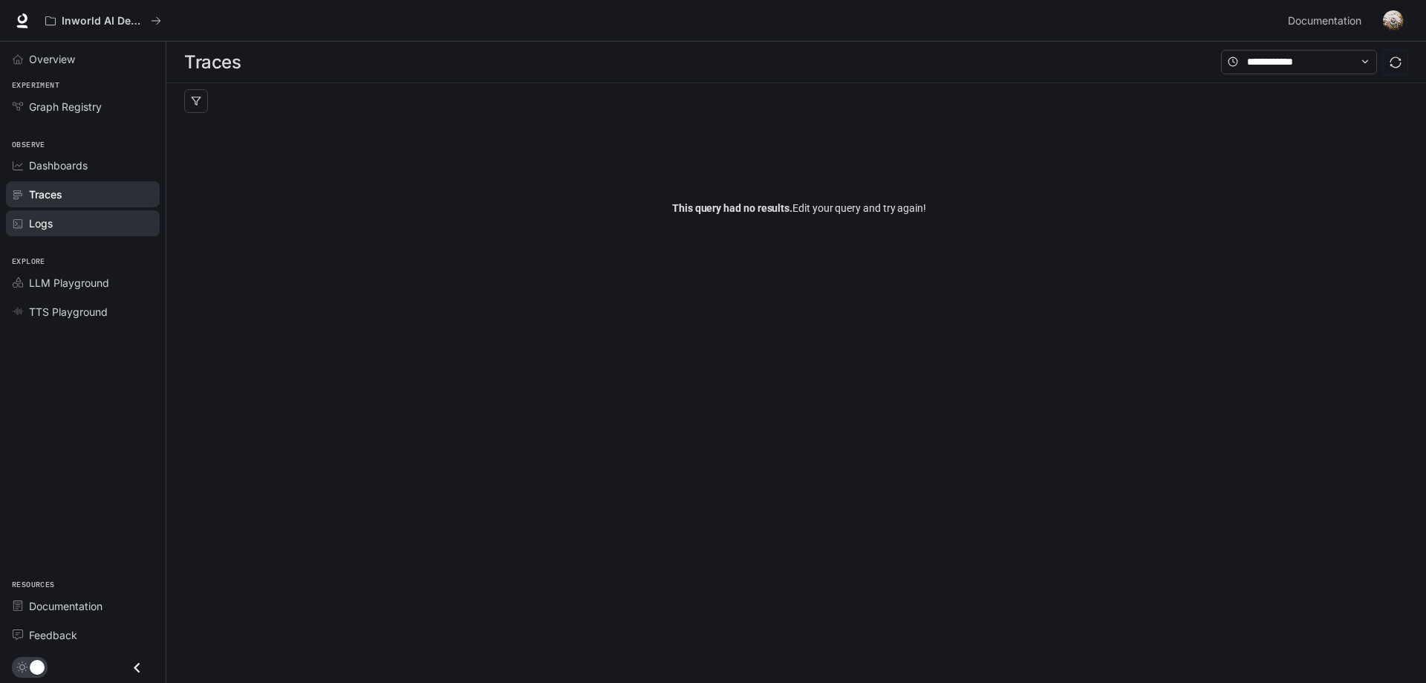
click at [108, 227] on div "Logs" at bounding box center [91, 223] width 124 height 16
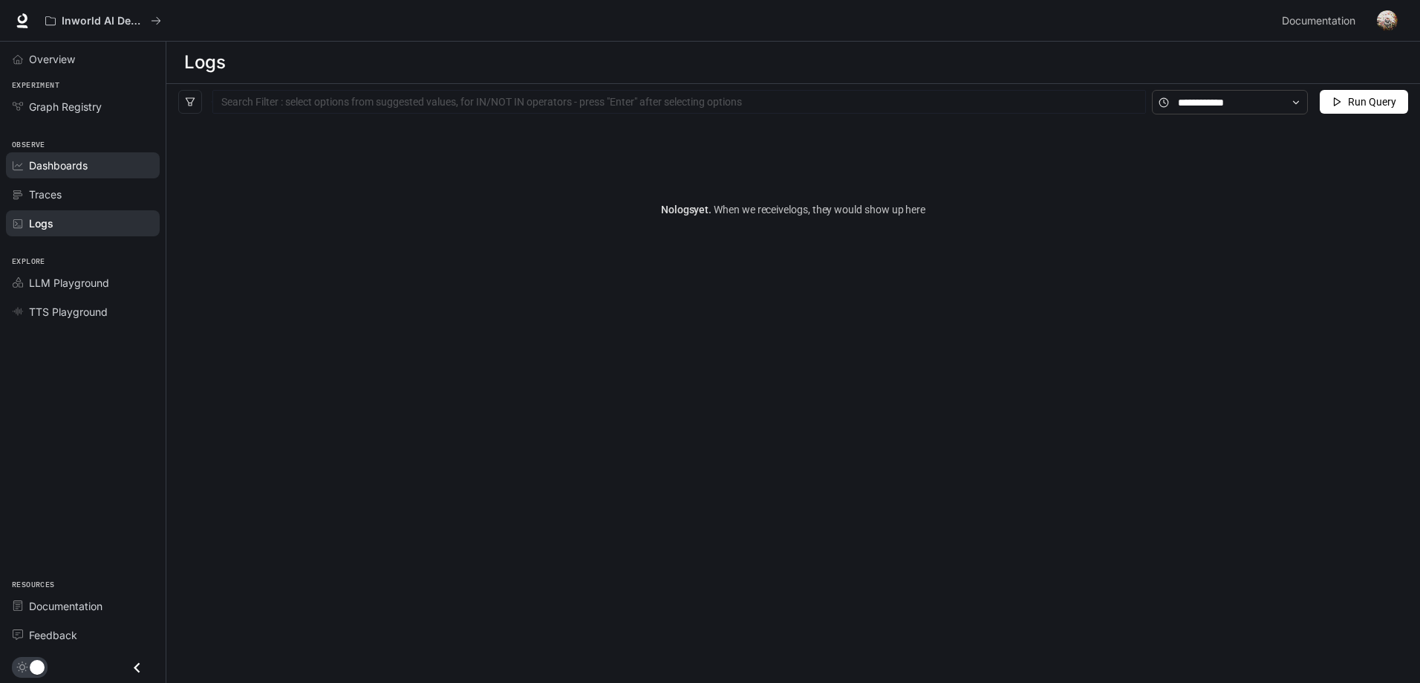
click at [100, 169] on div "Dashboards" at bounding box center [91, 165] width 124 height 16
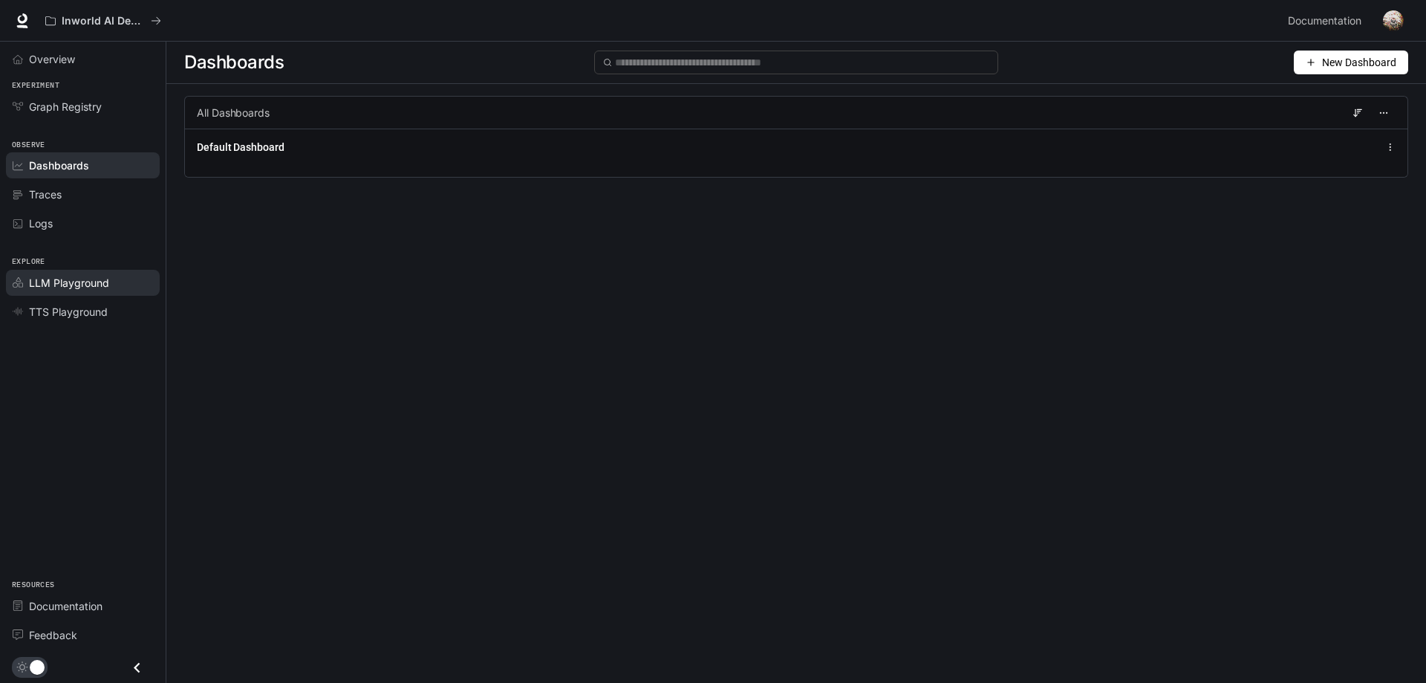
click at [109, 287] on div "LLM Playground" at bounding box center [91, 283] width 124 height 16
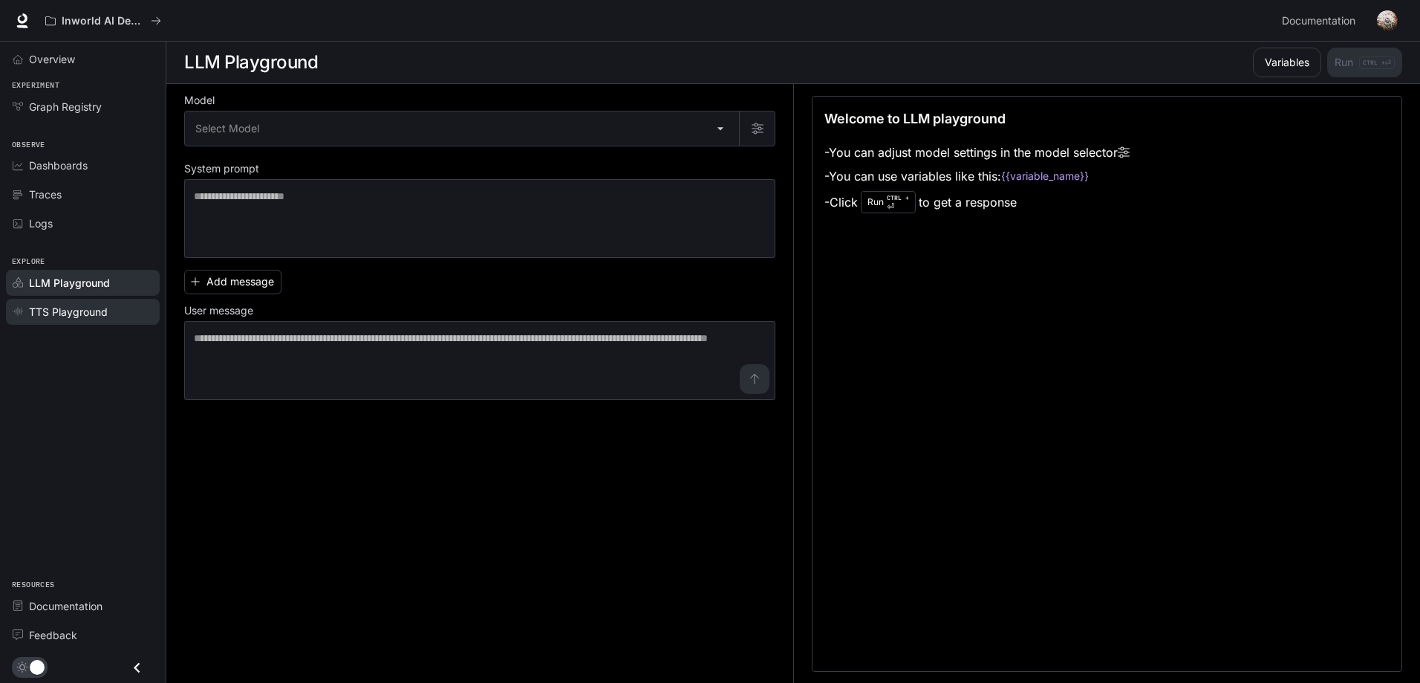
click at [108, 313] on div "TTS Playground" at bounding box center [91, 312] width 124 height 16
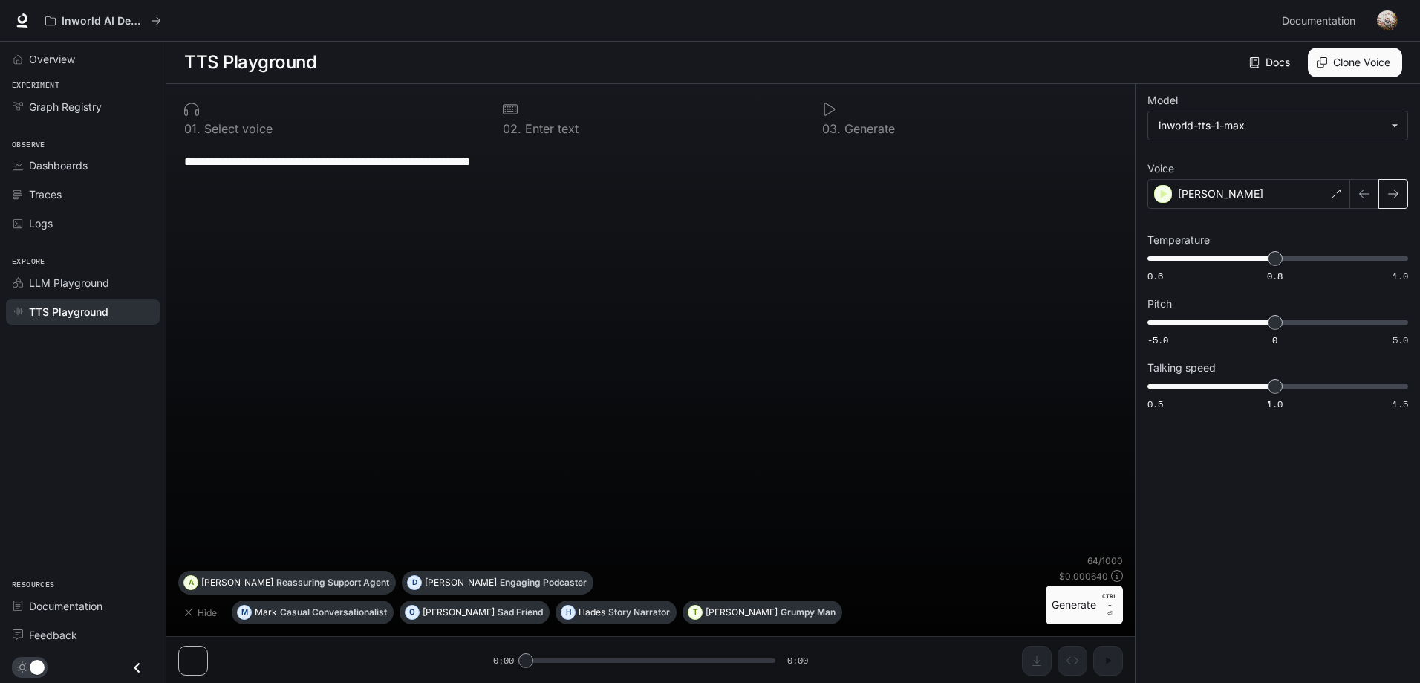
click at [1393, 192] on icon "button" at bounding box center [1393, 194] width 12 height 12
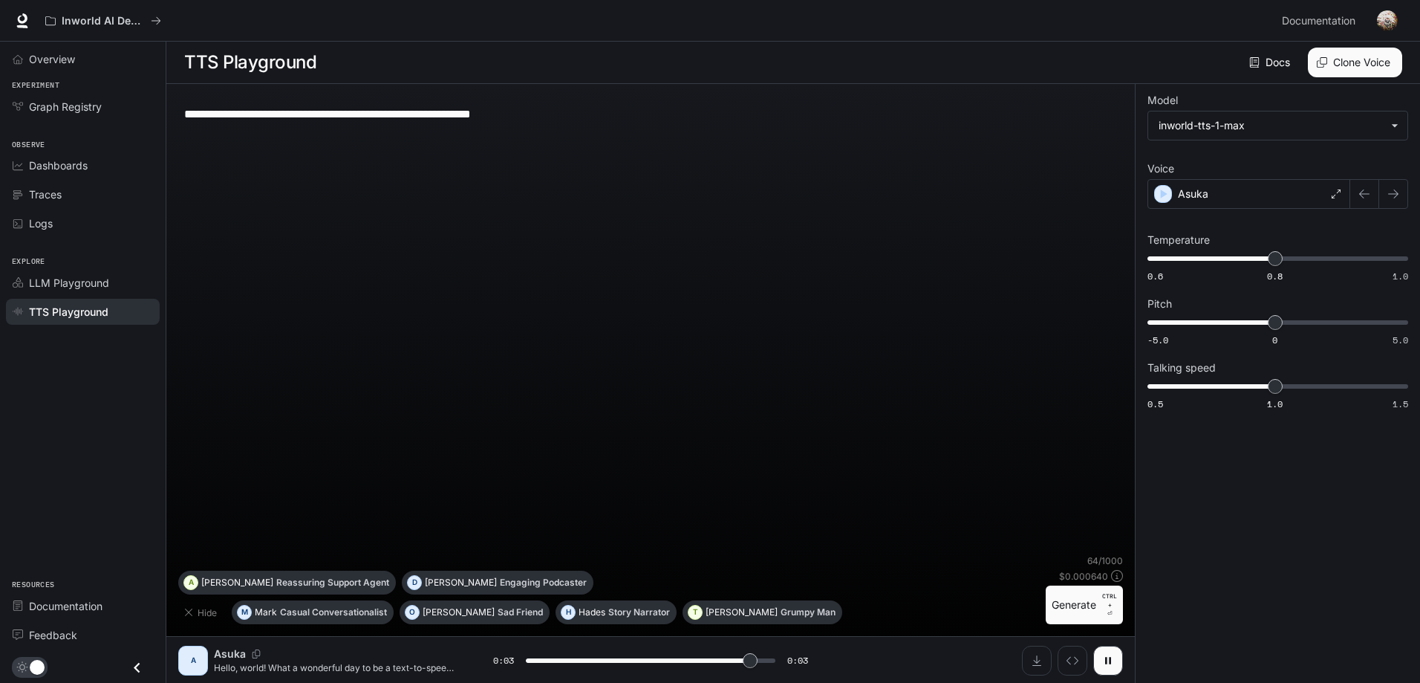
type input "*"
click at [434, 618] on button "O [PERSON_NAME] Friend" at bounding box center [475, 612] width 150 height 24
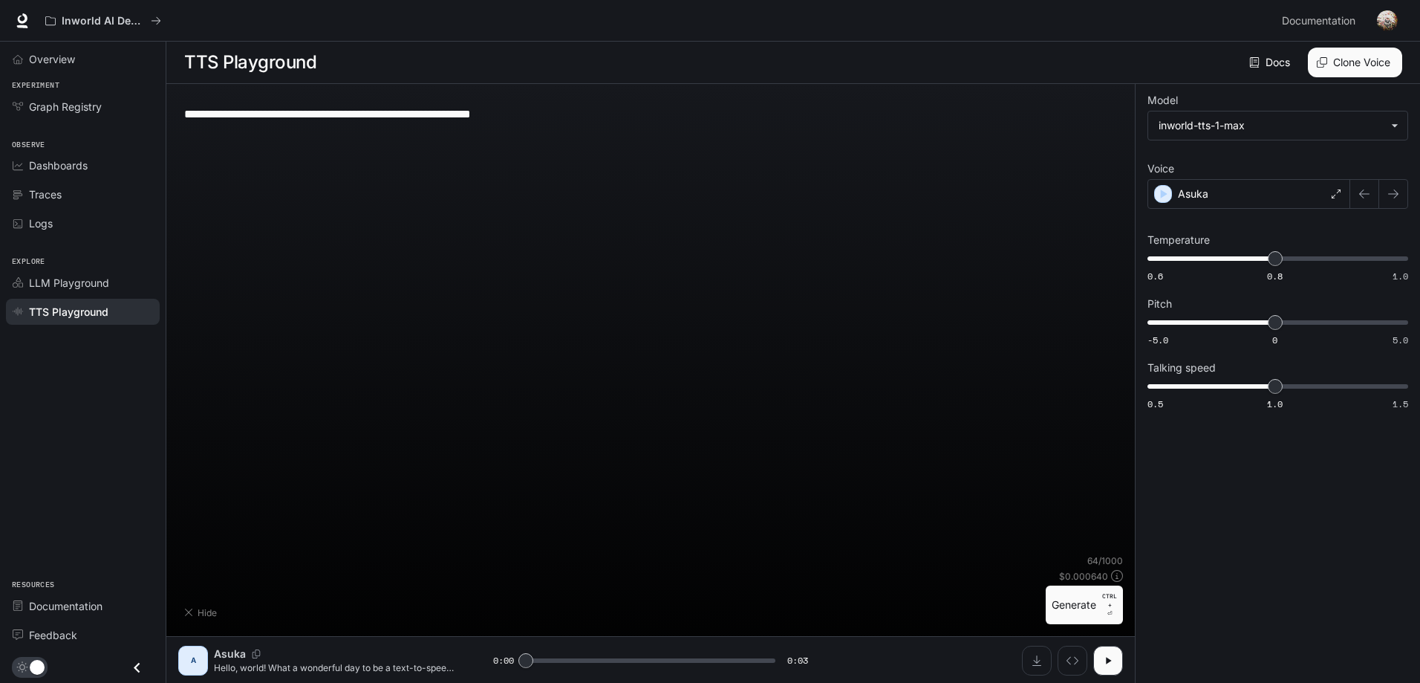
type textarea "**********"
click at [1400, 199] on button "button" at bounding box center [1393, 194] width 30 height 30
type input "*"
click at [198, 615] on button "Shortcuts" at bounding box center [209, 612] width 63 height 24
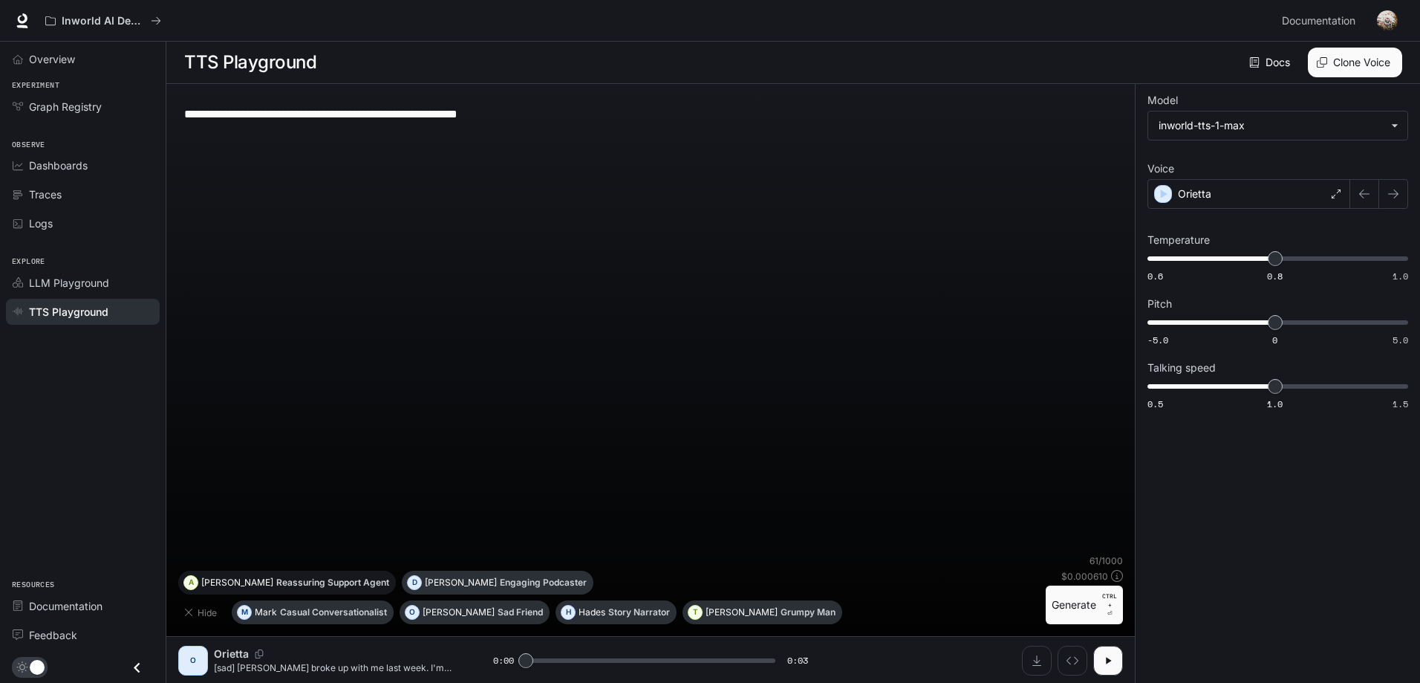
click at [389, 587] on p "Reassuring Support Agent" at bounding box center [332, 582] width 113 height 9
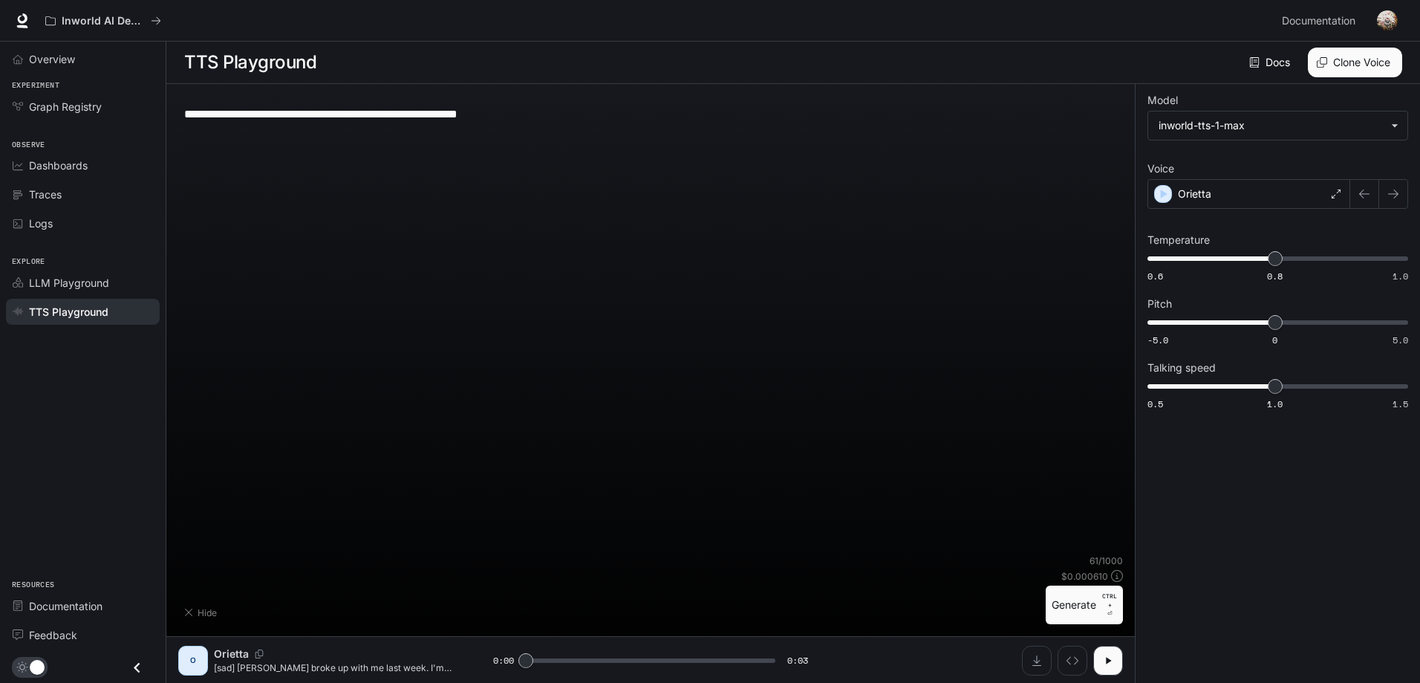
type textarea "**********"
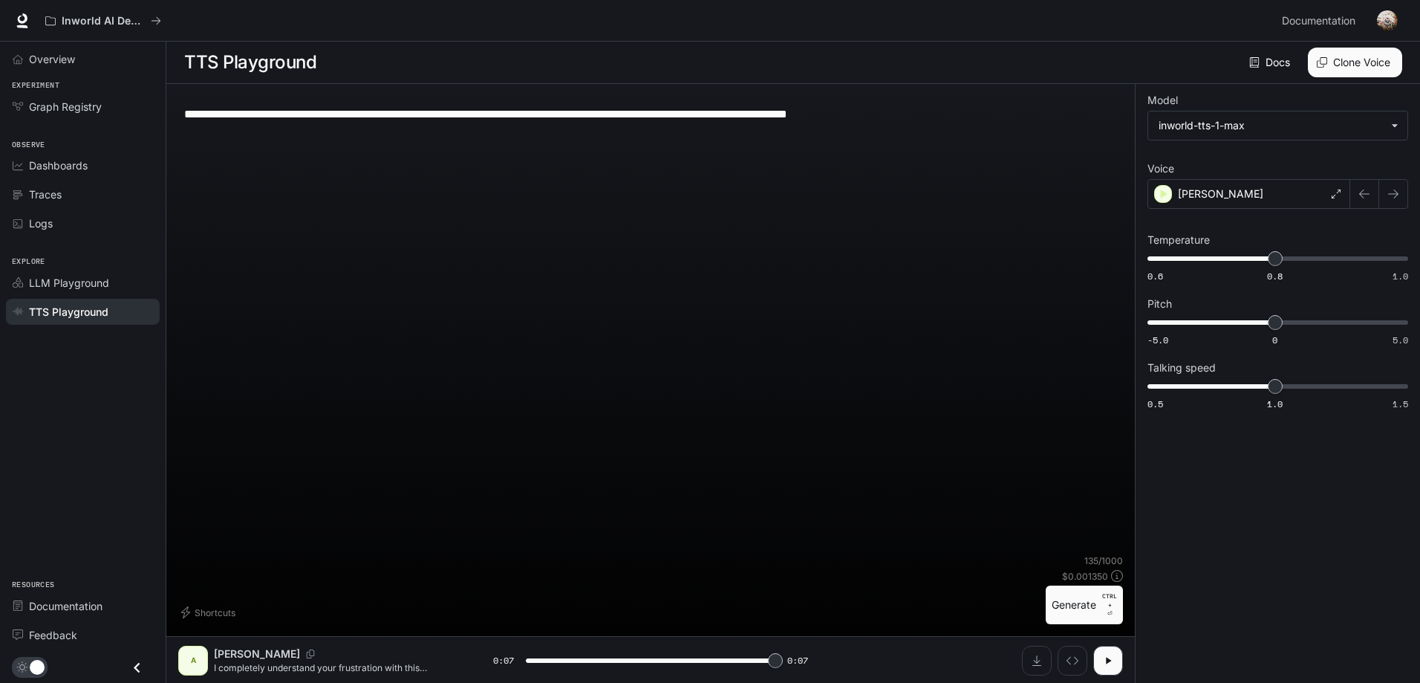
type input "*"
click at [99, 112] on span "Graph Registry" at bounding box center [65, 107] width 73 height 16
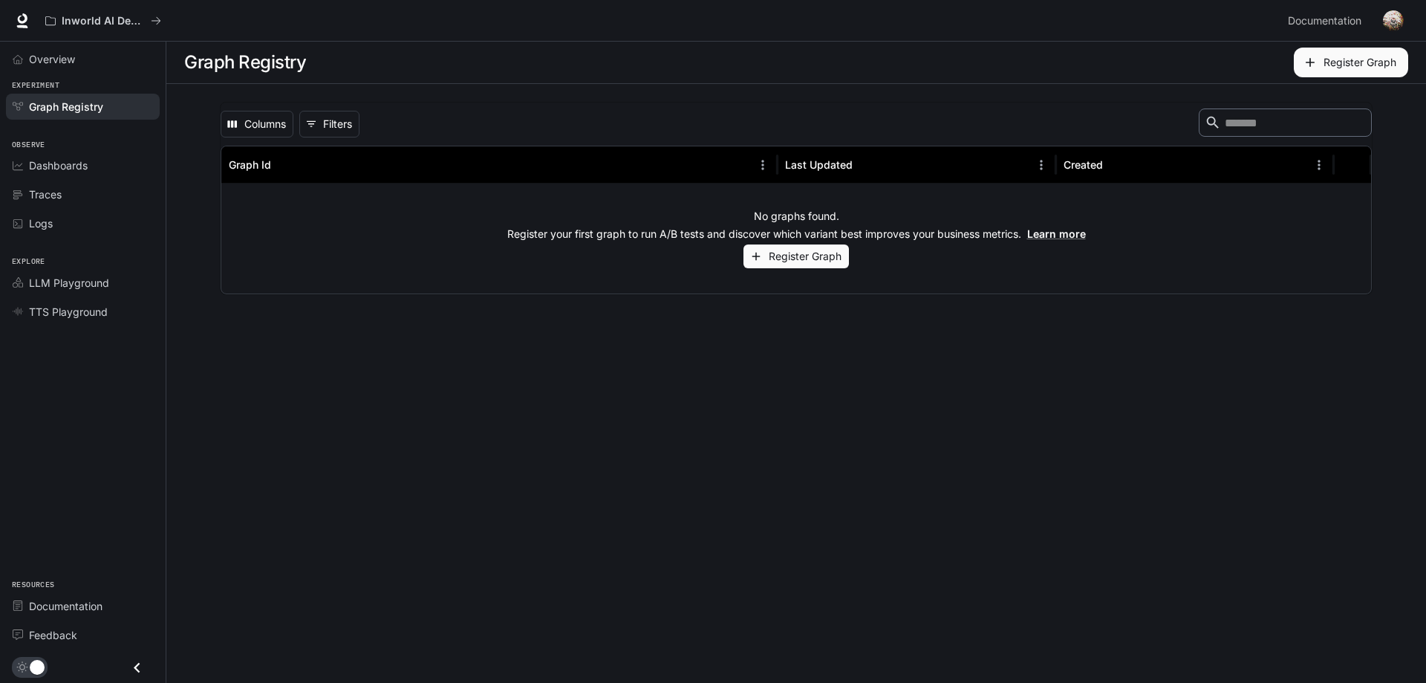
click at [1396, 20] on img "button" at bounding box center [1393, 20] width 21 height 21
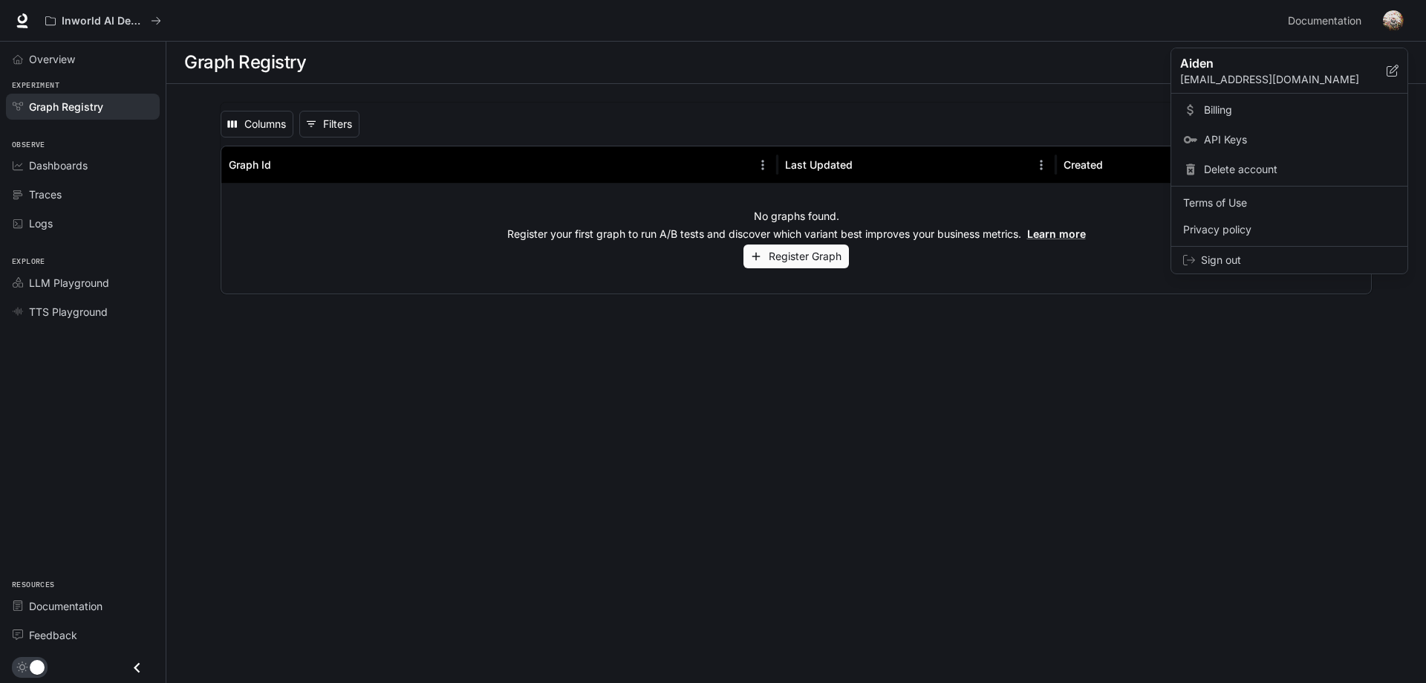
click at [1225, 76] on p "[EMAIL_ADDRESS][DOMAIN_NAME]" at bounding box center [1283, 79] width 206 height 15
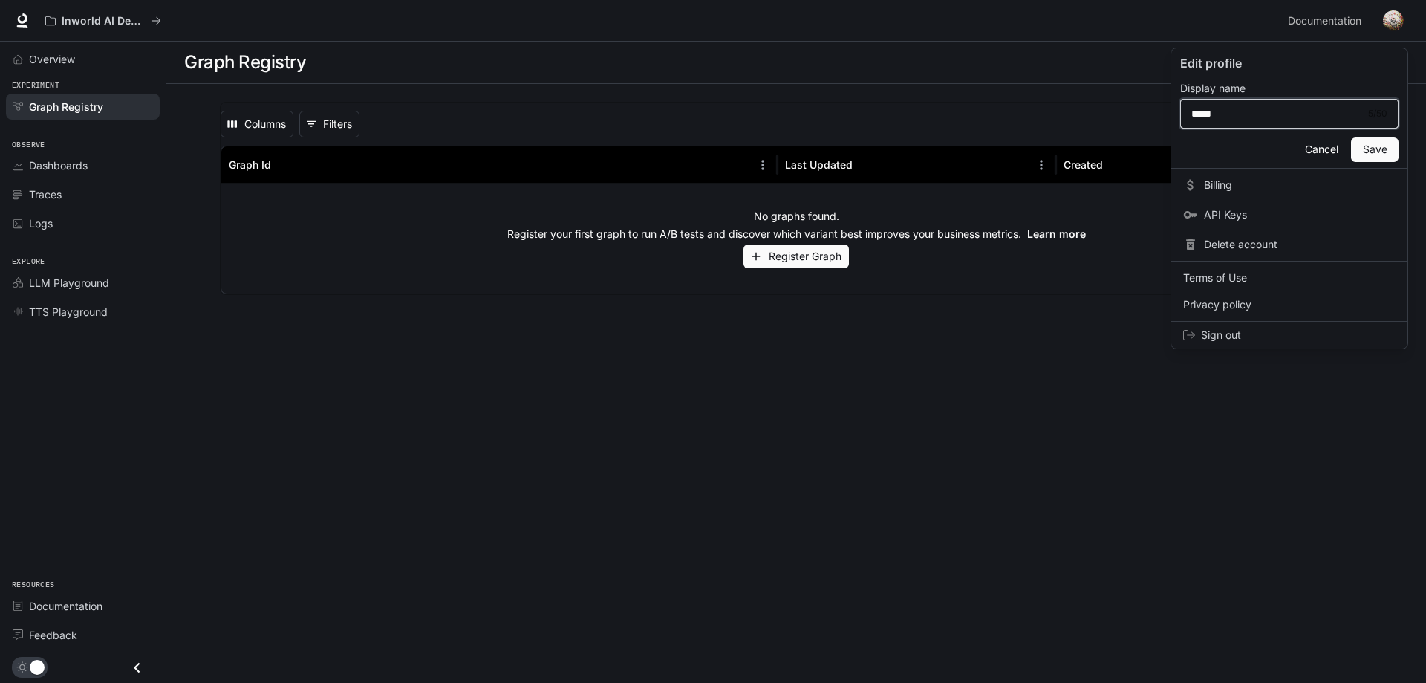
click at [1240, 116] on input "*****" at bounding box center [1276, 113] width 190 height 15
type input "*****"
click at [1374, 145] on button "Save" at bounding box center [1375, 149] width 48 height 25
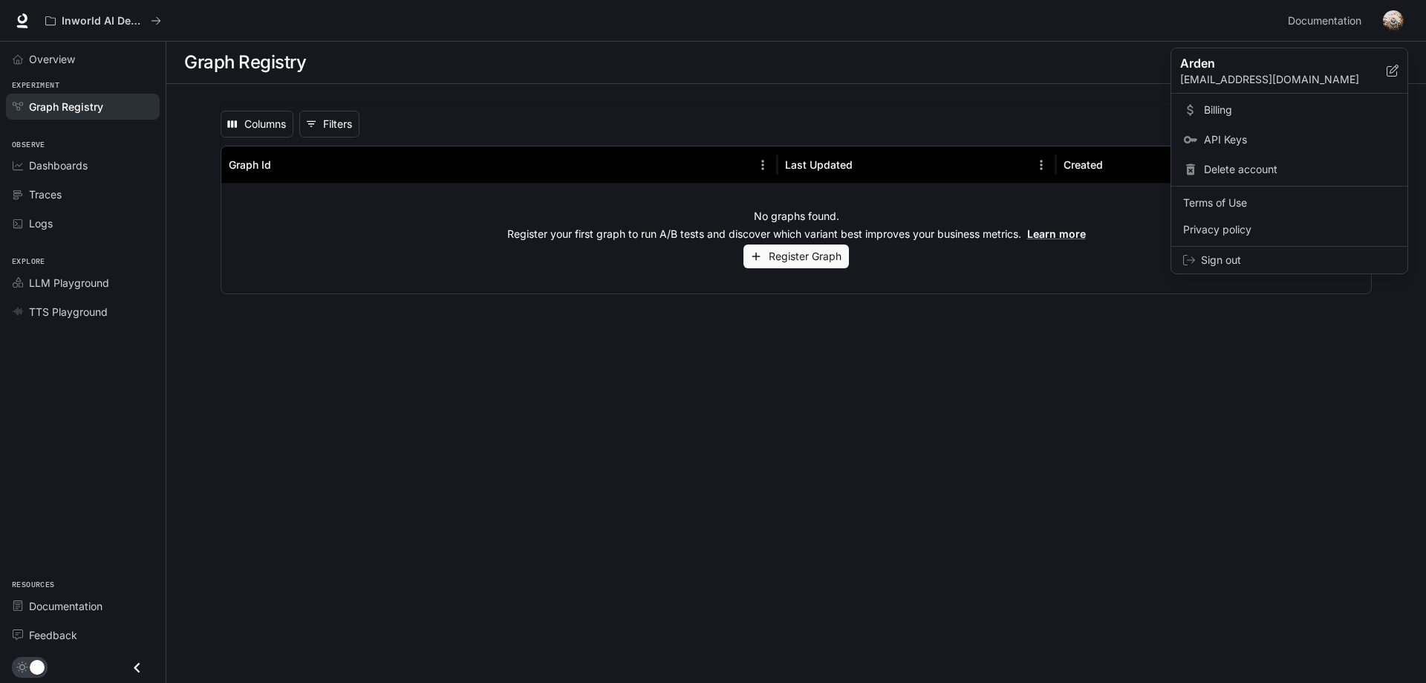
click at [1277, 381] on div at bounding box center [713, 341] width 1426 height 683
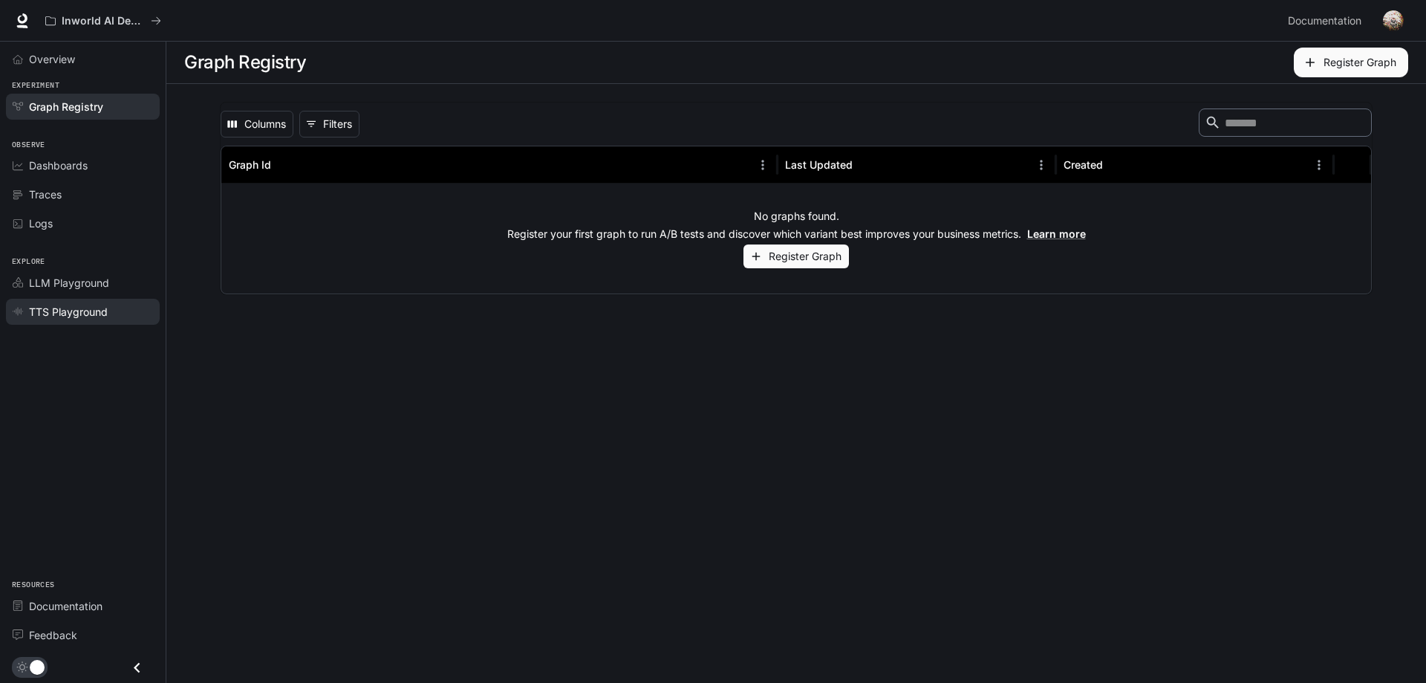
click at [84, 313] on span "TTS Playground" at bounding box center [68, 312] width 79 height 16
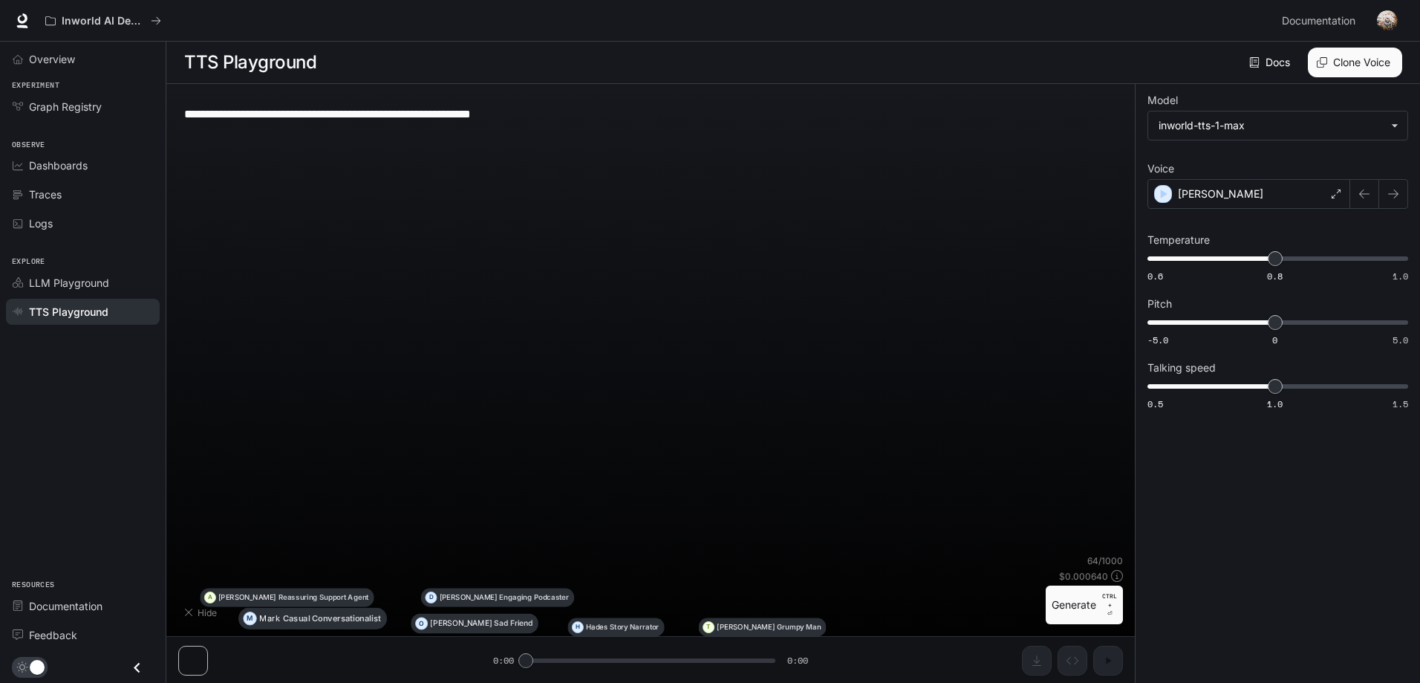
type textarea "**********"
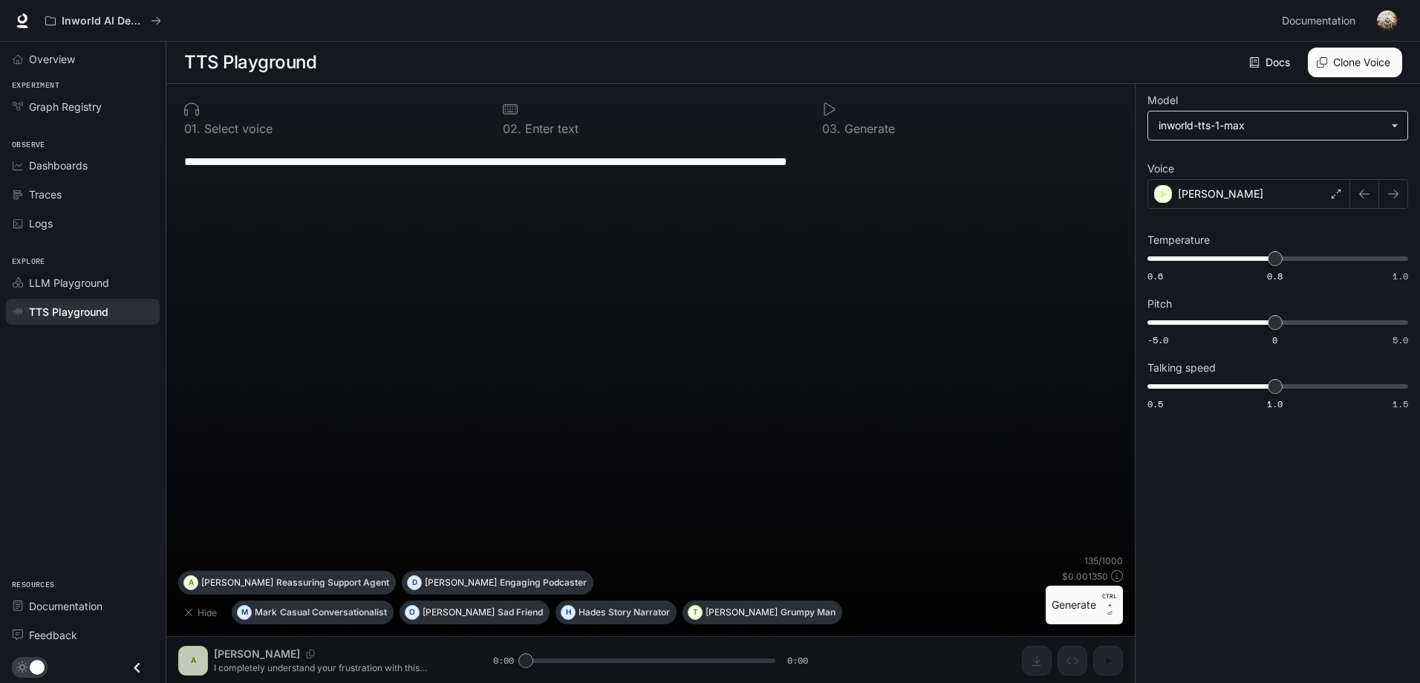
click at [1264, 128] on body "**********" at bounding box center [710, 341] width 1420 height 683
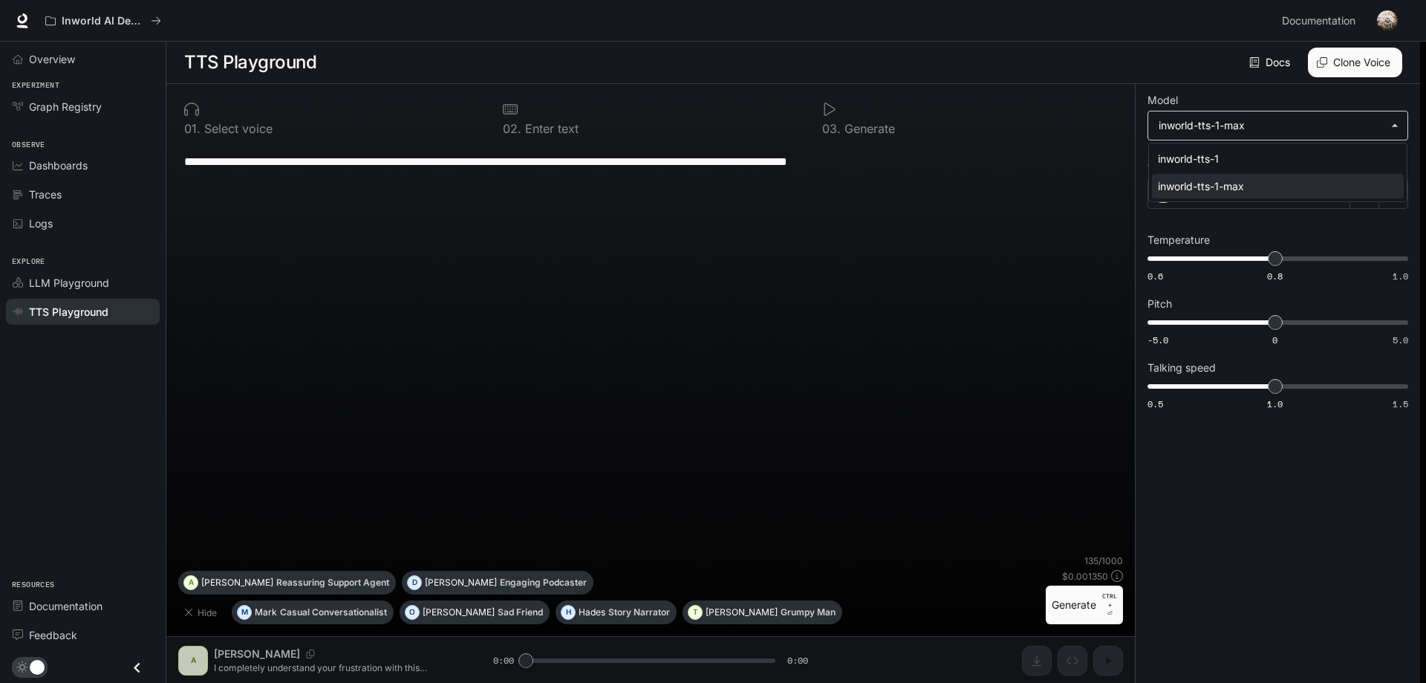
click at [1264, 128] on div at bounding box center [713, 341] width 1426 height 683
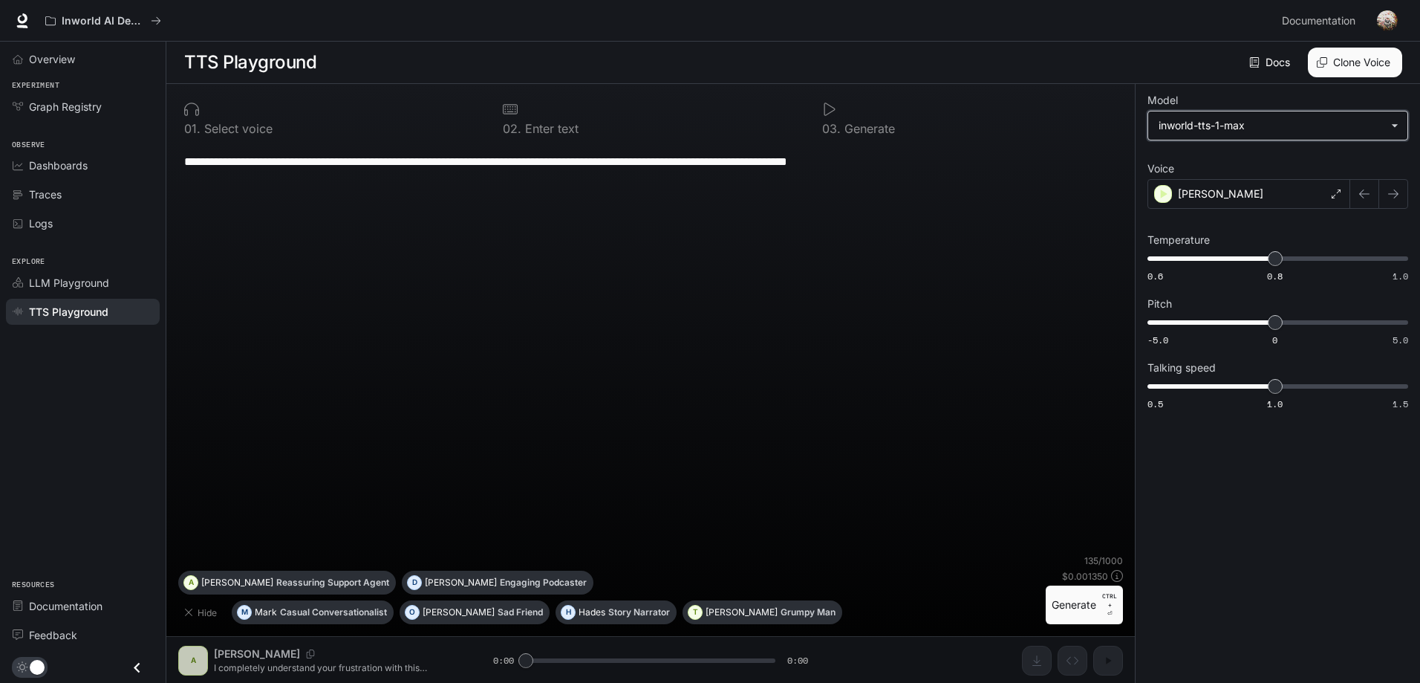
scroll to position [1, 0]
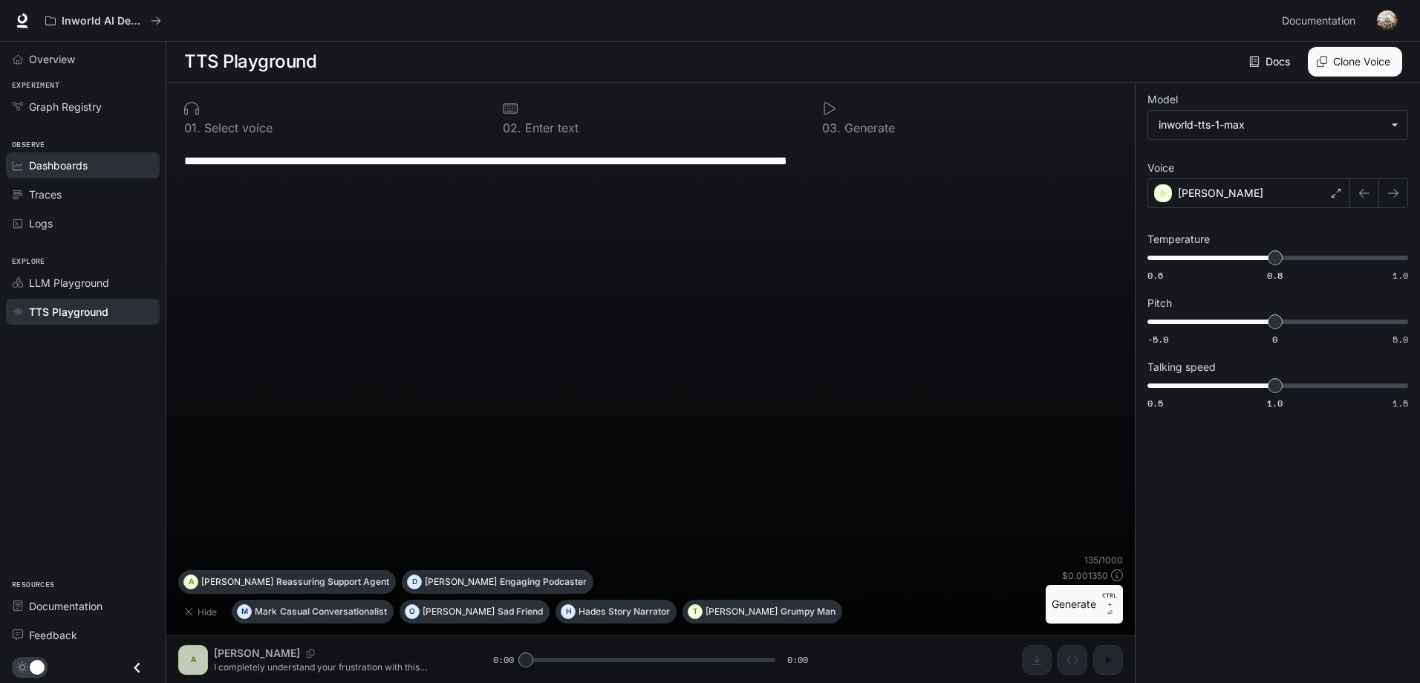
click at [94, 168] on div "Dashboards" at bounding box center [91, 165] width 124 height 16
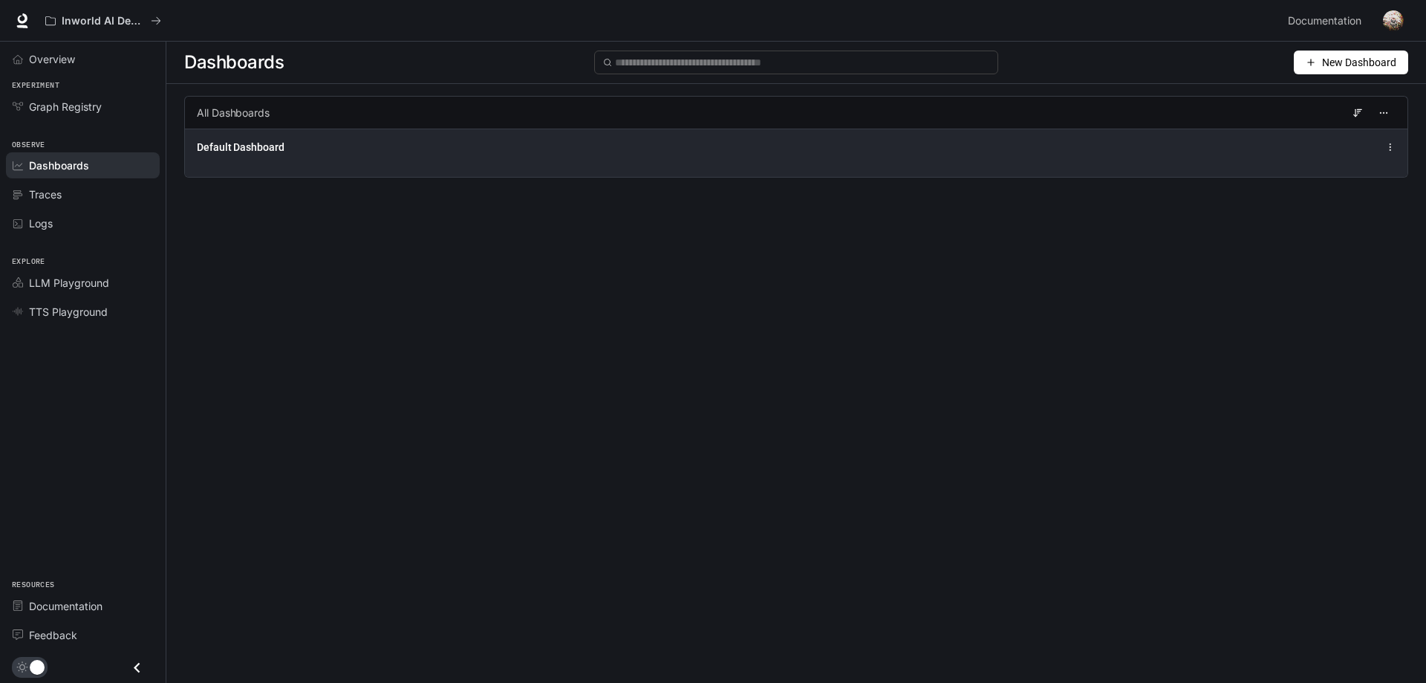
click at [462, 163] on div "Default Dashboard" at bounding box center [796, 152] width 1222 height 48
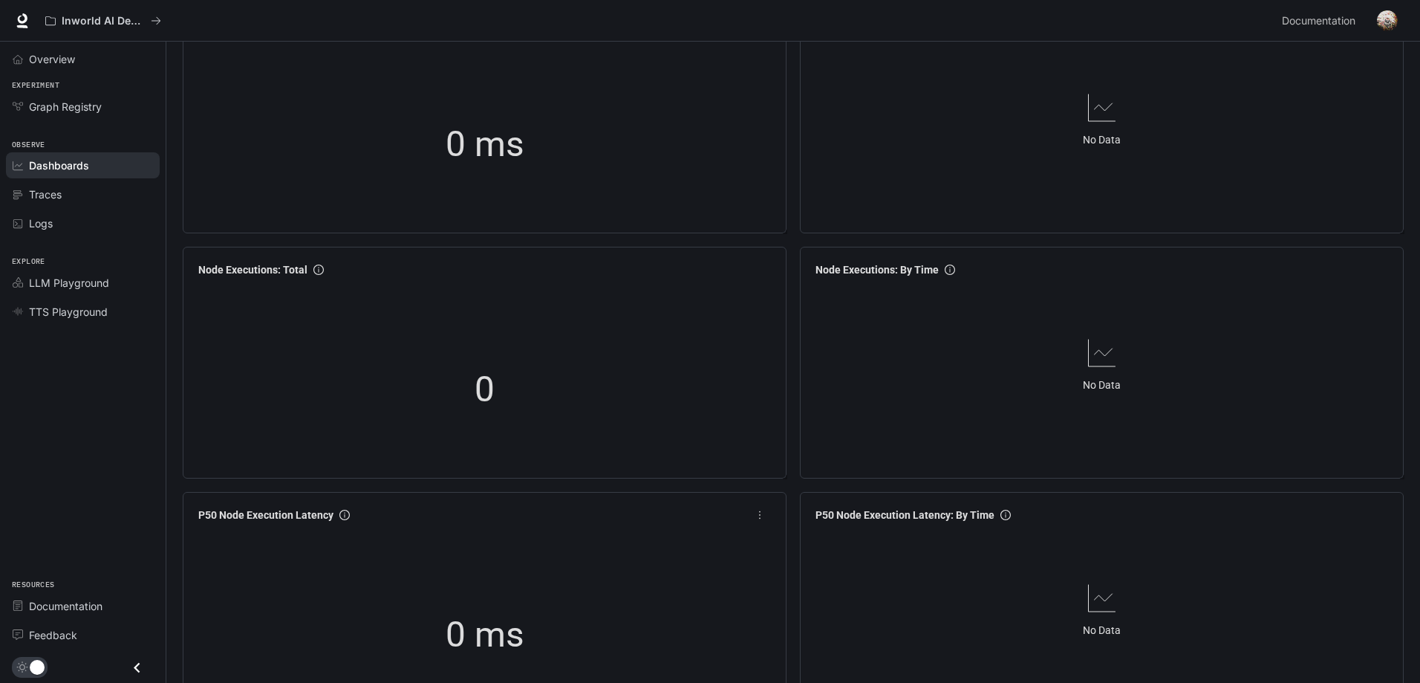
scroll to position [817, 0]
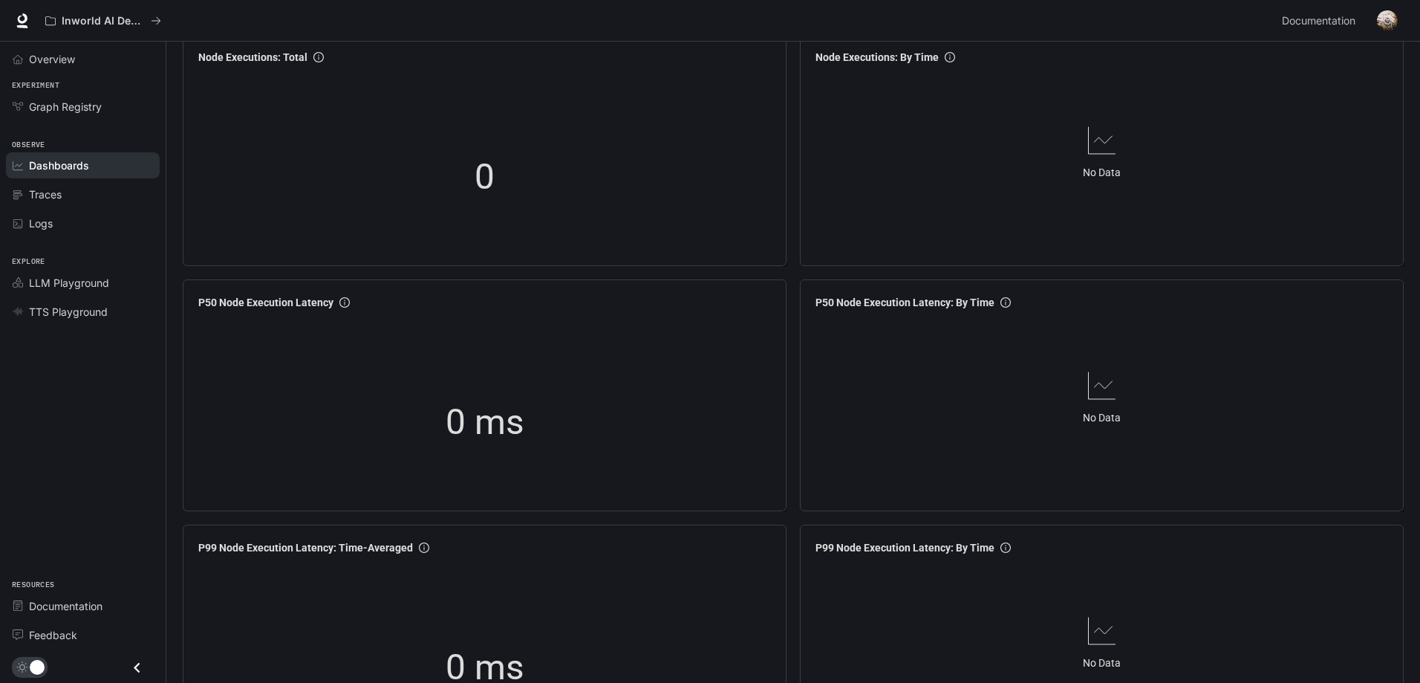
click at [39, 147] on span "Observe" at bounding box center [83, 145] width 166 height 13
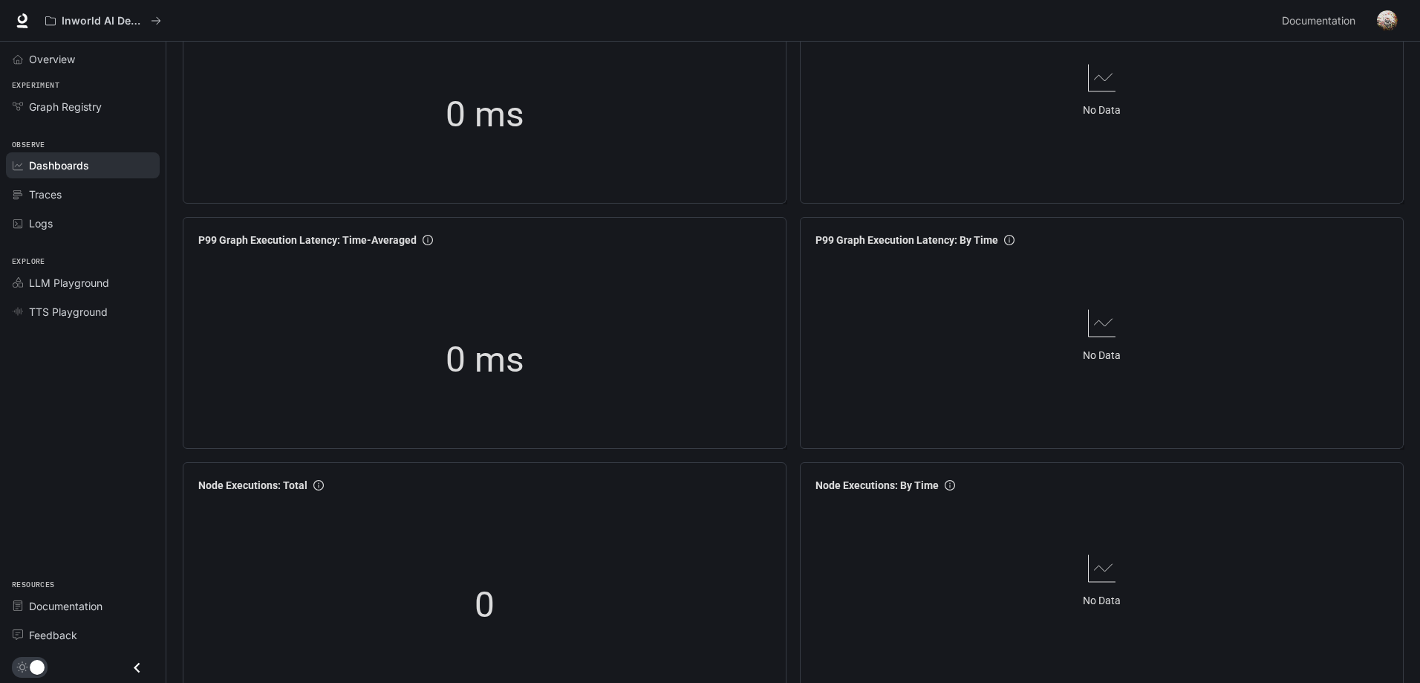
scroll to position [0, 0]
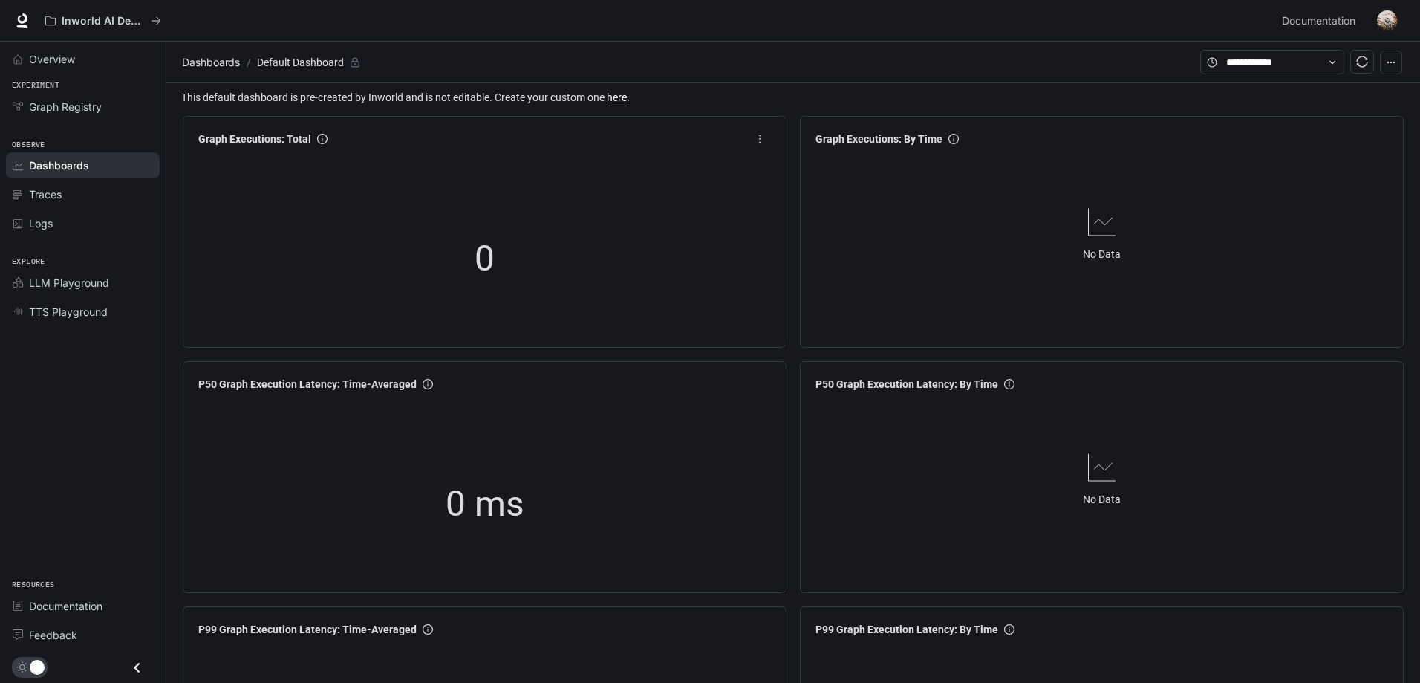
drag, startPoint x: 173, startPoint y: 463, endPoint x: 198, endPoint y: 145, distance: 318.8
click at [235, 61] on span "Dashboards" at bounding box center [211, 62] width 58 height 18
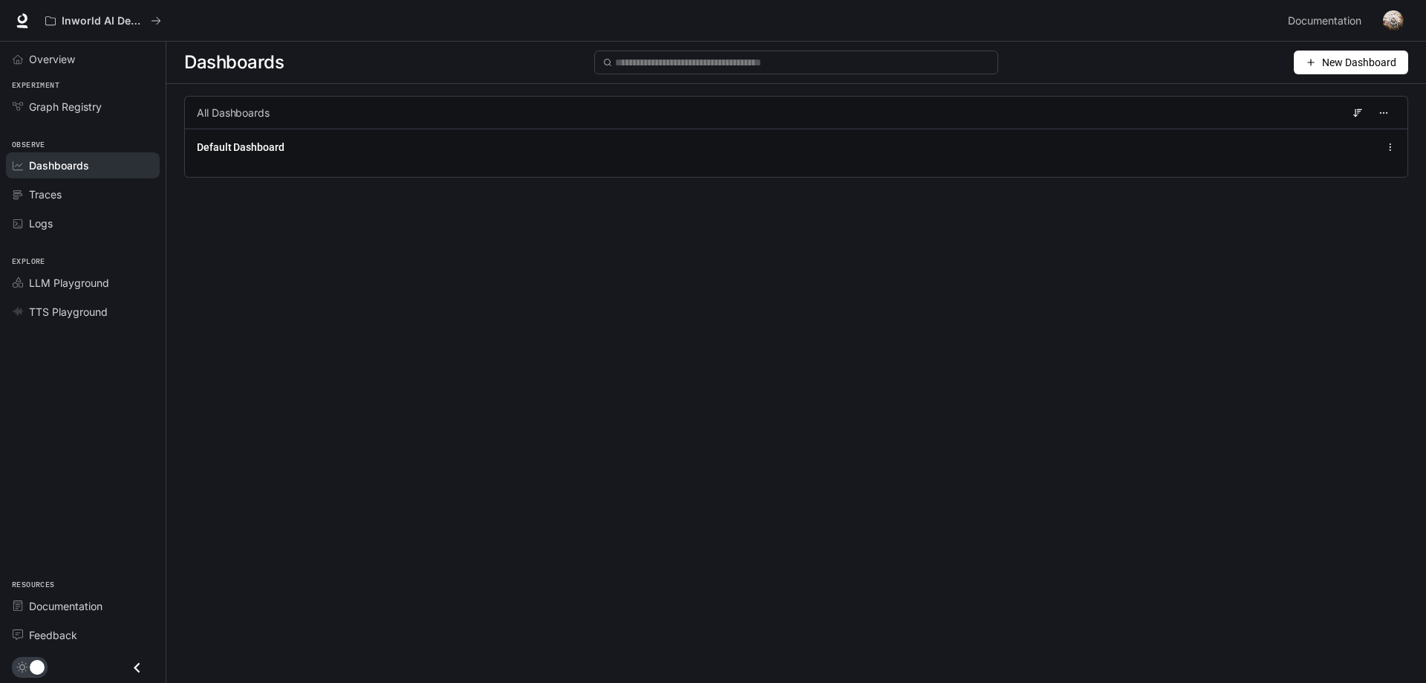
click at [1309, 63] on icon "button" at bounding box center [1311, 62] width 10 height 10
click at [1317, 104] on li "Create dashboard" at bounding box center [1333, 94] width 141 height 24
click at [1323, 64] on span "New Dashboard" at bounding box center [1359, 62] width 74 height 16
click at [1318, 86] on div "Create dashboard" at bounding box center [1333, 94] width 123 height 16
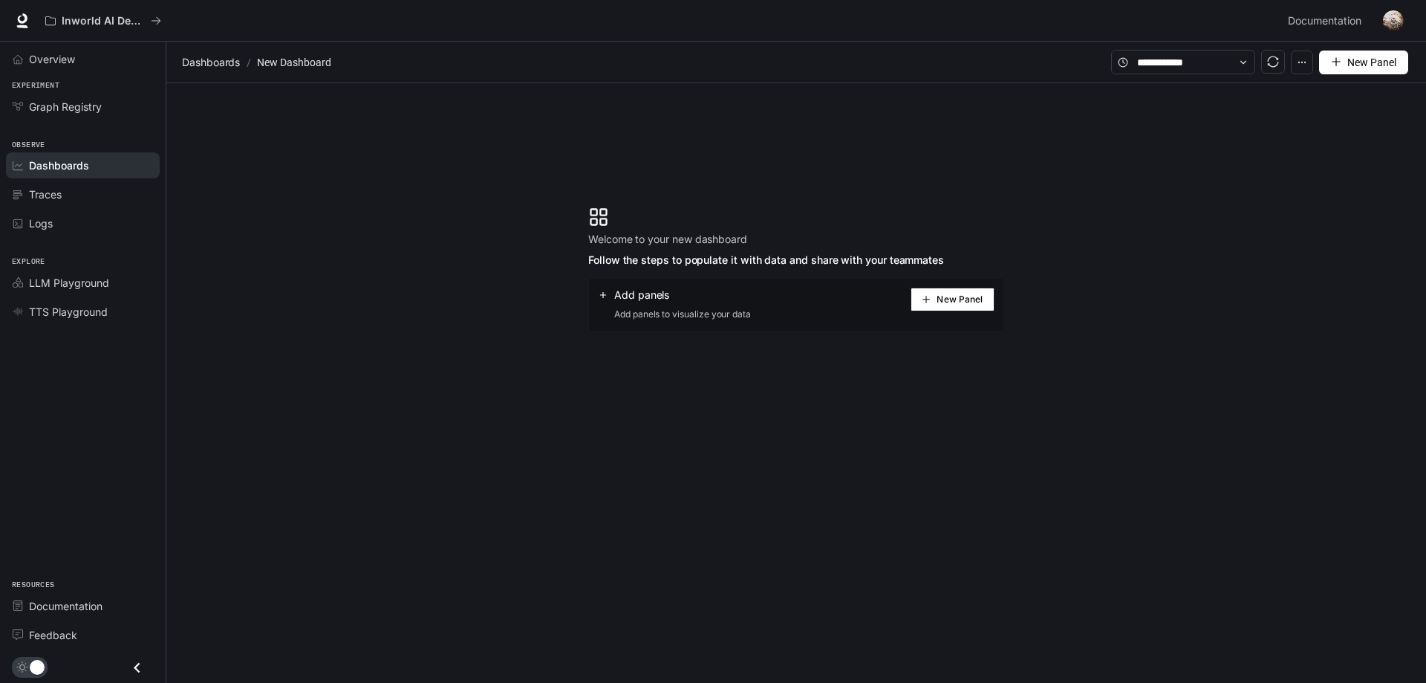
click at [672, 302] on div "Add panels Add panels to visualize your data" at bounding box center [674, 304] width 153 height 34
click at [963, 299] on span "New Panel" at bounding box center [960, 299] width 46 height 7
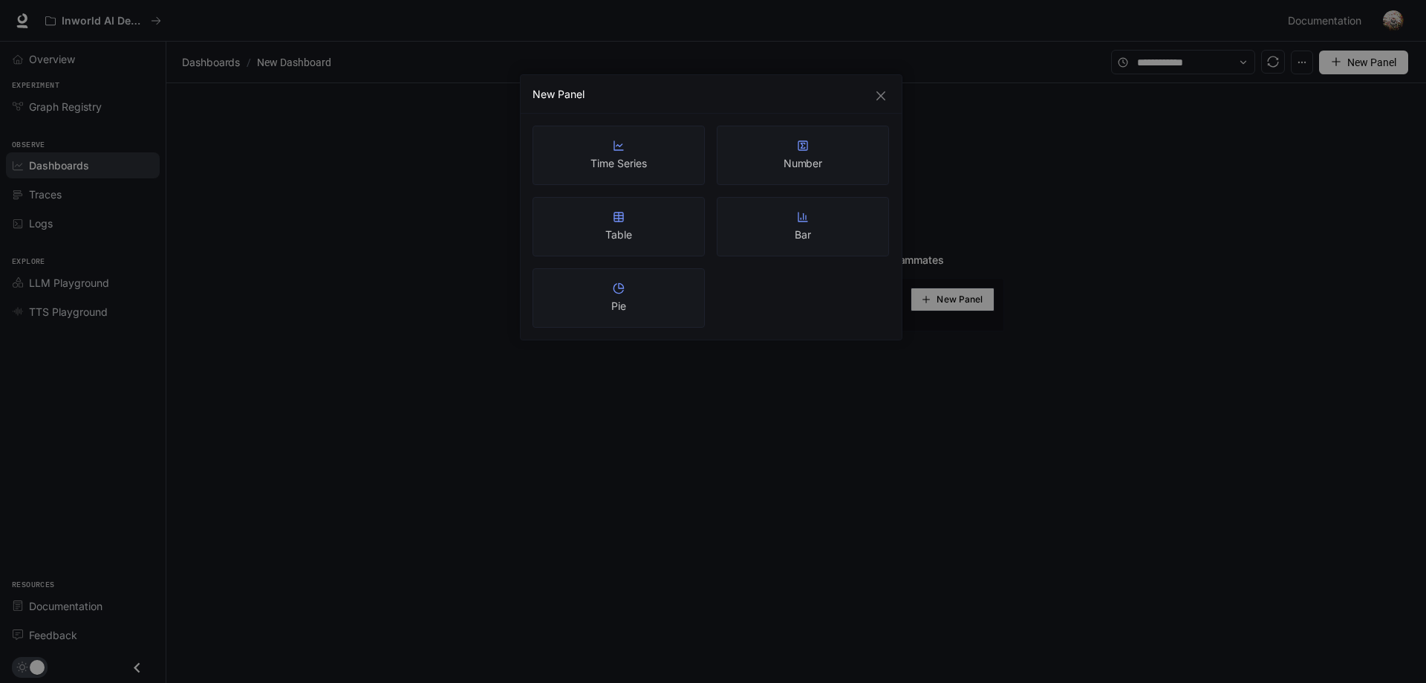
click at [925, 390] on div "New Panel Time Series Number Table Bar Pie" at bounding box center [713, 341] width 1426 height 683
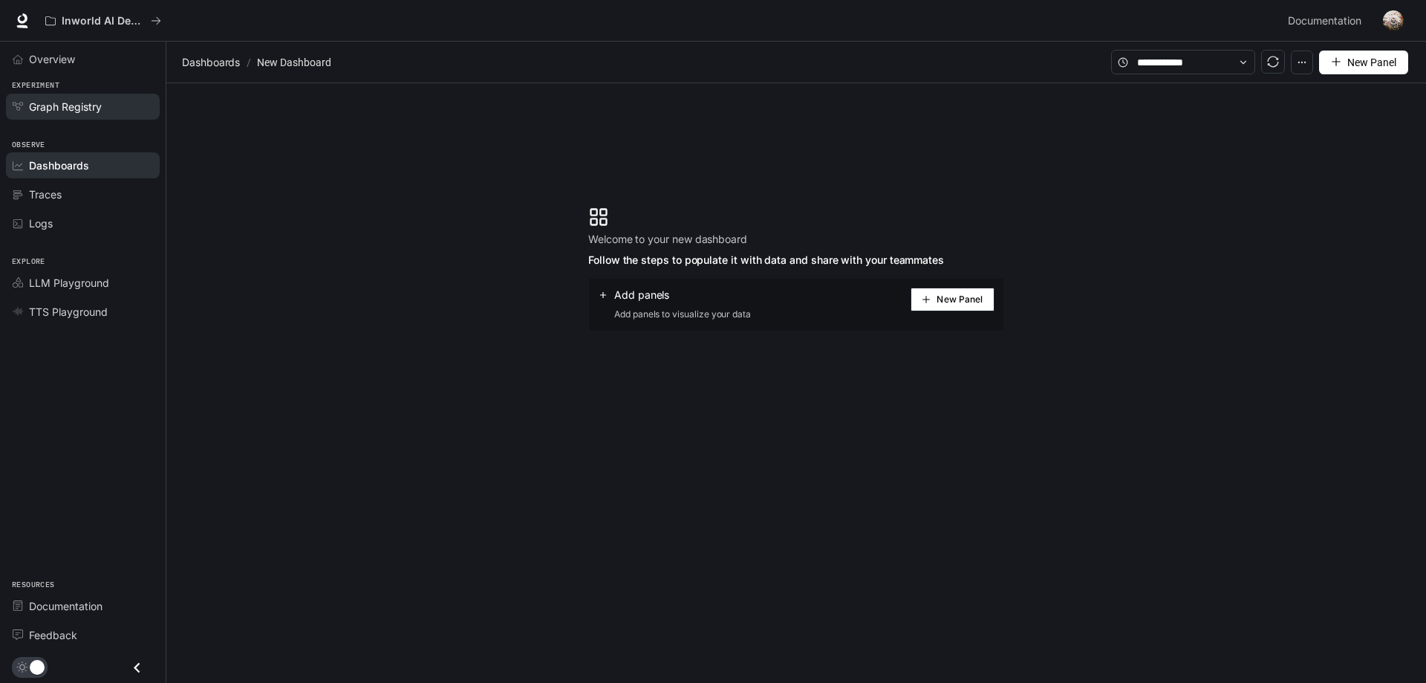
click at [110, 117] on link "Graph Registry" at bounding box center [83, 107] width 154 height 26
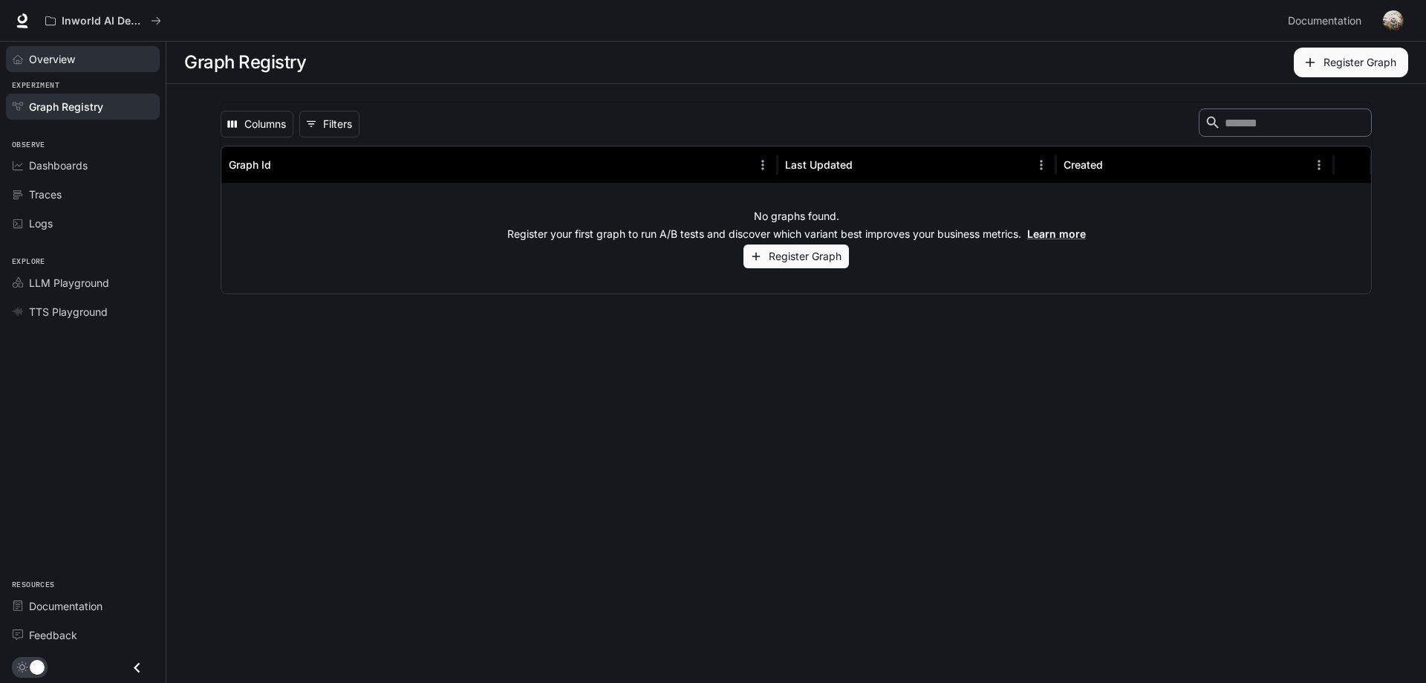
click at [97, 69] on link "Overview" at bounding box center [83, 59] width 154 height 26
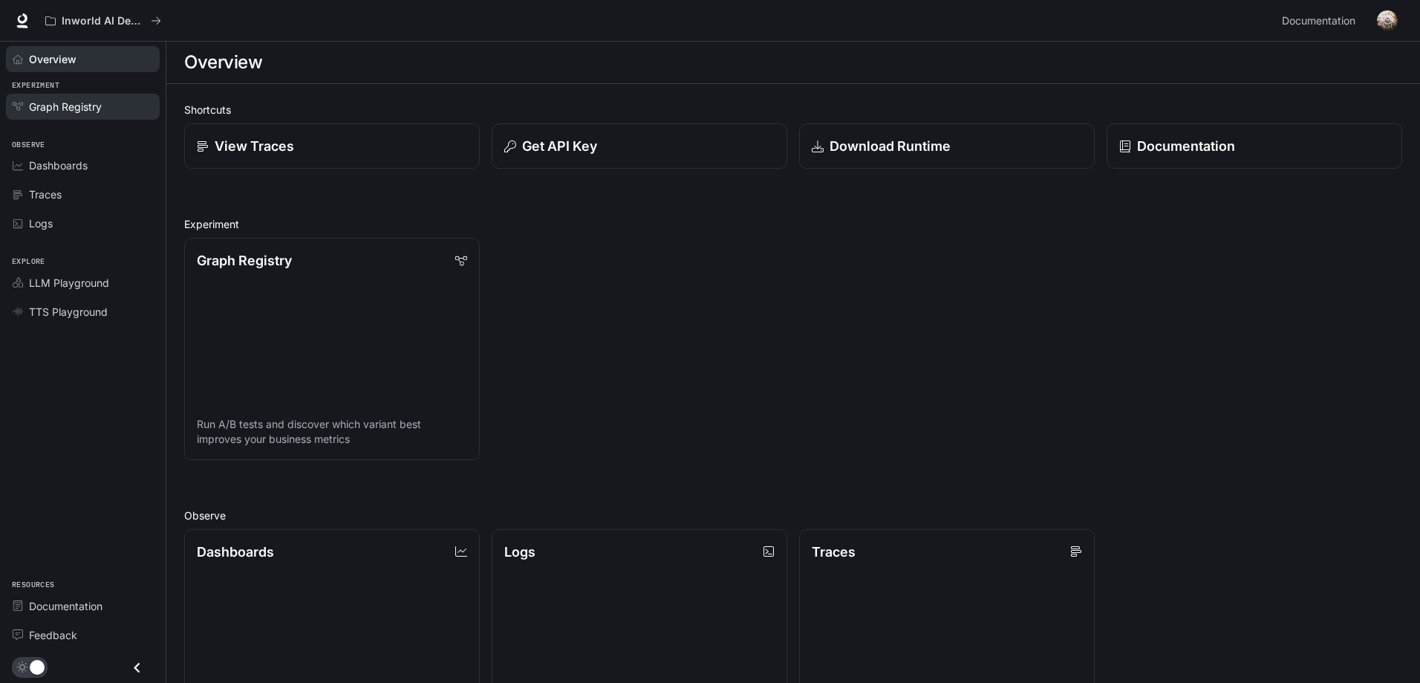
click at [94, 110] on span "Graph Registry" at bounding box center [65, 107] width 73 height 16
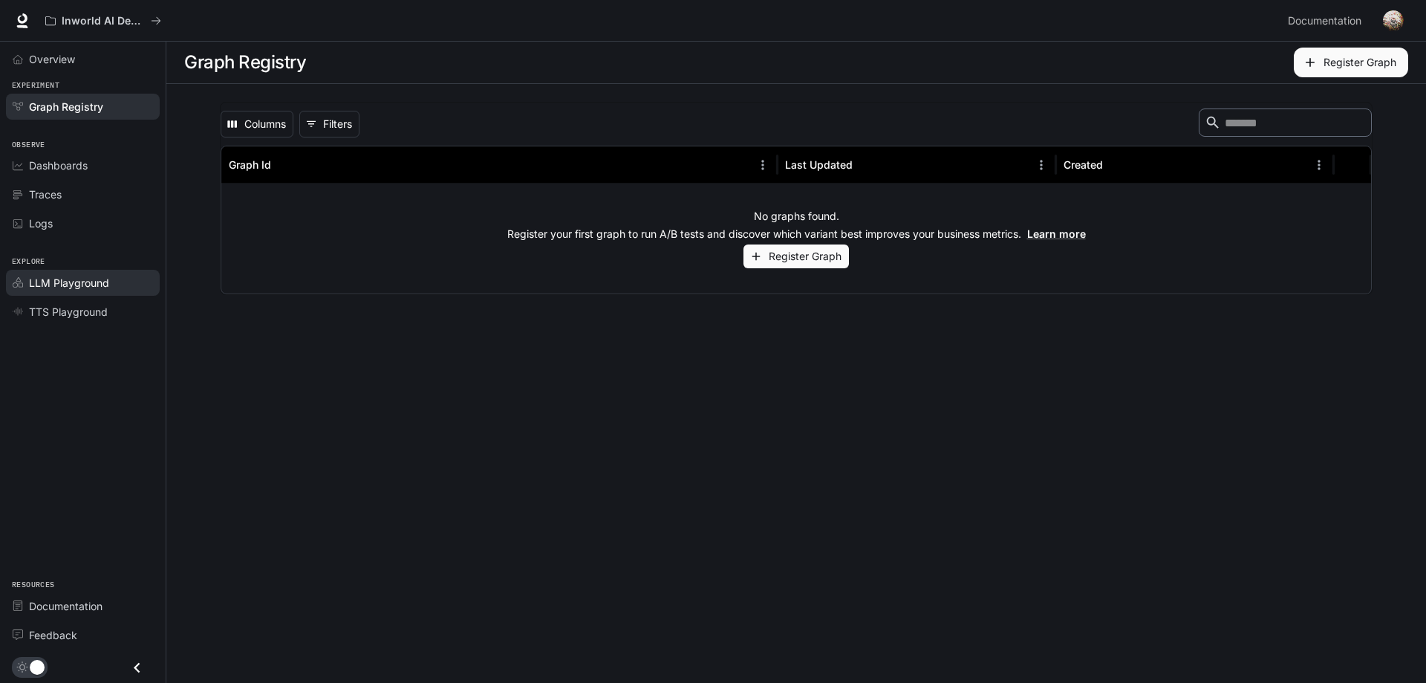
click at [80, 293] on link "LLM Playground" at bounding box center [83, 283] width 154 height 26
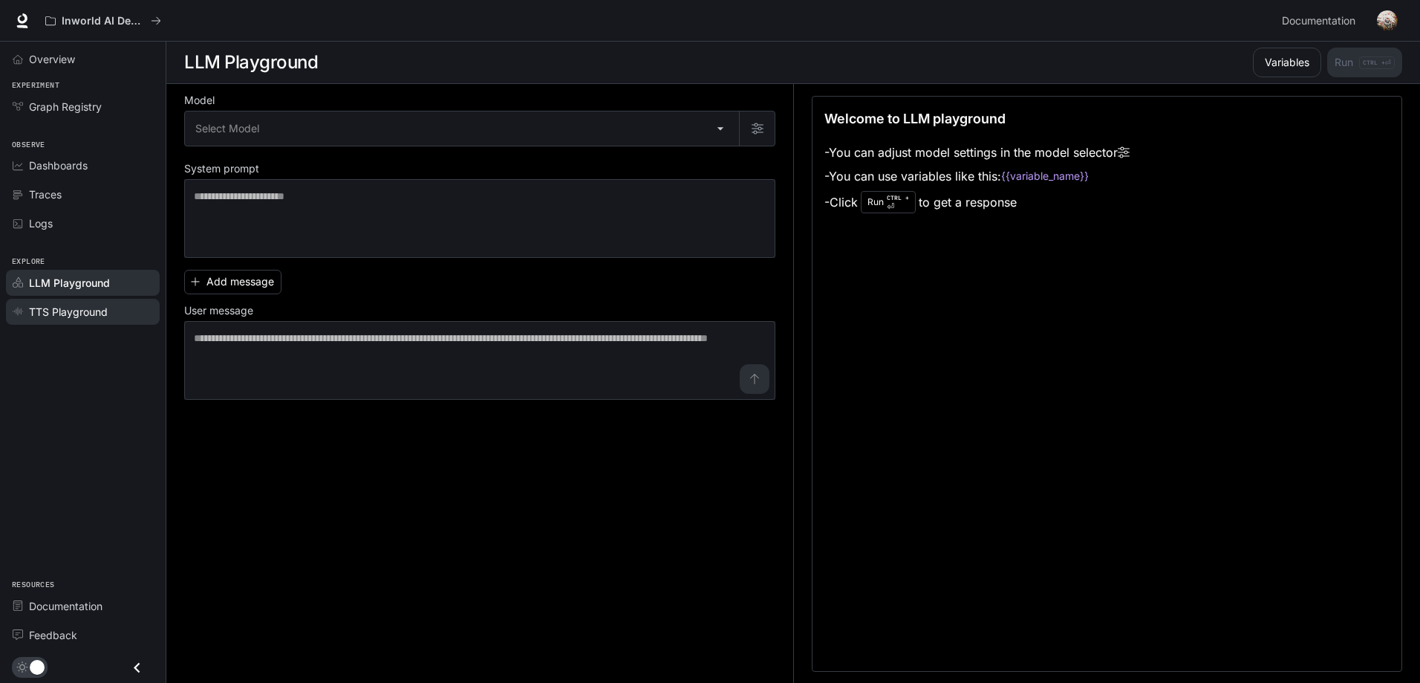
click at [76, 315] on span "TTS Playground" at bounding box center [68, 312] width 79 height 16
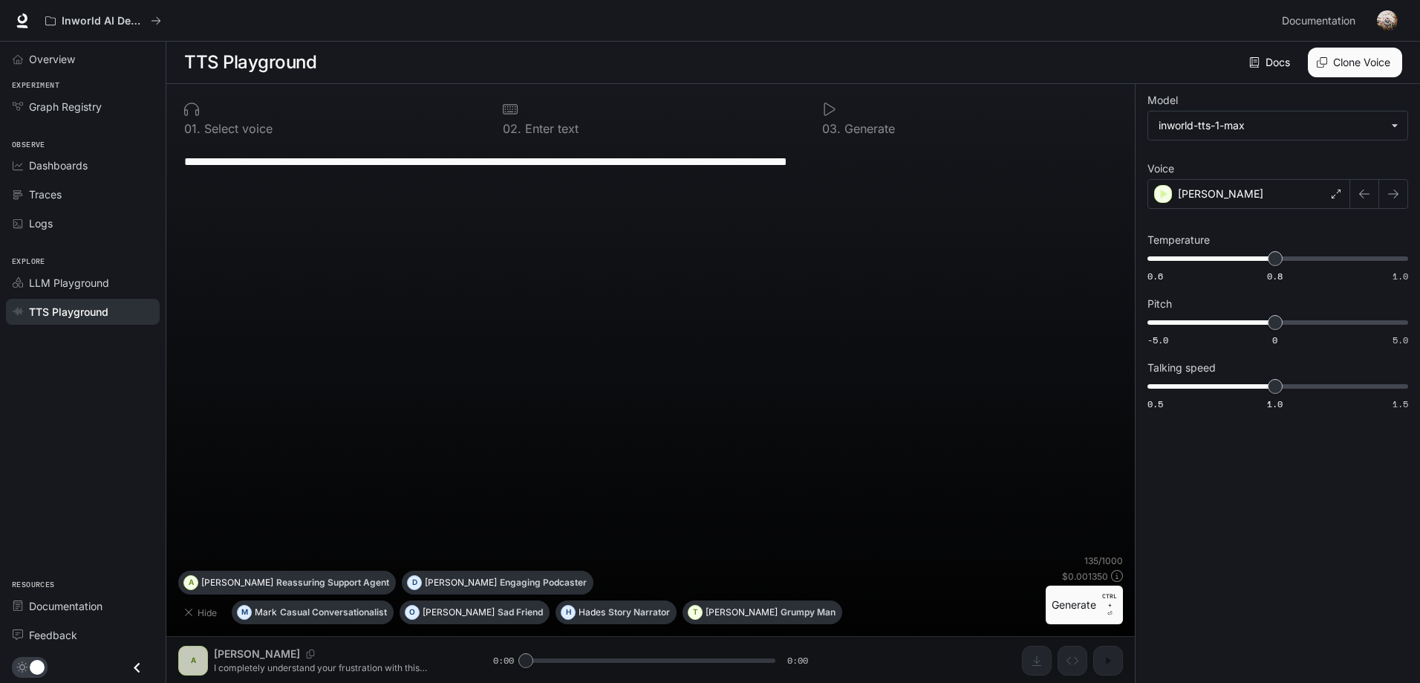
scroll to position [1, 0]
click at [1233, 192] on div "[PERSON_NAME]" at bounding box center [1248, 193] width 203 height 30
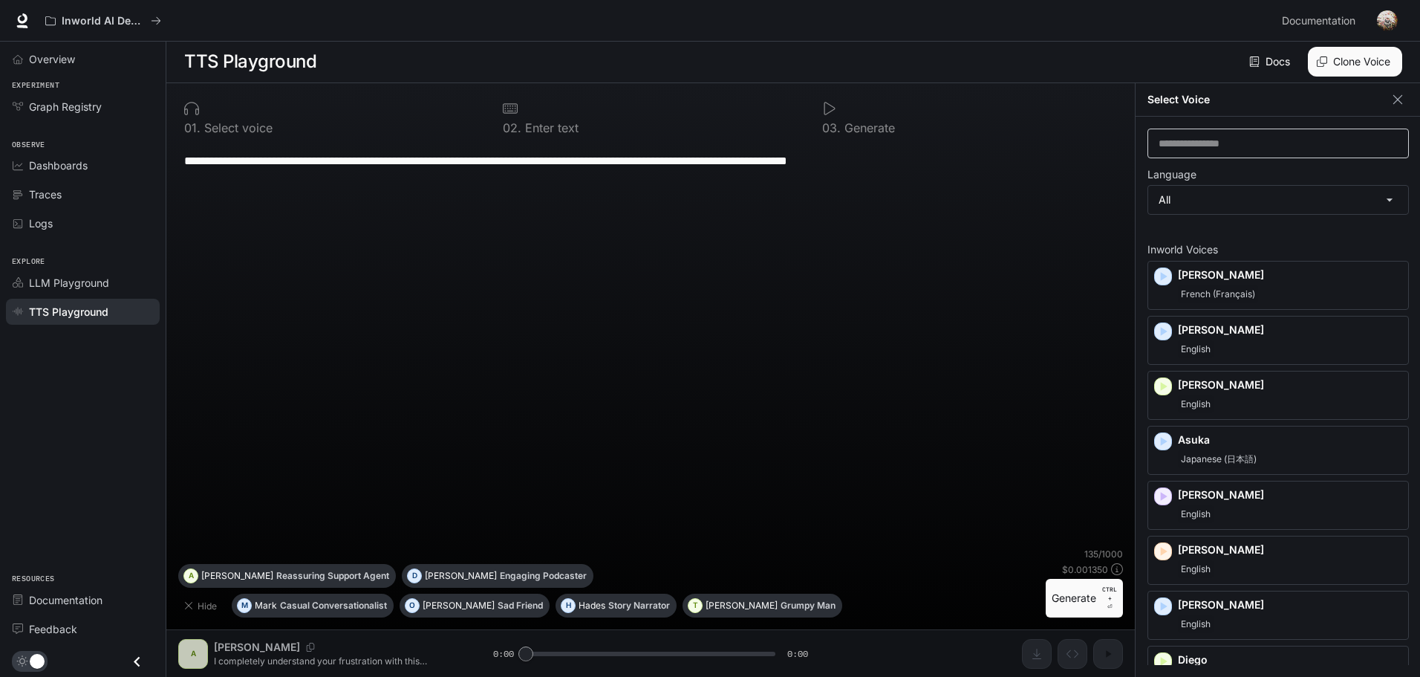
click at [1238, 158] on div "​" at bounding box center [1277, 143] width 261 height 30
click at [1401, 102] on icon "button" at bounding box center [1397, 99] width 15 height 15
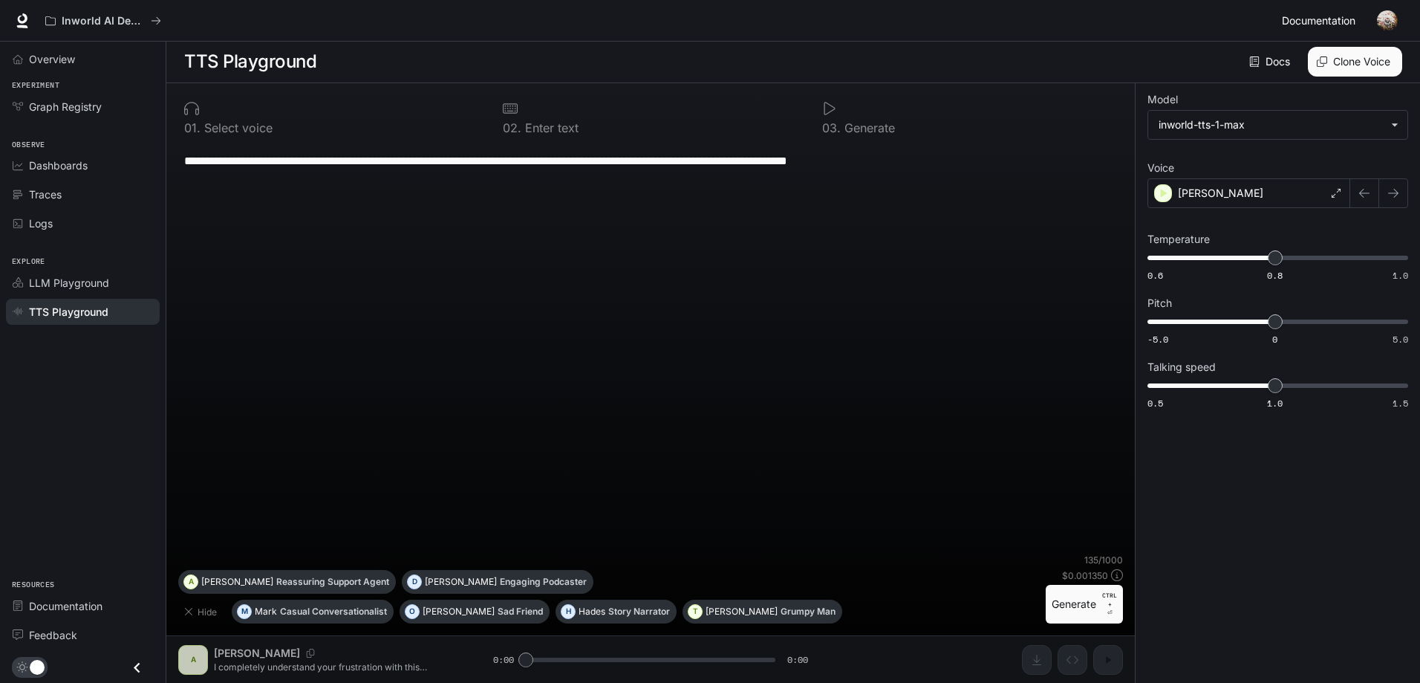
click at [1295, 17] on span "Documentation" at bounding box center [1319, 21] width 74 height 19
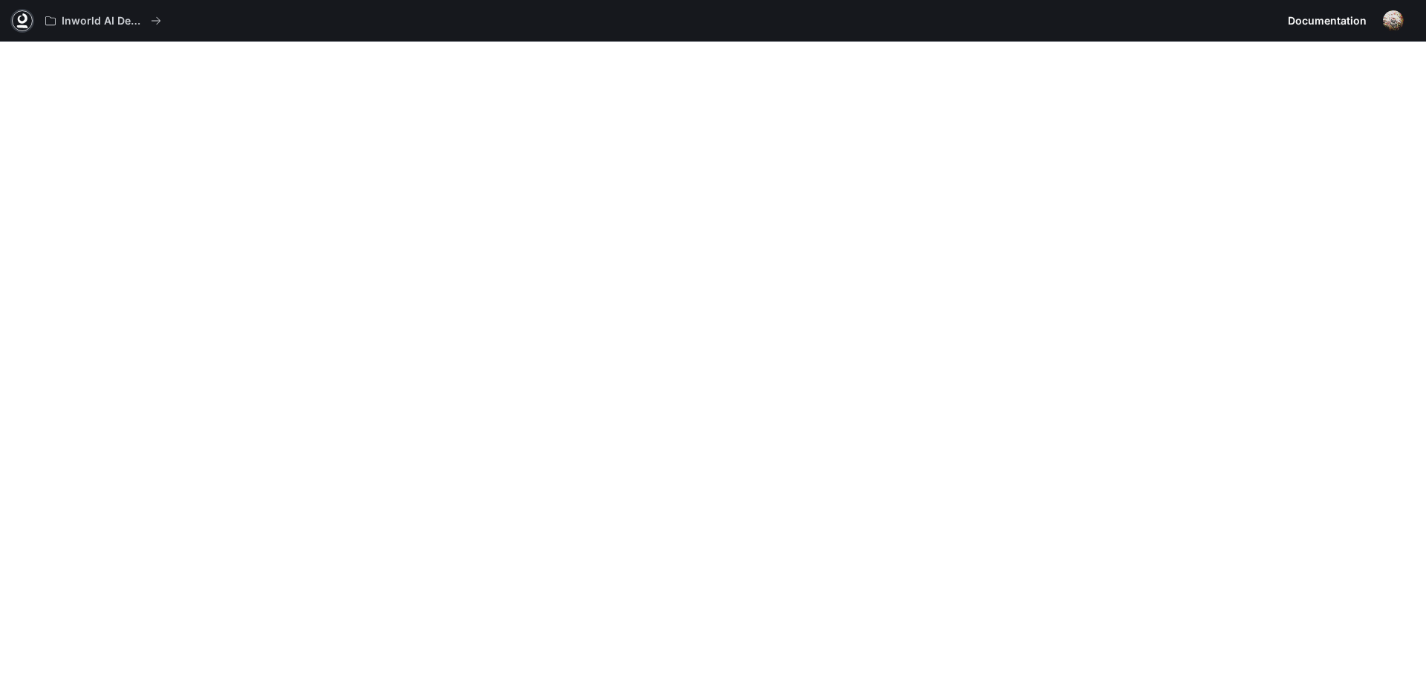
click at [26, 19] on icon at bounding box center [23, 18] width 10 height 10
